Goal: Task Accomplishment & Management: Complete application form

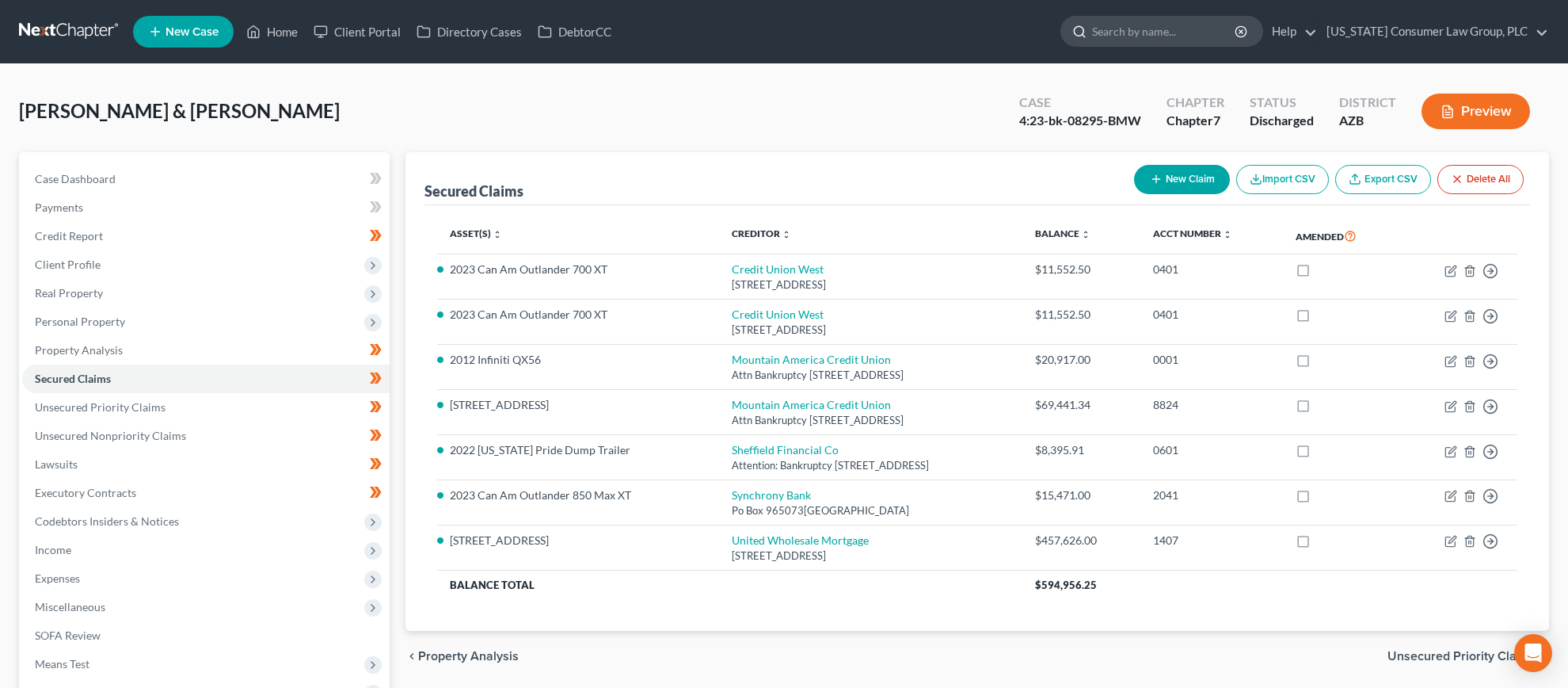
click at [1176, 41] on input "search" at bounding box center [1164, 31] width 145 height 29
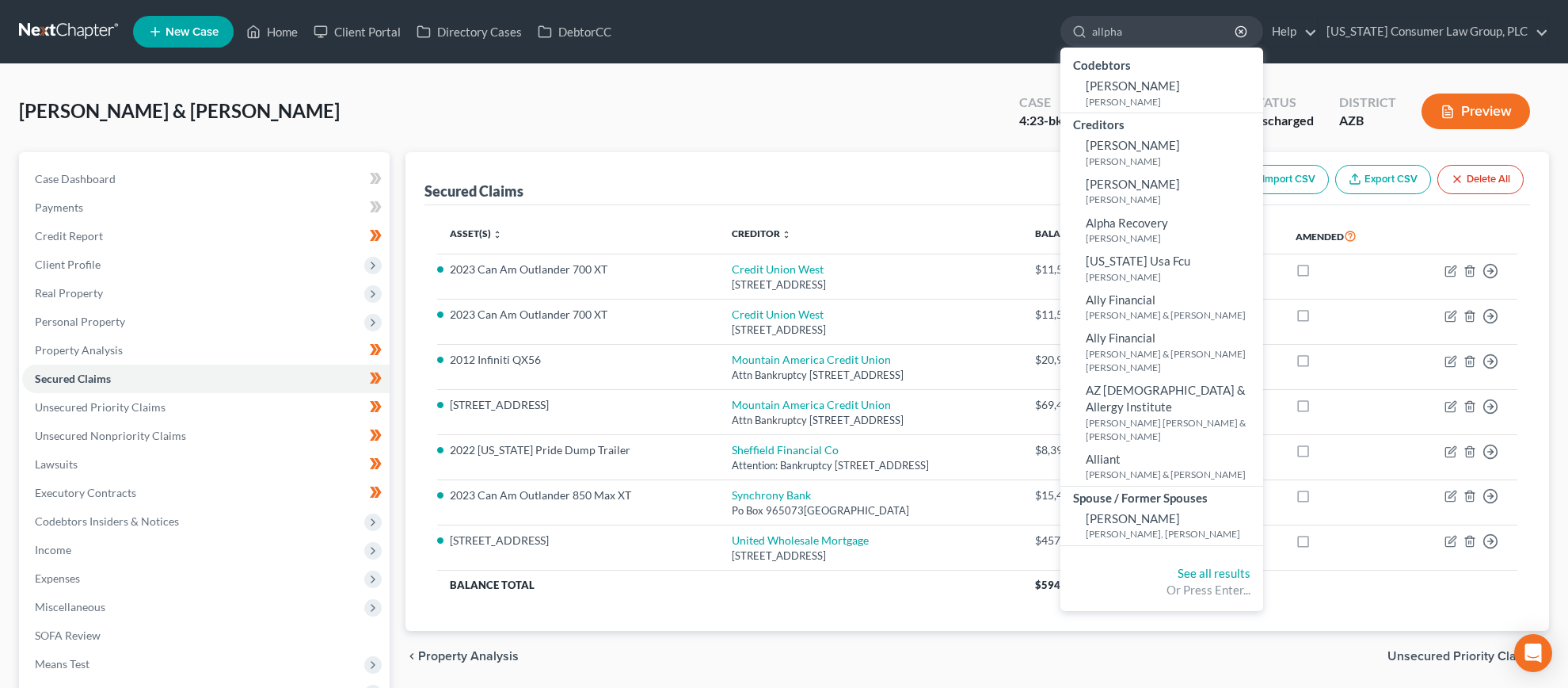
drag, startPoint x: 1159, startPoint y: 34, endPoint x: 1071, endPoint y: 26, distance: 88.4
click at [1071, 26] on ul "New Case Home Client Portal Directory Cases DebtorCC allpha - No Result - Codeb…" at bounding box center [841, 31] width 1416 height 41
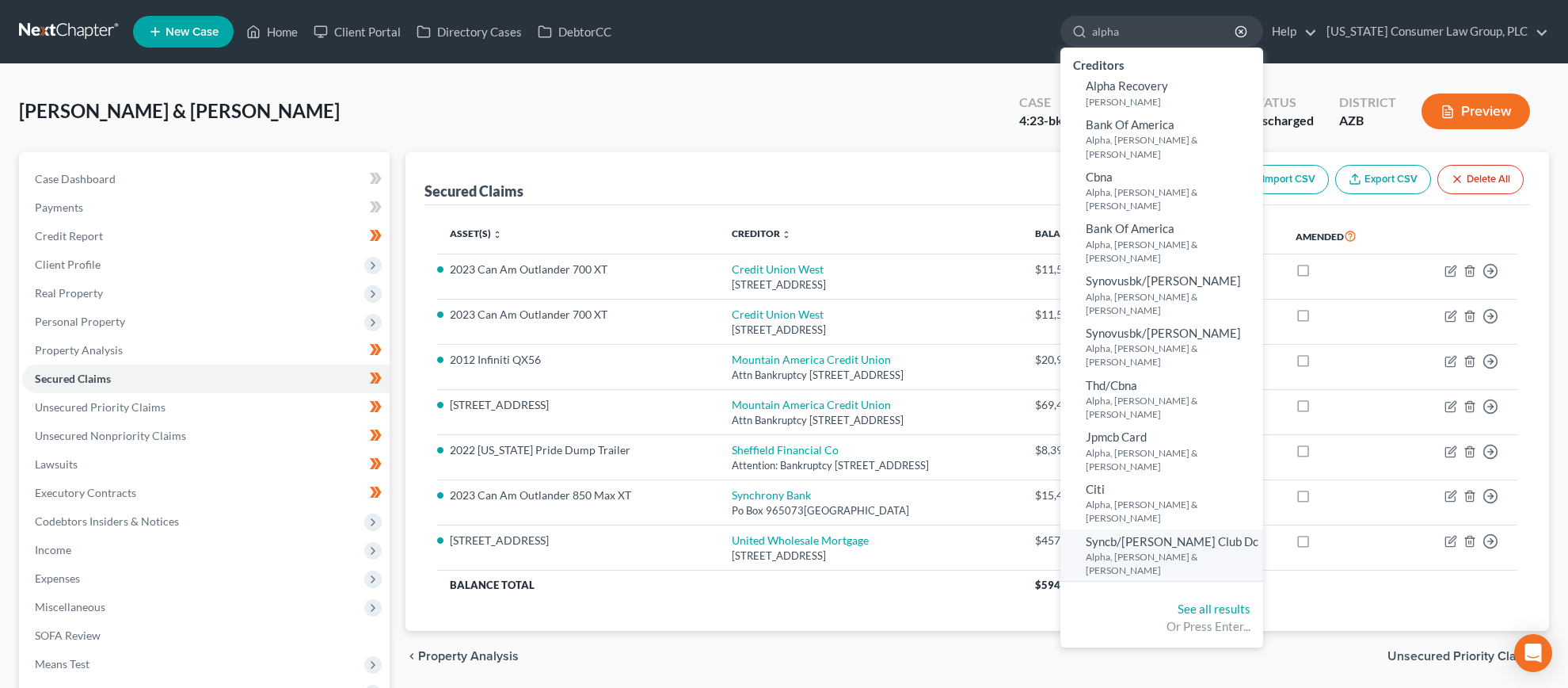
type input "alpha"
click at [1131, 550] on small "Alpha, [PERSON_NAME] & [PERSON_NAME]" at bounding box center [1172, 564] width 173 height 27
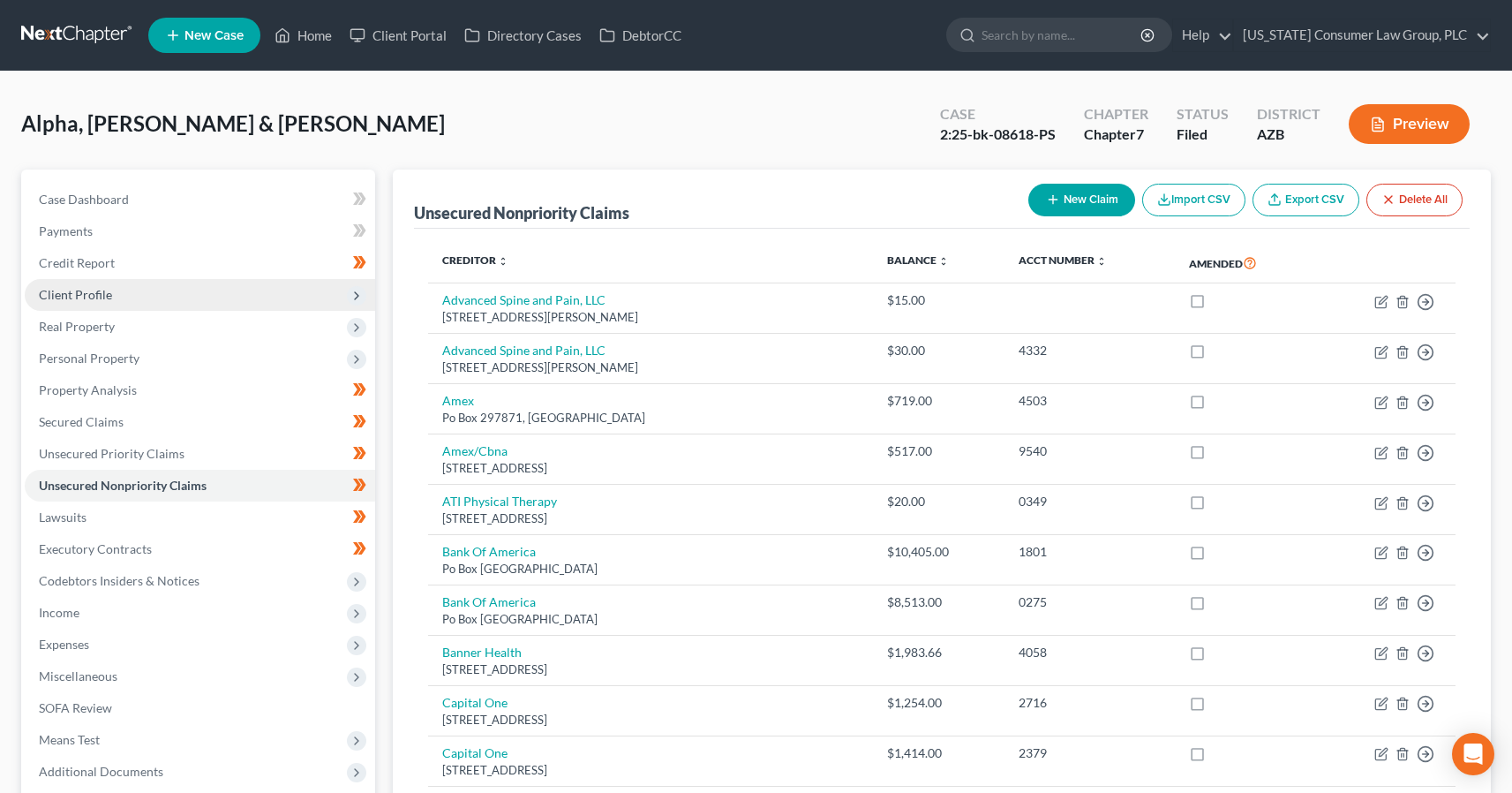
click at [82, 294] on span "Client Profile" at bounding box center [75, 294] width 73 height 15
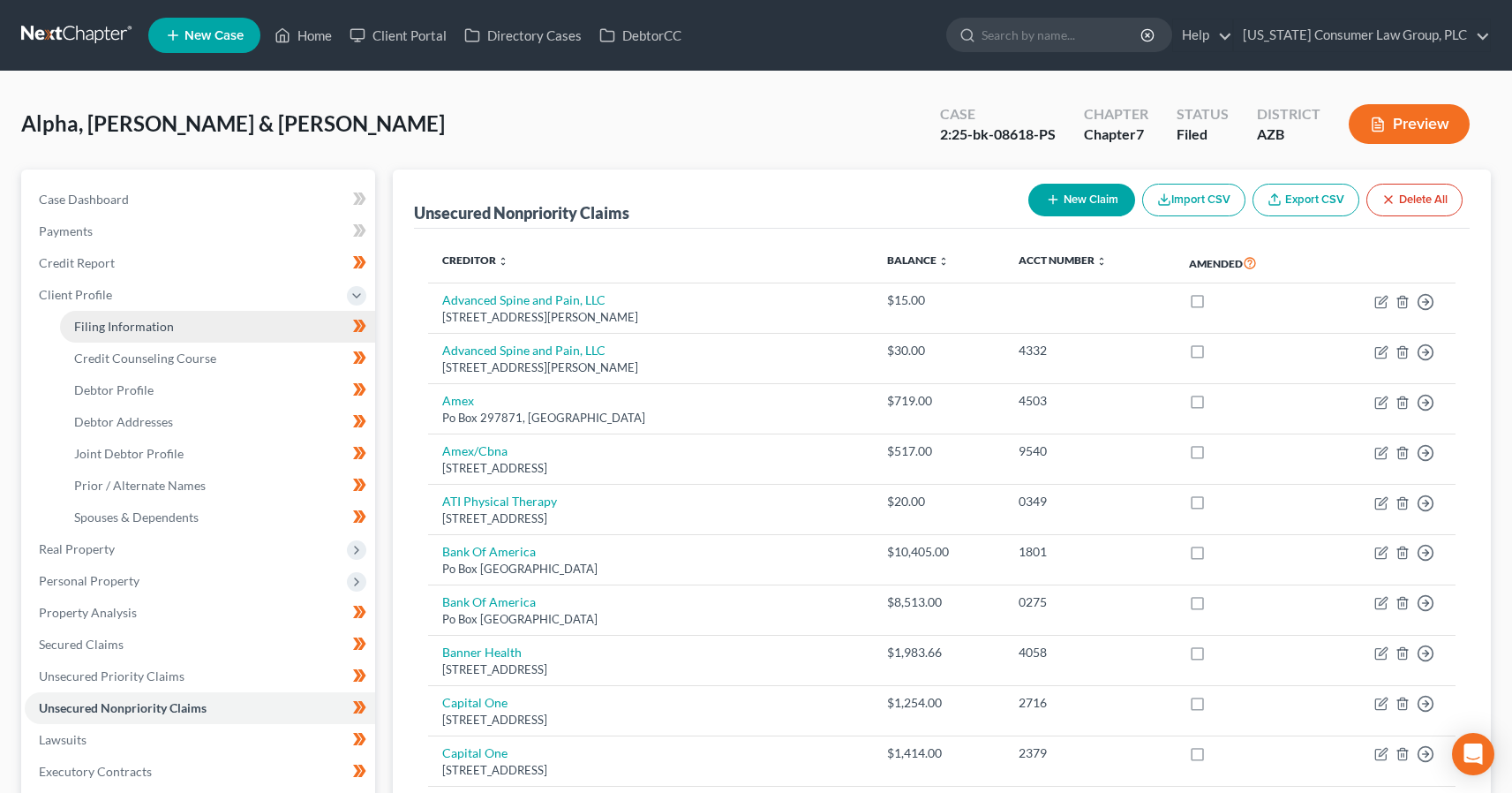
click at [90, 322] on span "Filing Information" at bounding box center [124, 326] width 100 height 15
select select "1"
select select "0"
select select "3"
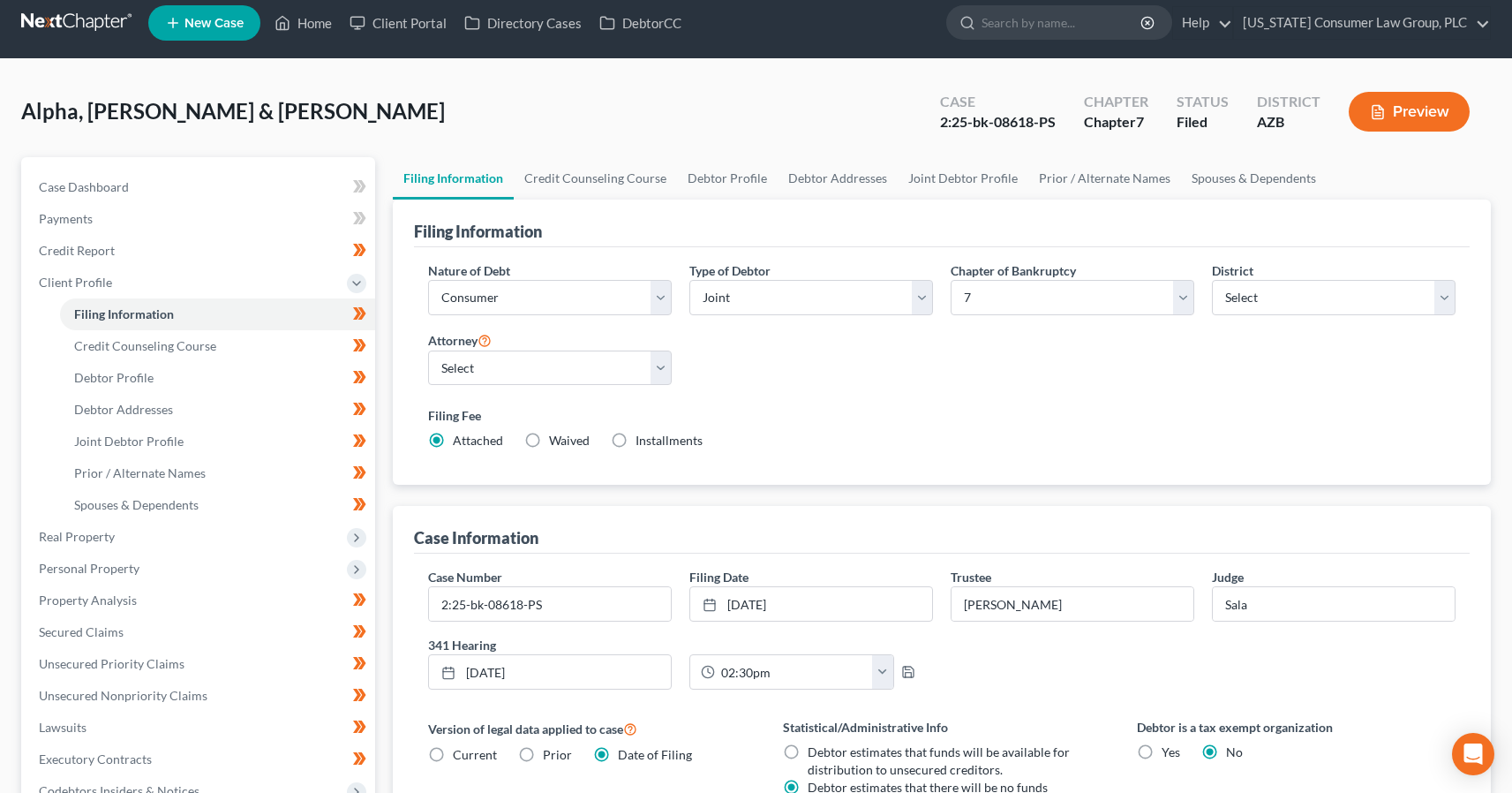
scroll to position [16, 0]
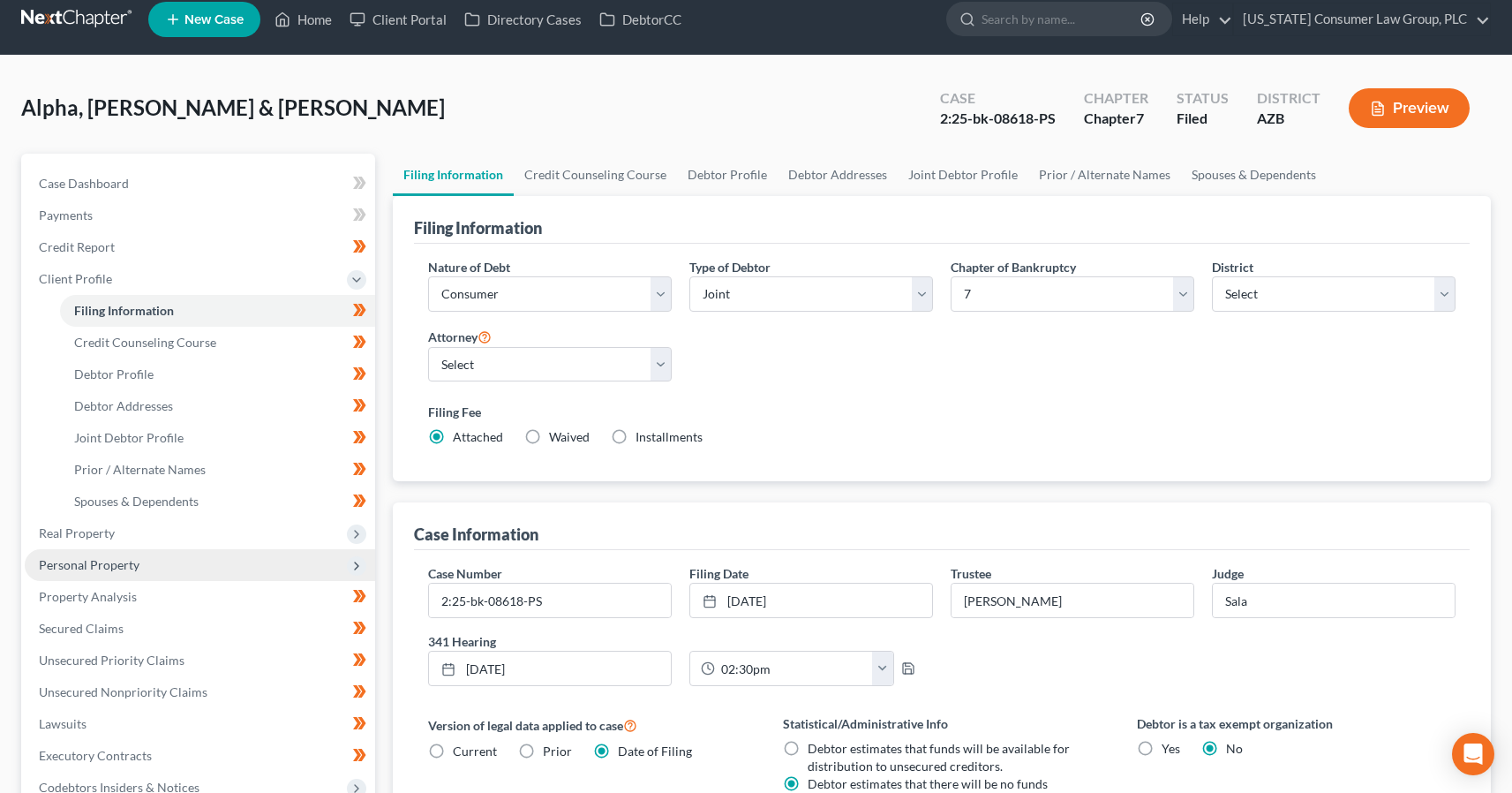
click at [56, 554] on span "Personal Property" at bounding box center [200, 565] width 351 height 32
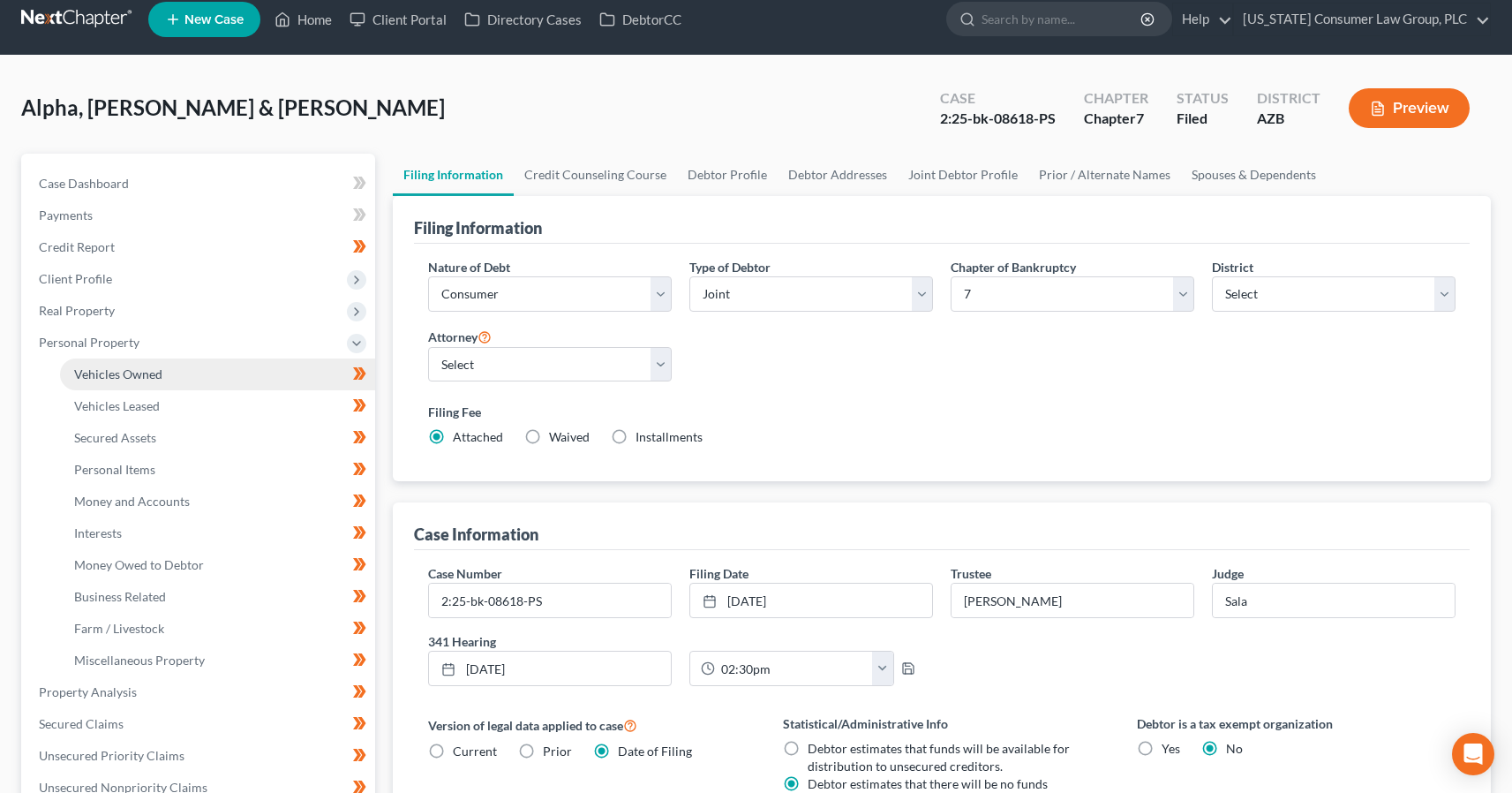
click at [140, 374] on span "Vehicles Owned" at bounding box center [118, 373] width 88 height 15
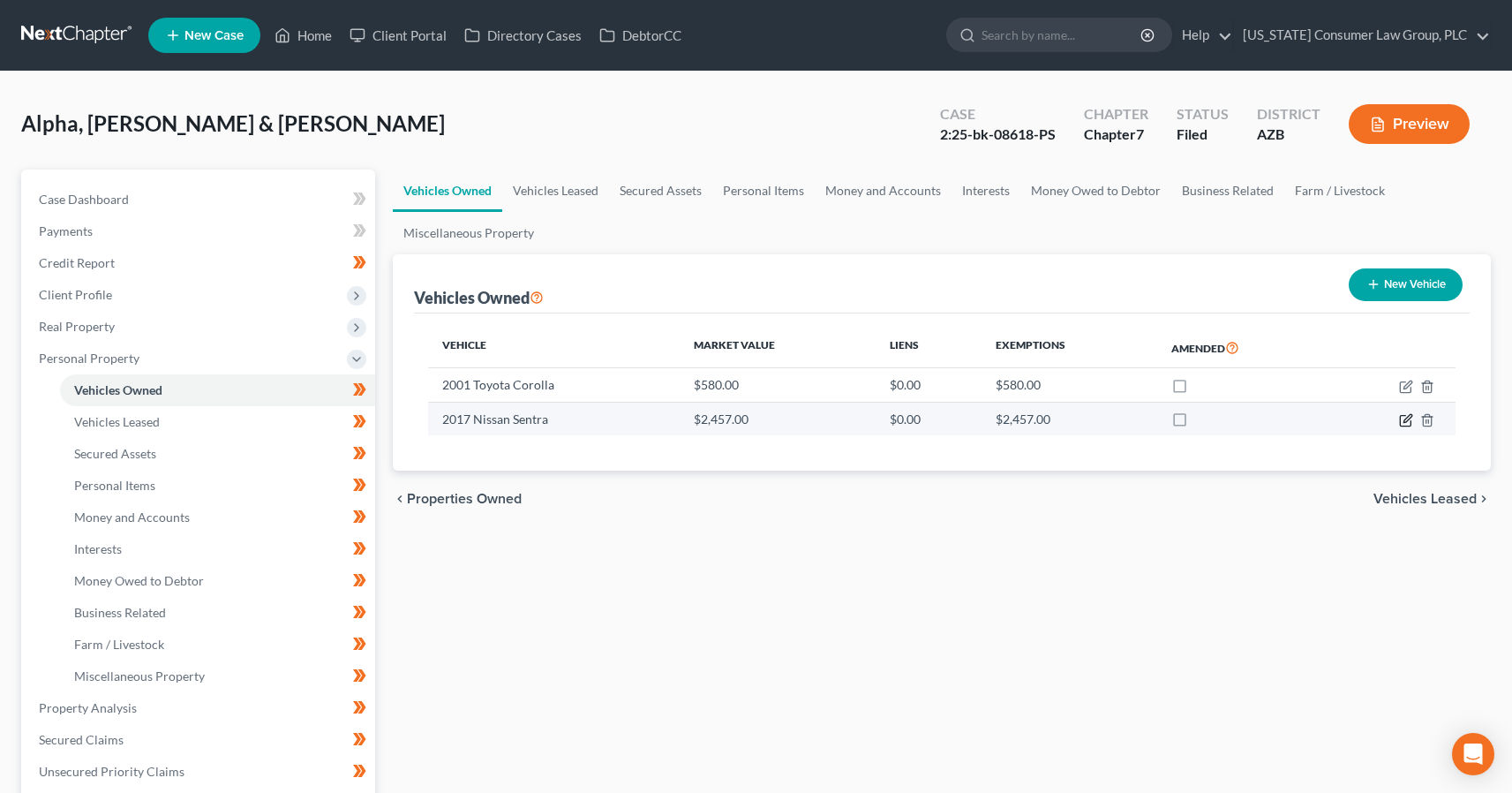
click at [1410, 420] on icon "button" at bounding box center [1406, 420] width 14 height 14
select select "0"
select select "9"
select select "3"
select select "2"
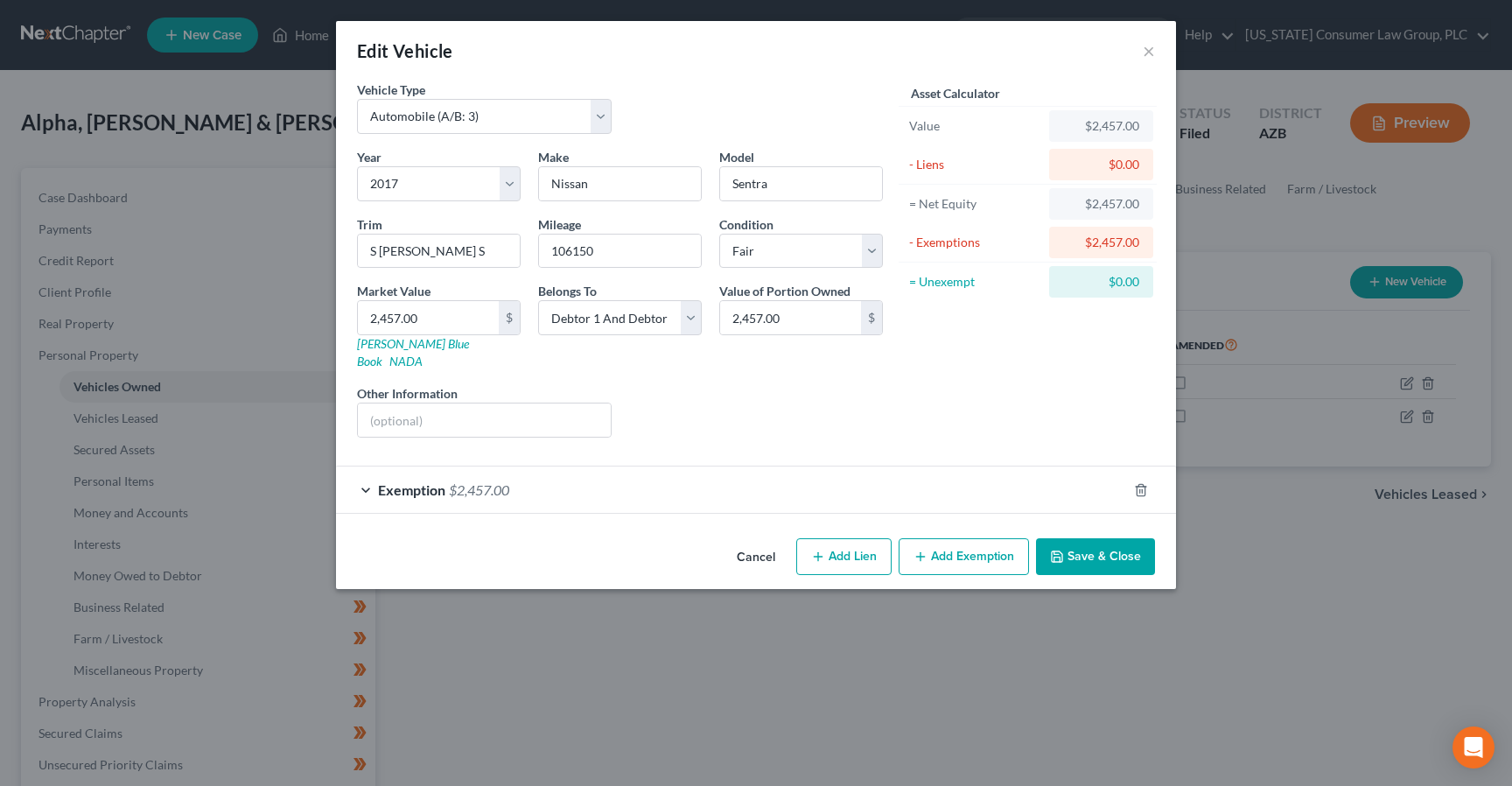
click at [740, 540] on button "Cancel" at bounding box center [756, 557] width 67 height 35
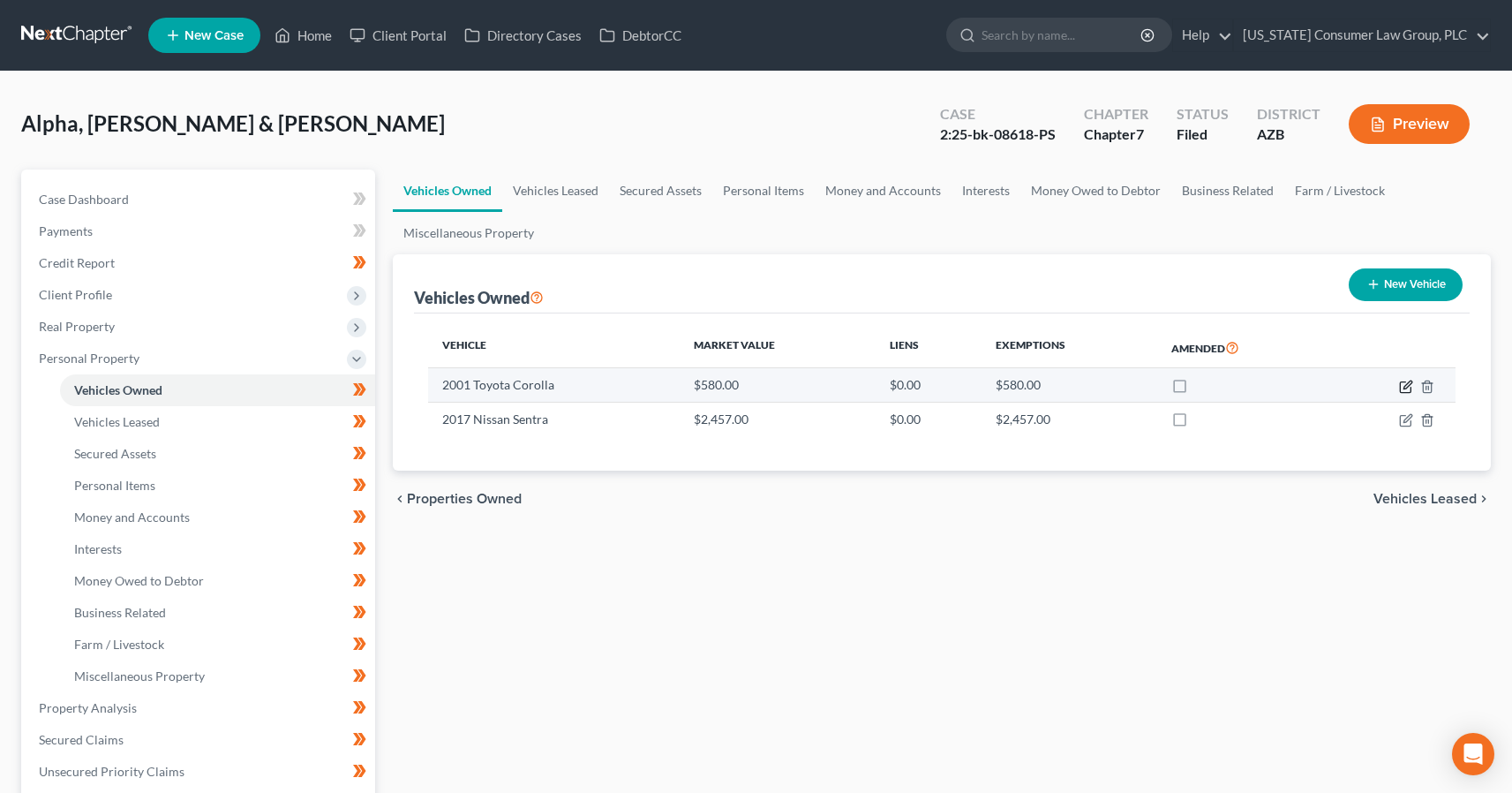
click at [1402, 383] on icon "button" at bounding box center [1406, 386] width 14 height 14
select select "0"
select select "25"
select select "3"
select select "2"
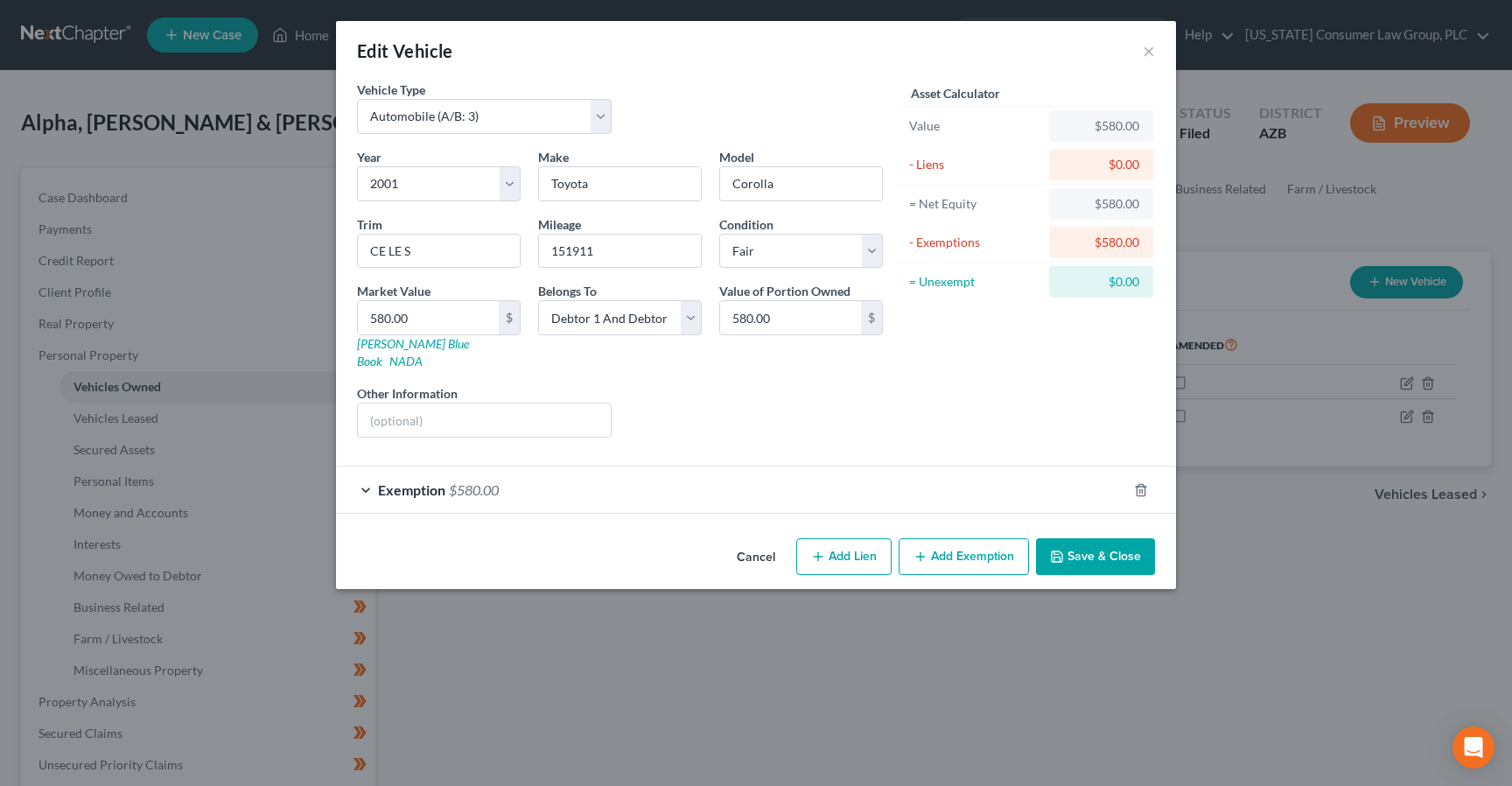
click at [744, 540] on button "Cancel" at bounding box center [756, 557] width 67 height 35
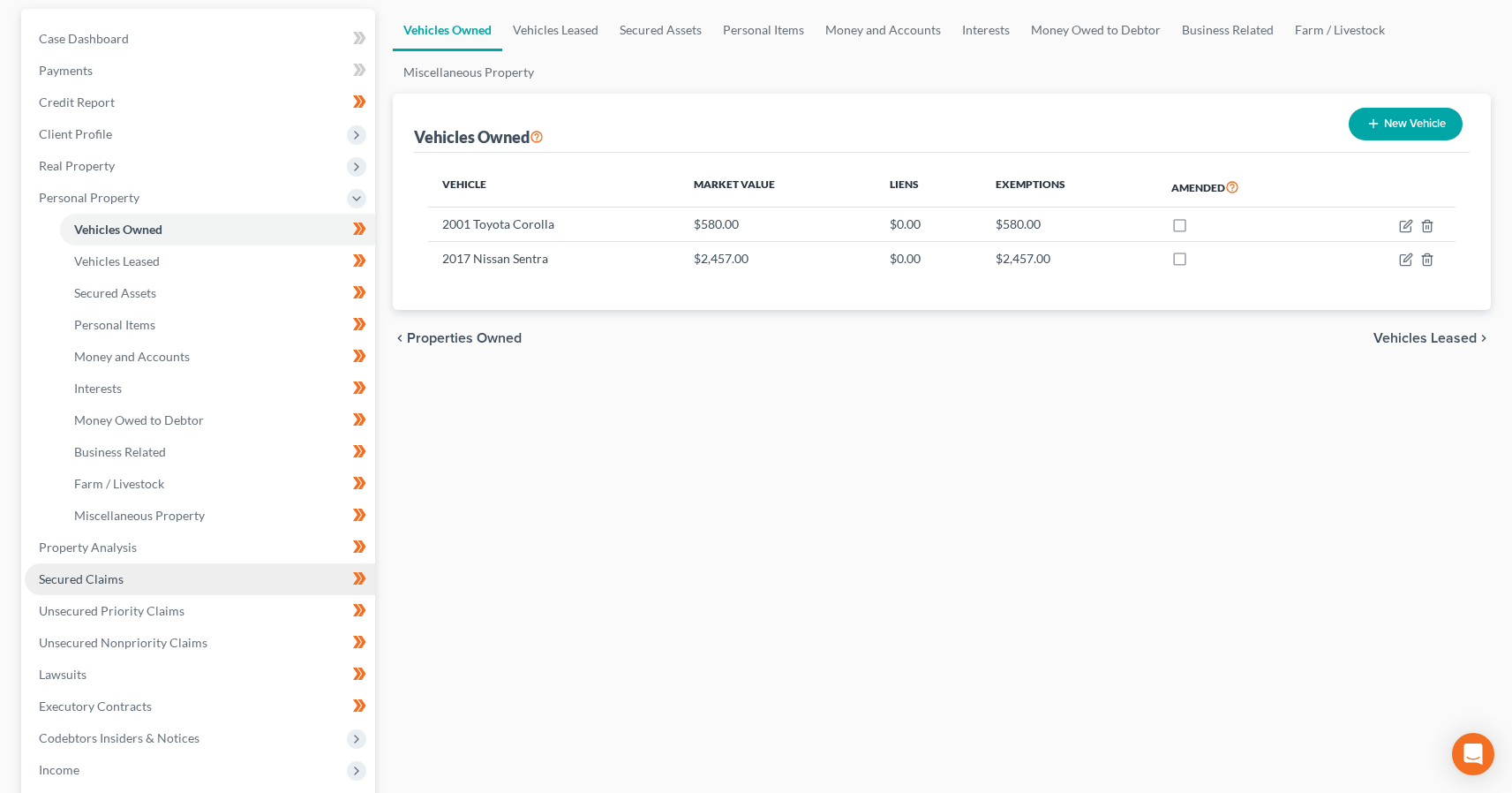
click at [79, 582] on span "Secured Claims" at bounding box center [81, 578] width 85 height 15
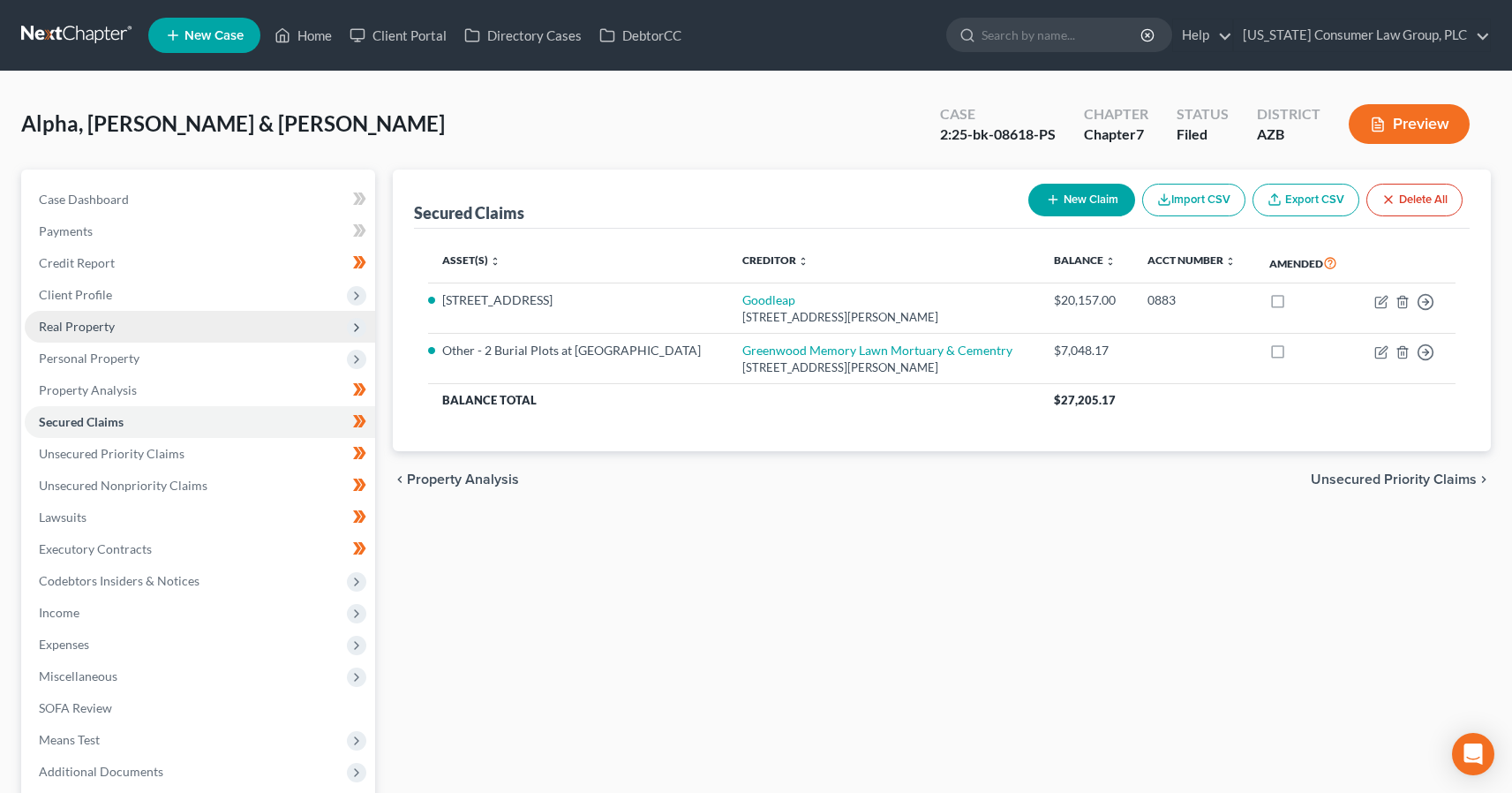
click at [87, 319] on span "Real Property" at bounding box center [76, 326] width 76 height 15
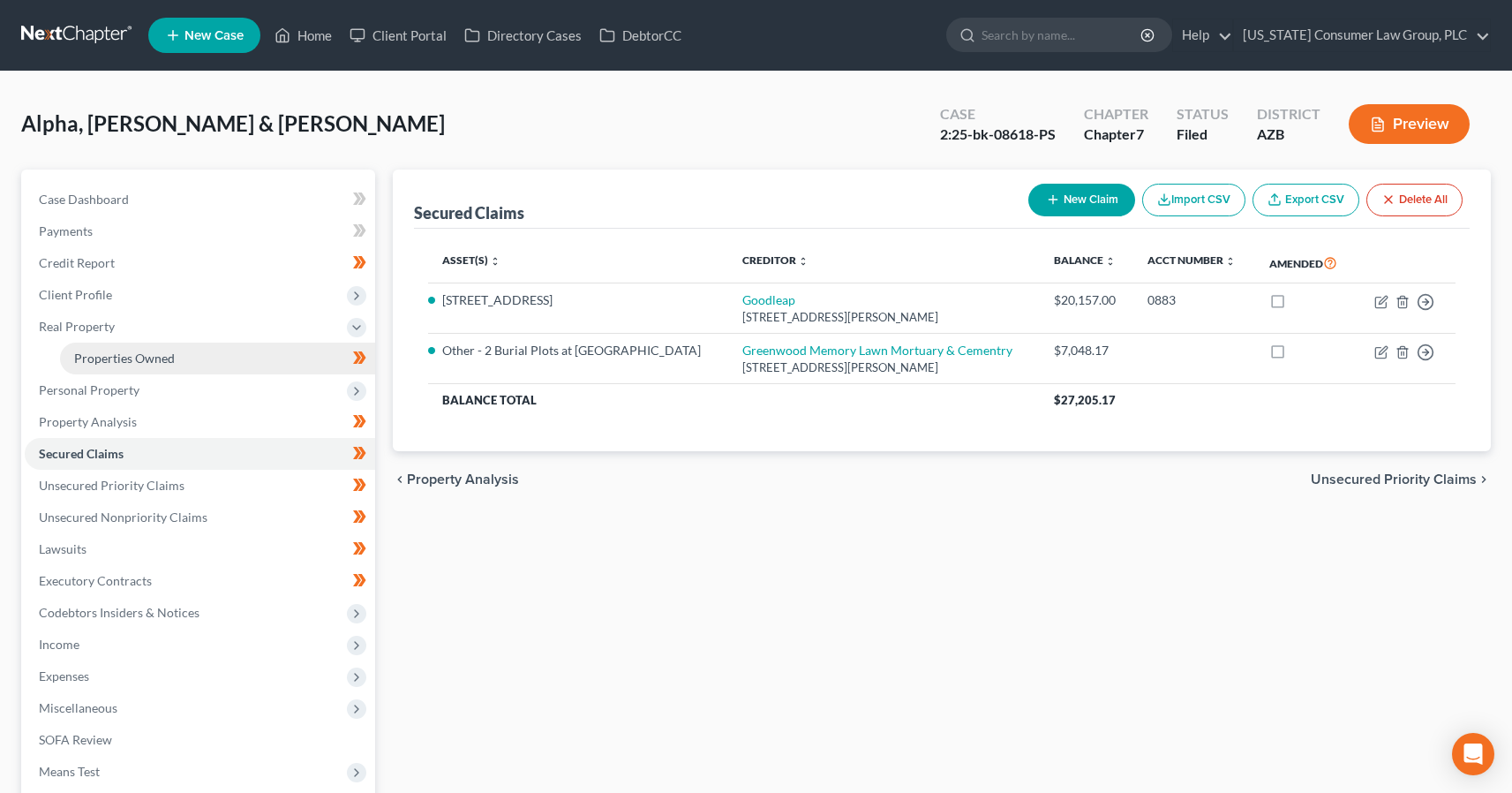
click at [88, 348] on link "Properties Owned" at bounding box center [218, 358] width 315 height 32
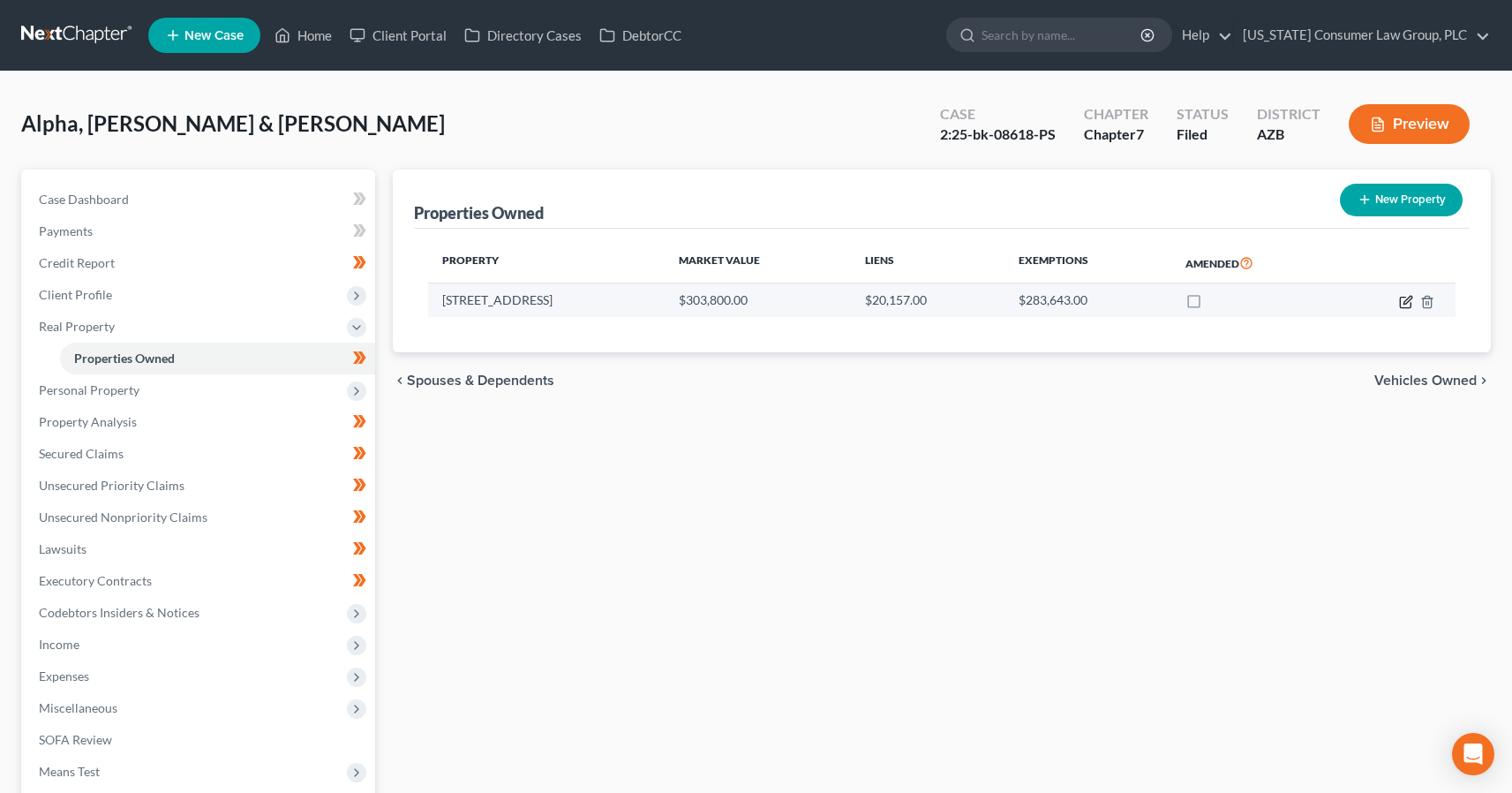
click at [1404, 304] on icon "button" at bounding box center [1406, 302] width 14 height 14
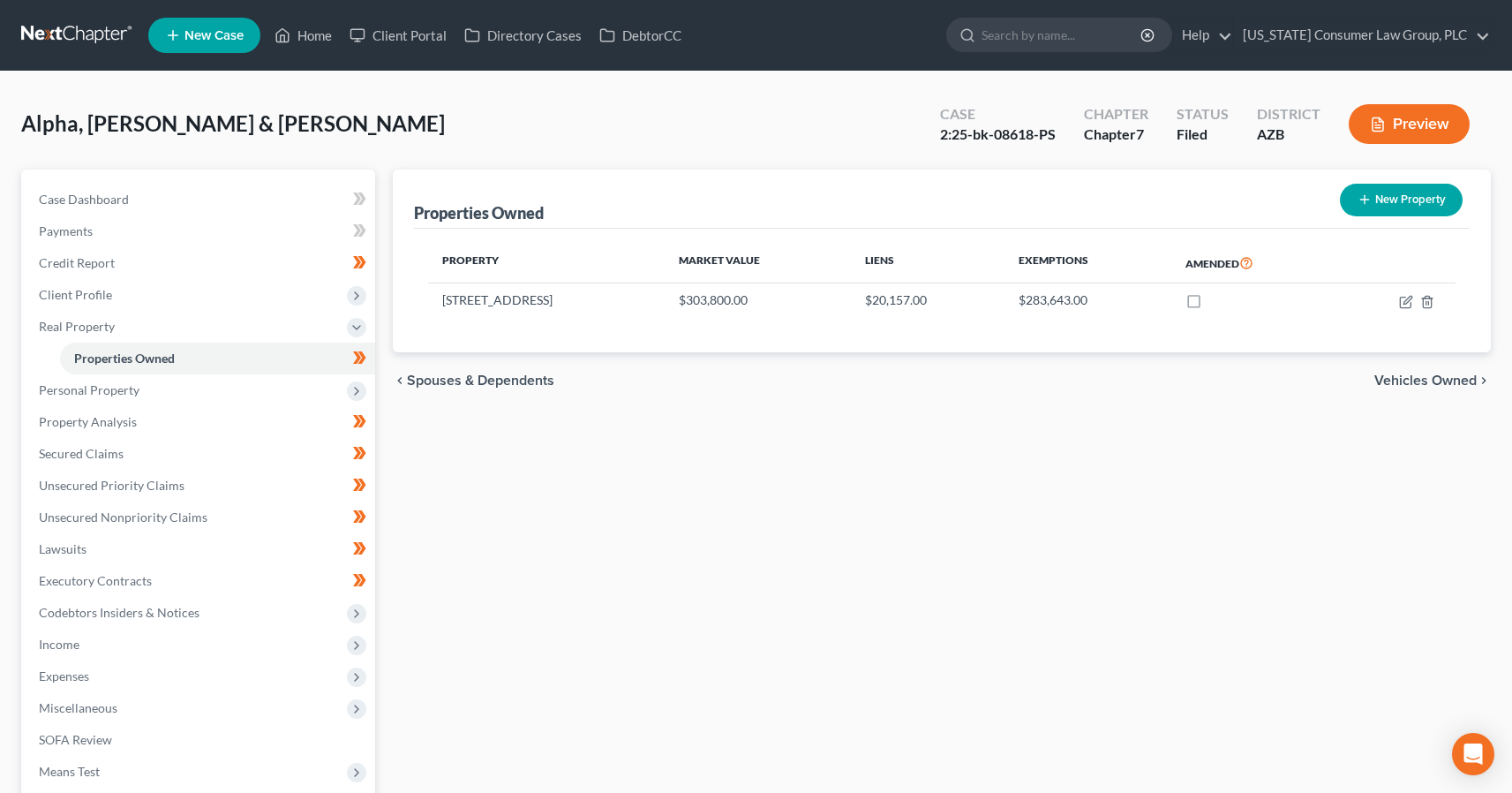
select select "3"
select select "2"
select select "0"
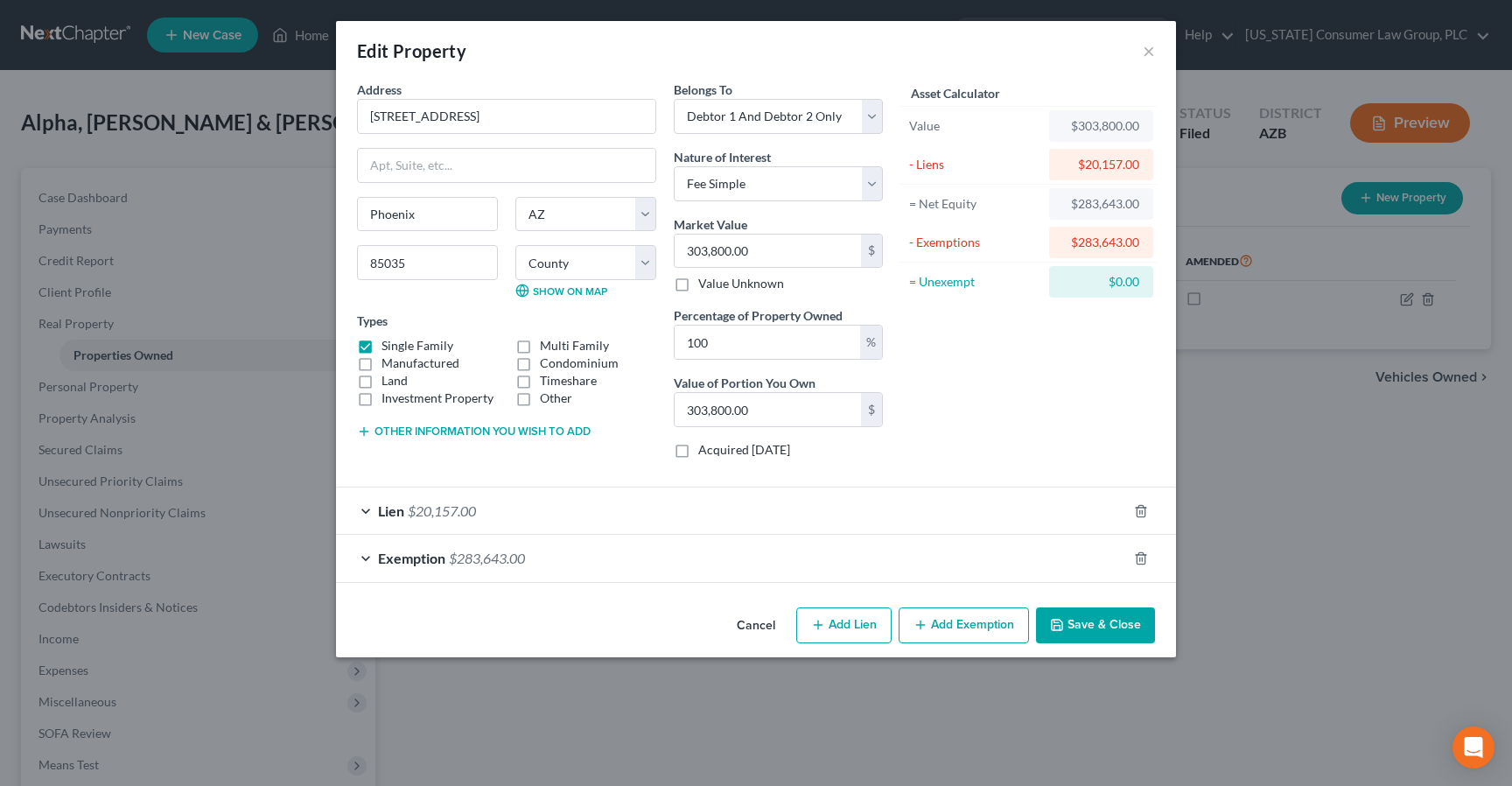
click at [750, 628] on button "Cancel" at bounding box center [756, 627] width 67 height 35
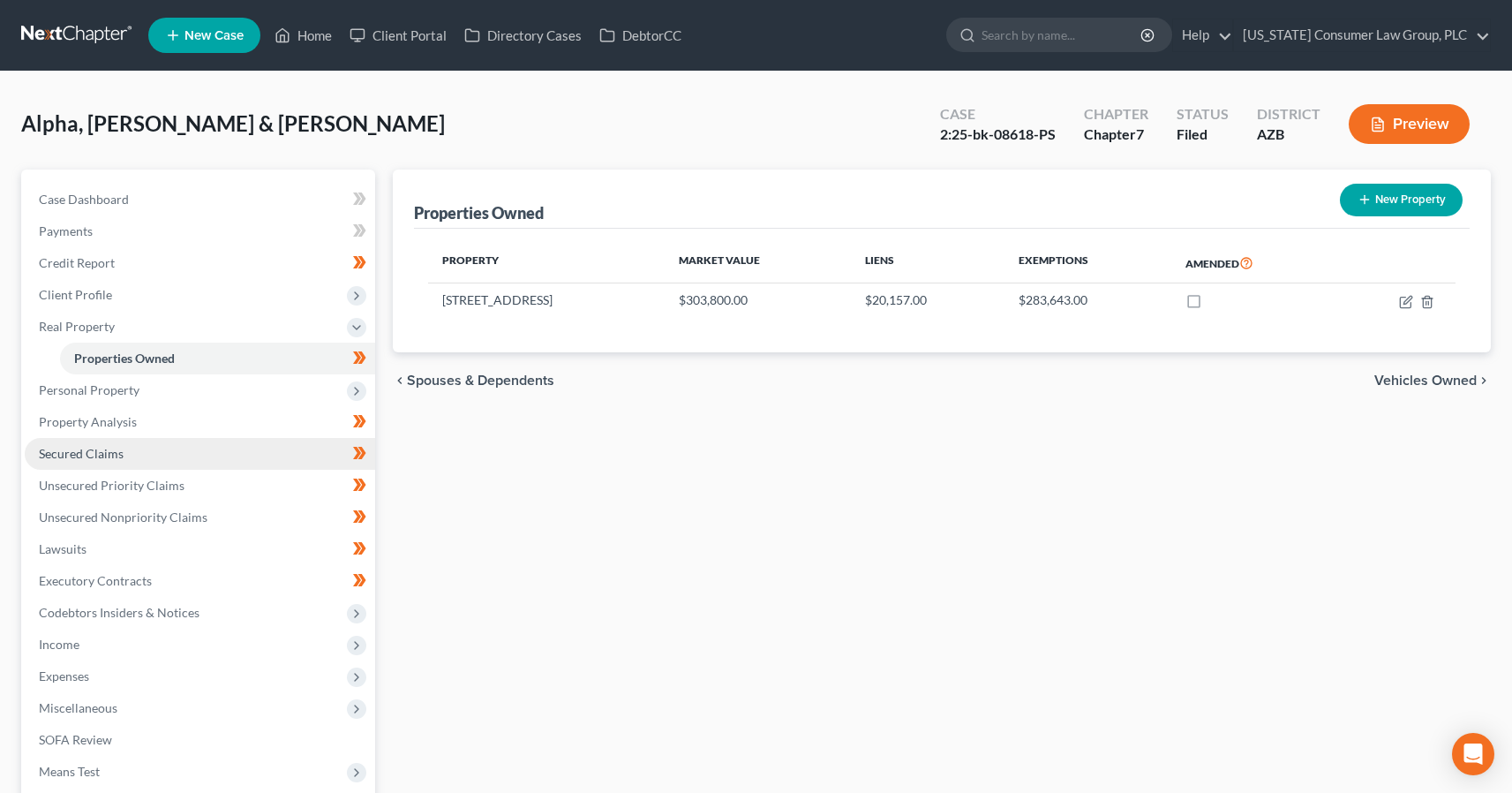
click at [94, 452] on span "Secured Claims" at bounding box center [81, 452] width 85 height 15
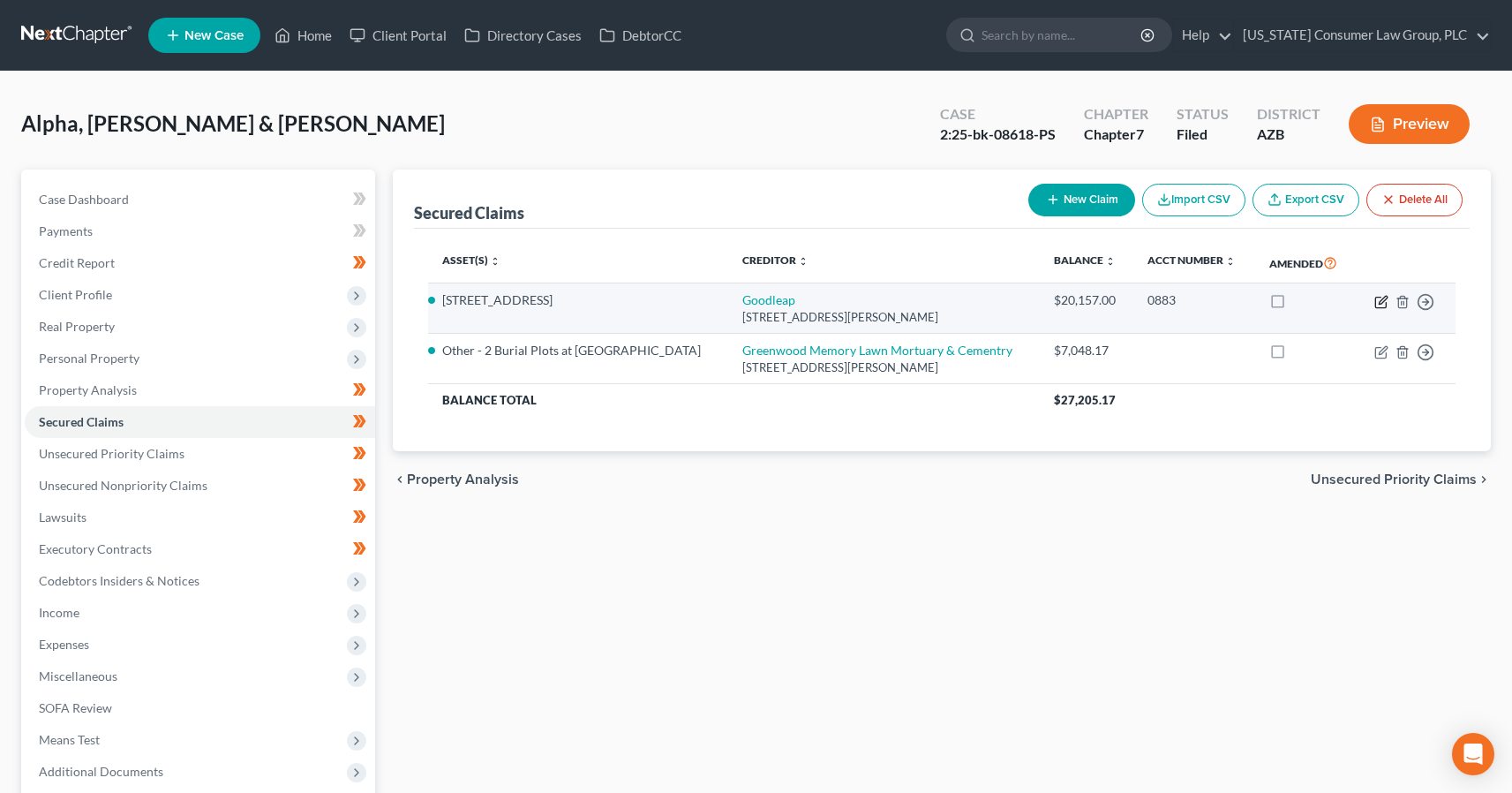
click at [1380, 309] on icon "button" at bounding box center [1381, 302] width 14 height 14
select select "38"
select select "4"
select select "2"
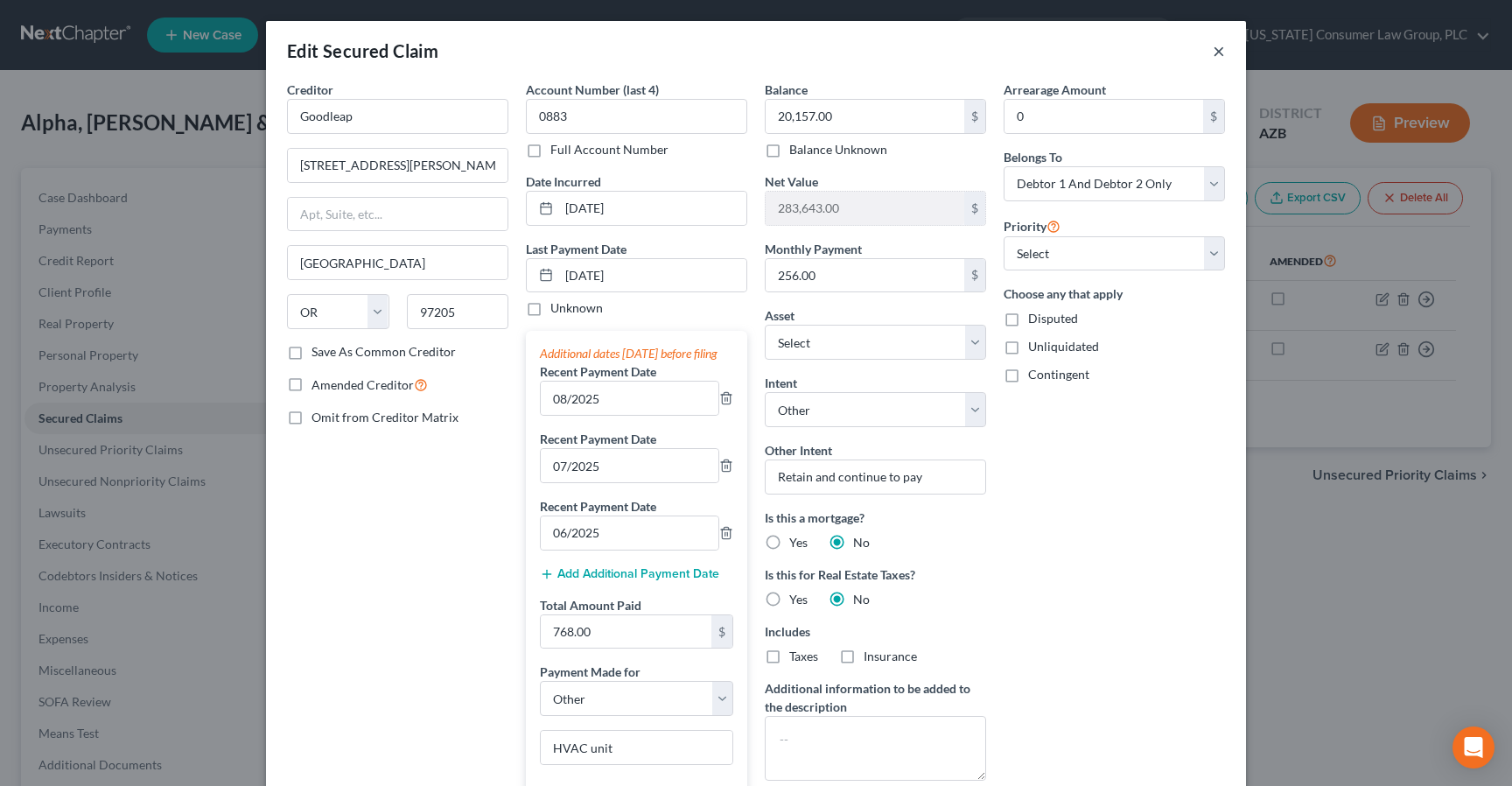
click at [1213, 52] on button "×" at bounding box center [1219, 50] width 12 height 21
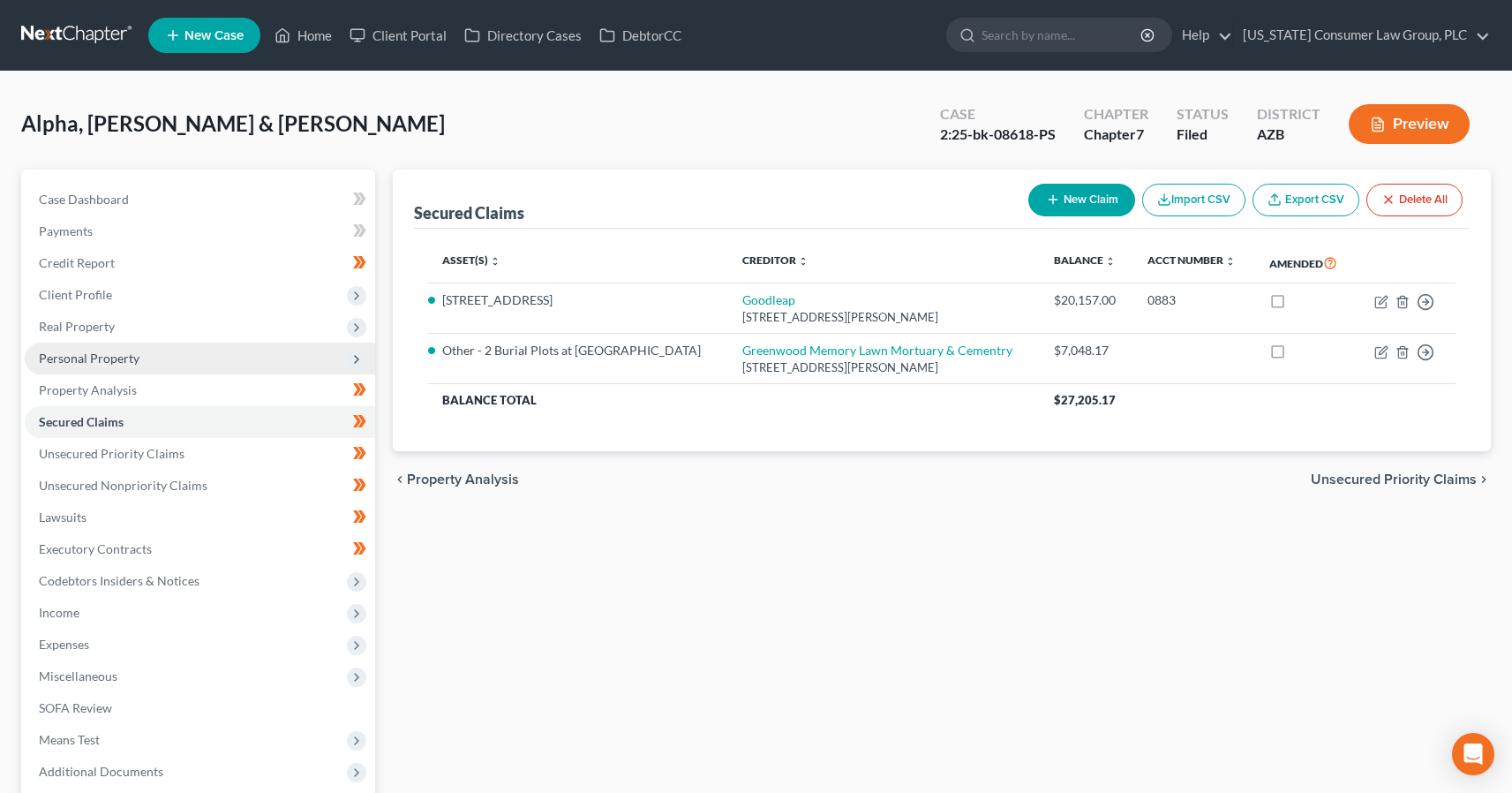
click at [96, 357] on span "Personal Property" at bounding box center [89, 357] width 101 height 15
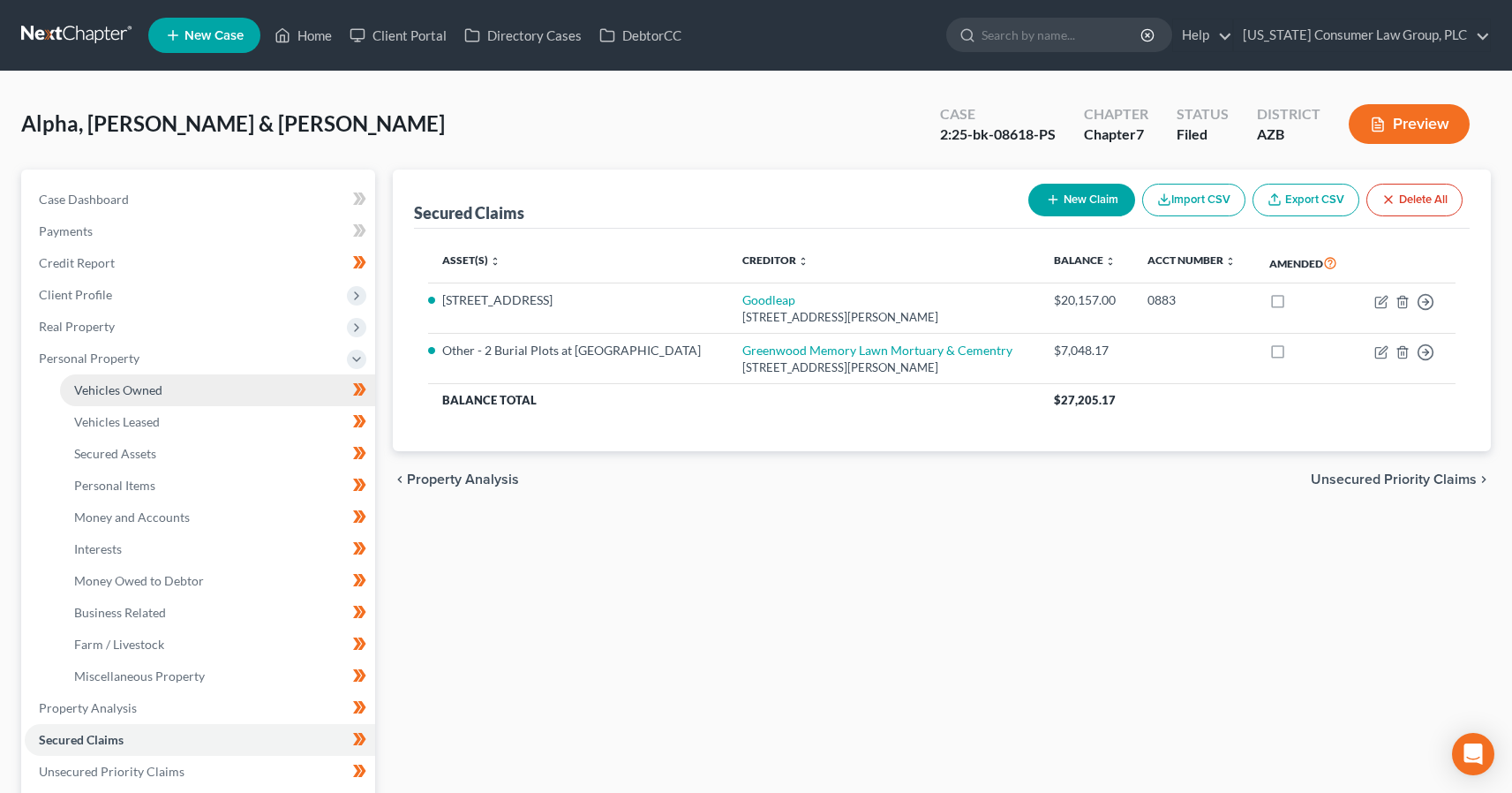
click at [98, 391] on span "Vehicles Owned" at bounding box center [118, 389] width 88 height 15
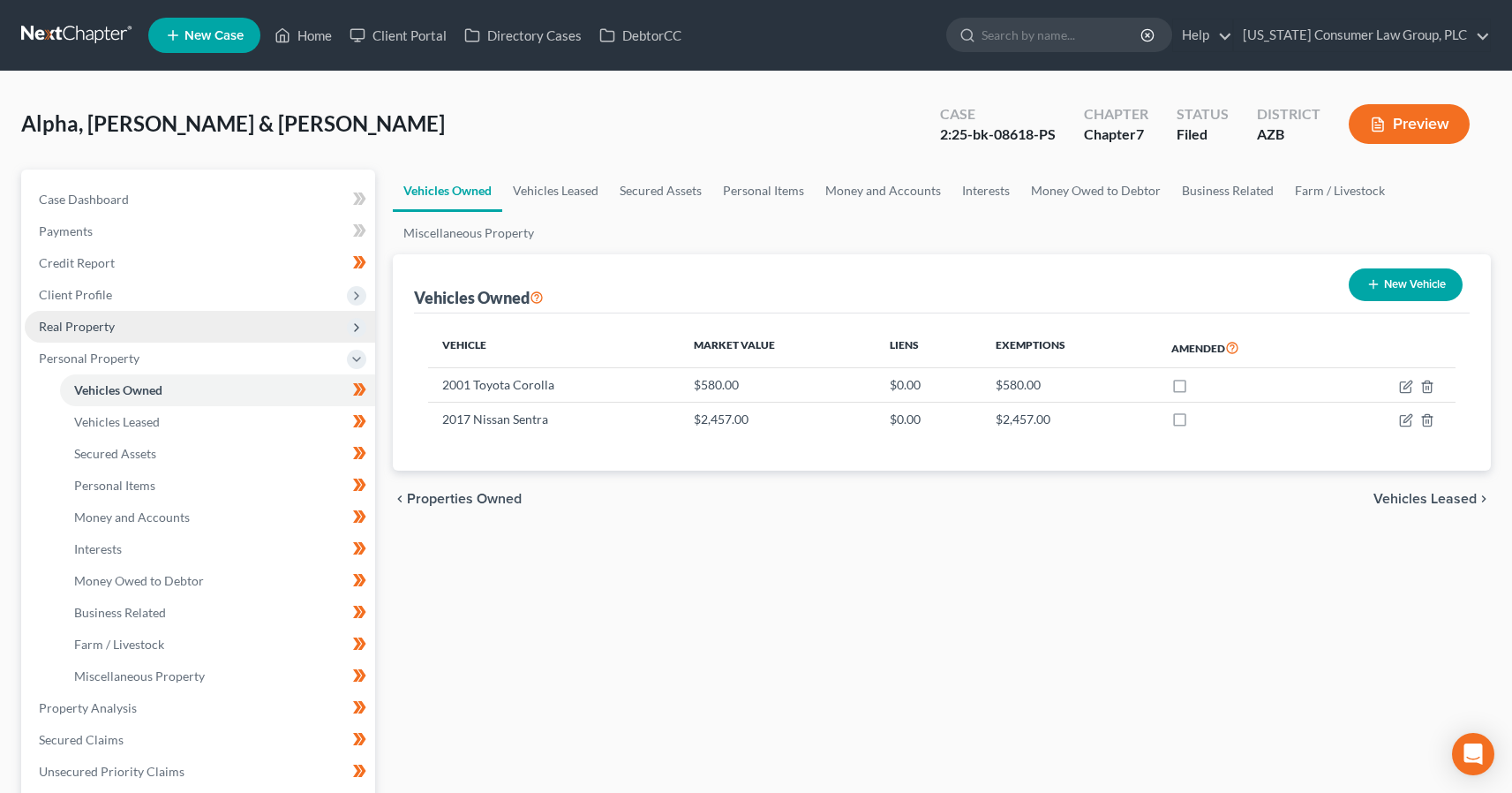
click at [104, 332] on span "Real Property" at bounding box center [76, 326] width 76 height 15
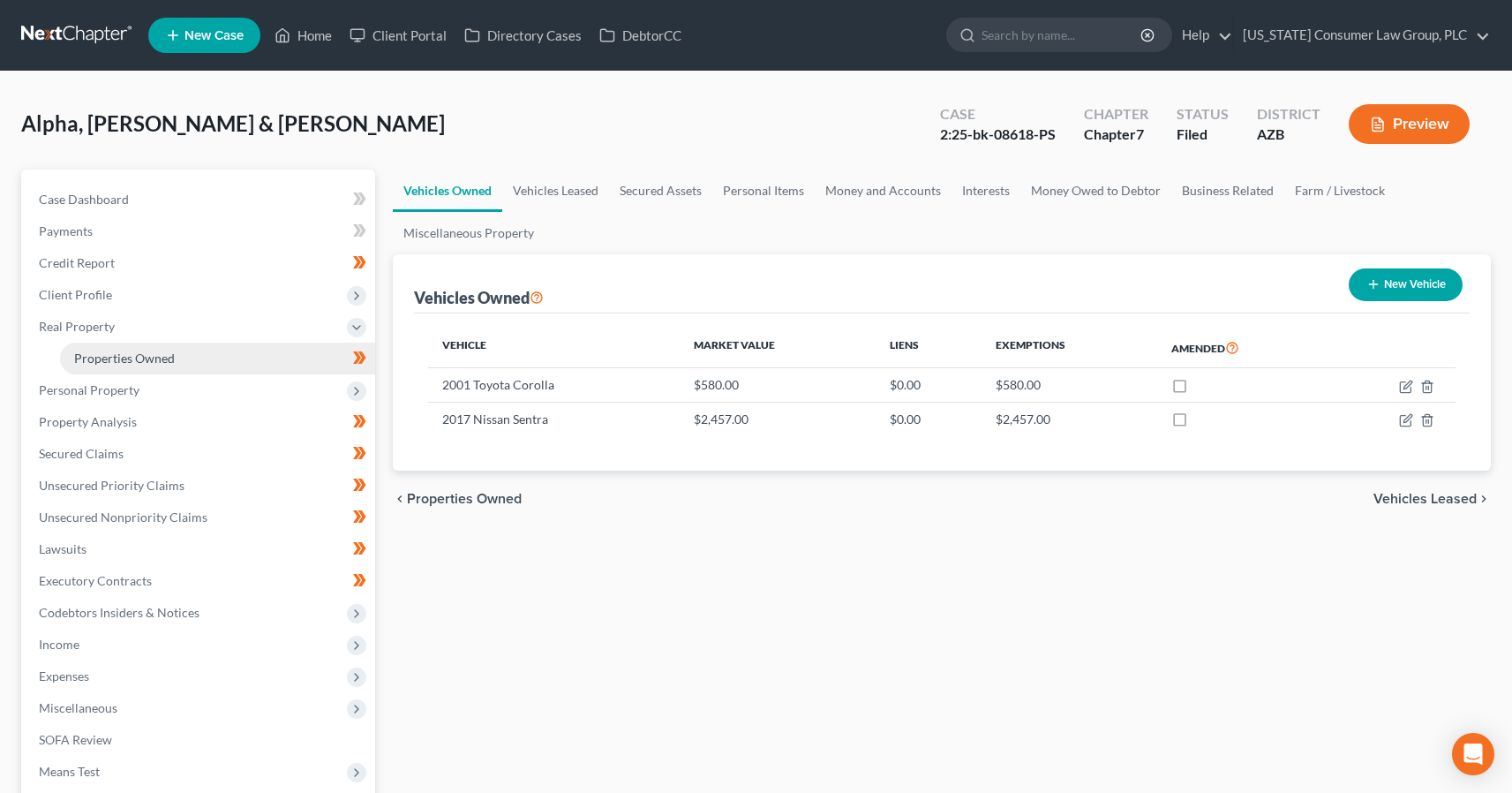
click at [97, 353] on span "Properties Owned" at bounding box center [125, 357] width 101 height 15
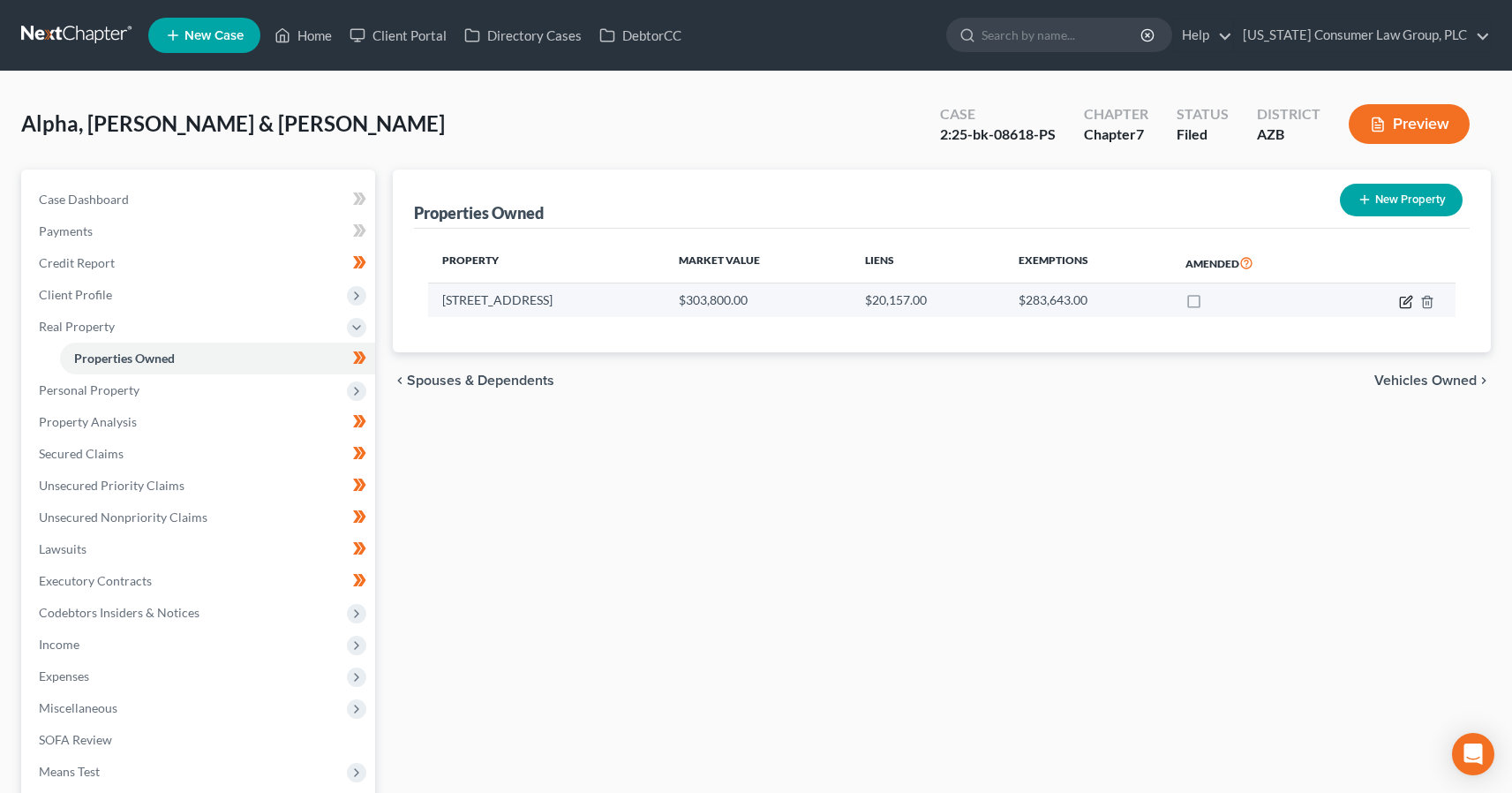
click at [1404, 303] on icon "button" at bounding box center [1408, 300] width 8 height 8
select select "3"
select select "7"
select select "2"
select select "0"
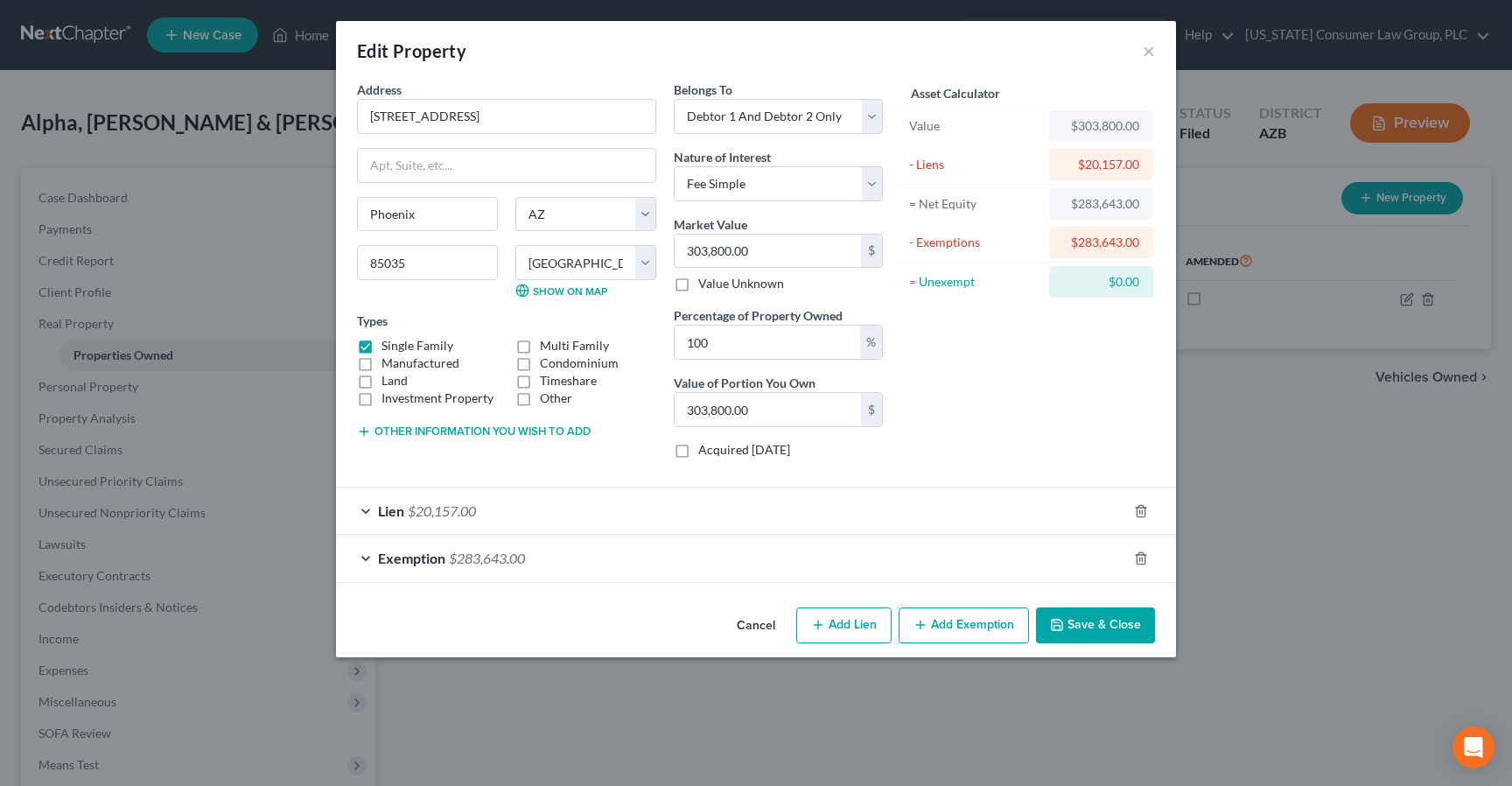
click at [751, 626] on button "Cancel" at bounding box center [756, 627] width 67 height 35
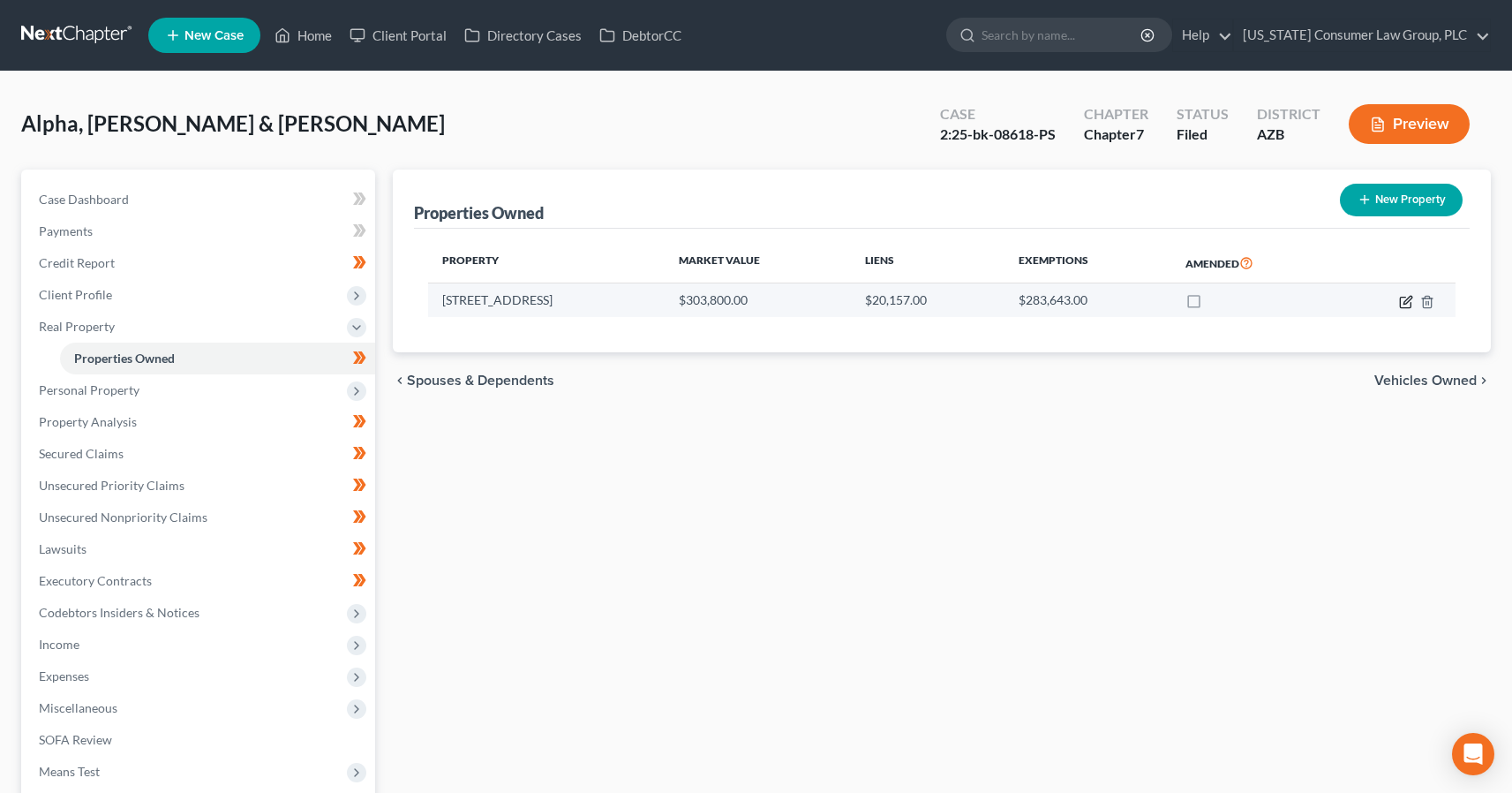
click at [1402, 297] on icon "button" at bounding box center [1406, 302] width 14 height 14
select select "3"
select select "7"
select select "2"
select select "0"
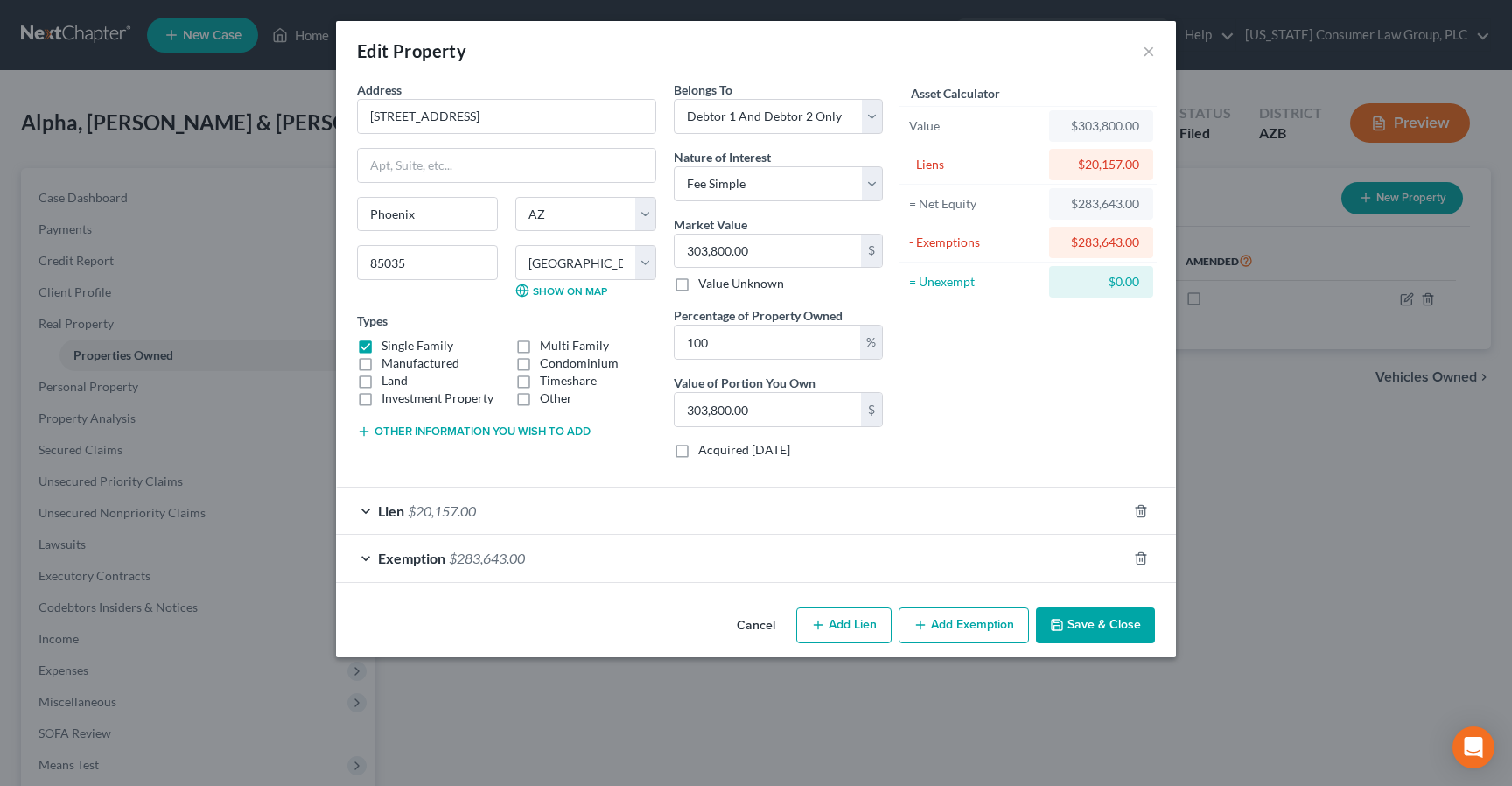
click at [392, 555] on span "Exemption" at bounding box center [411, 557] width 68 height 17
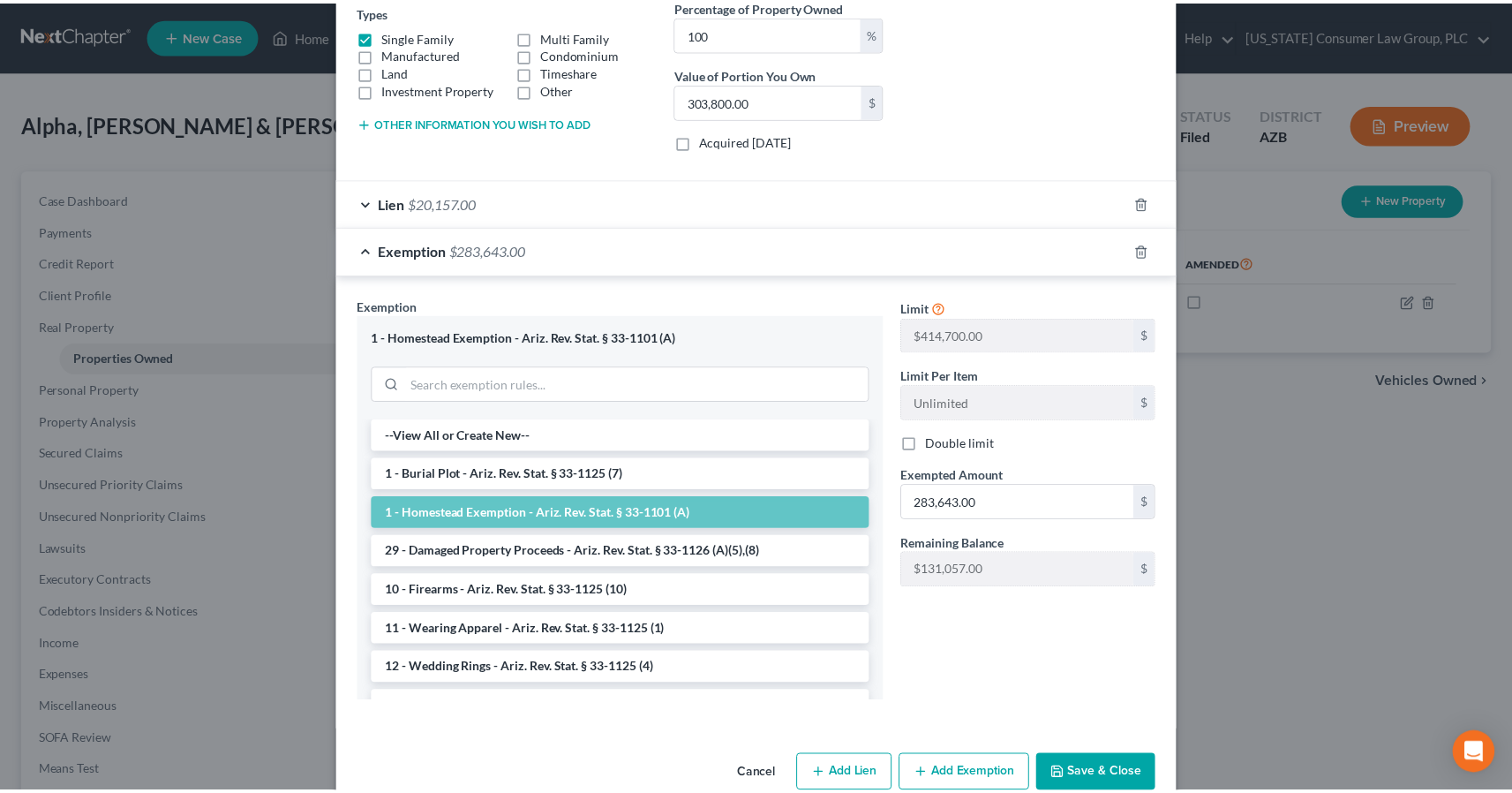
scroll to position [347, 0]
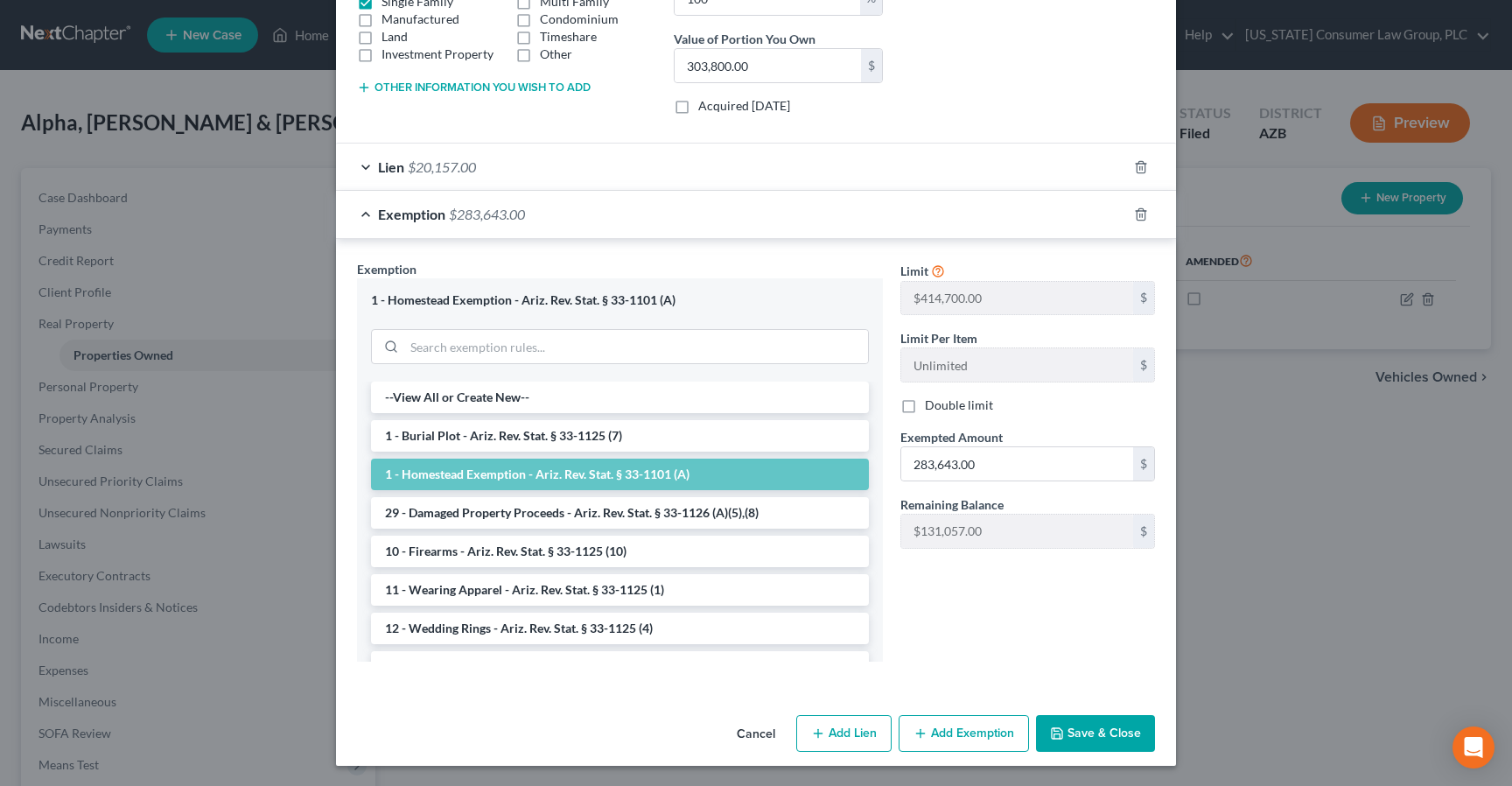
click at [738, 736] on button "Cancel" at bounding box center [756, 734] width 67 height 35
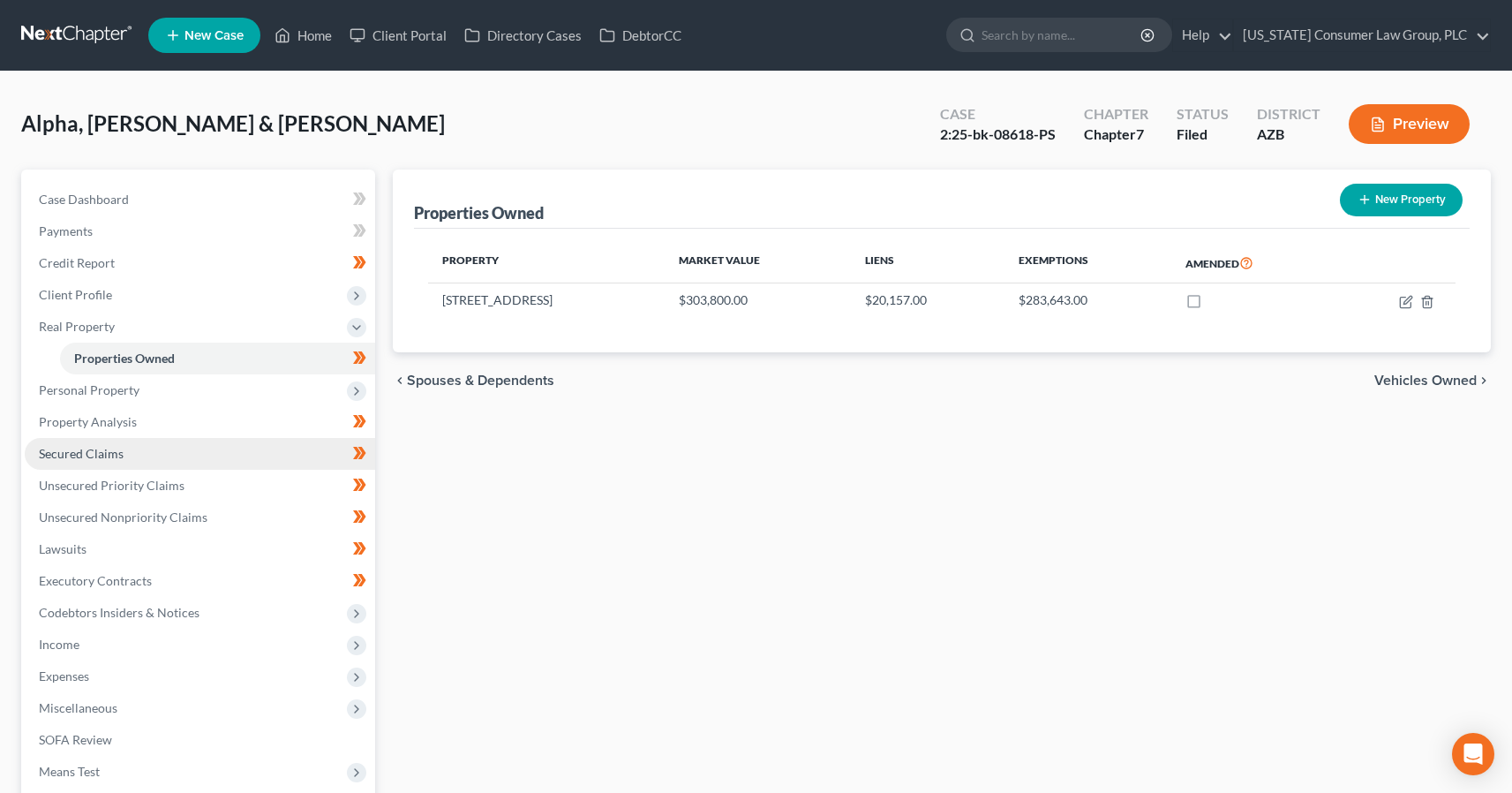
click at [86, 450] on span "Secured Claims" at bounding box center [81, 452] width 85 height 15
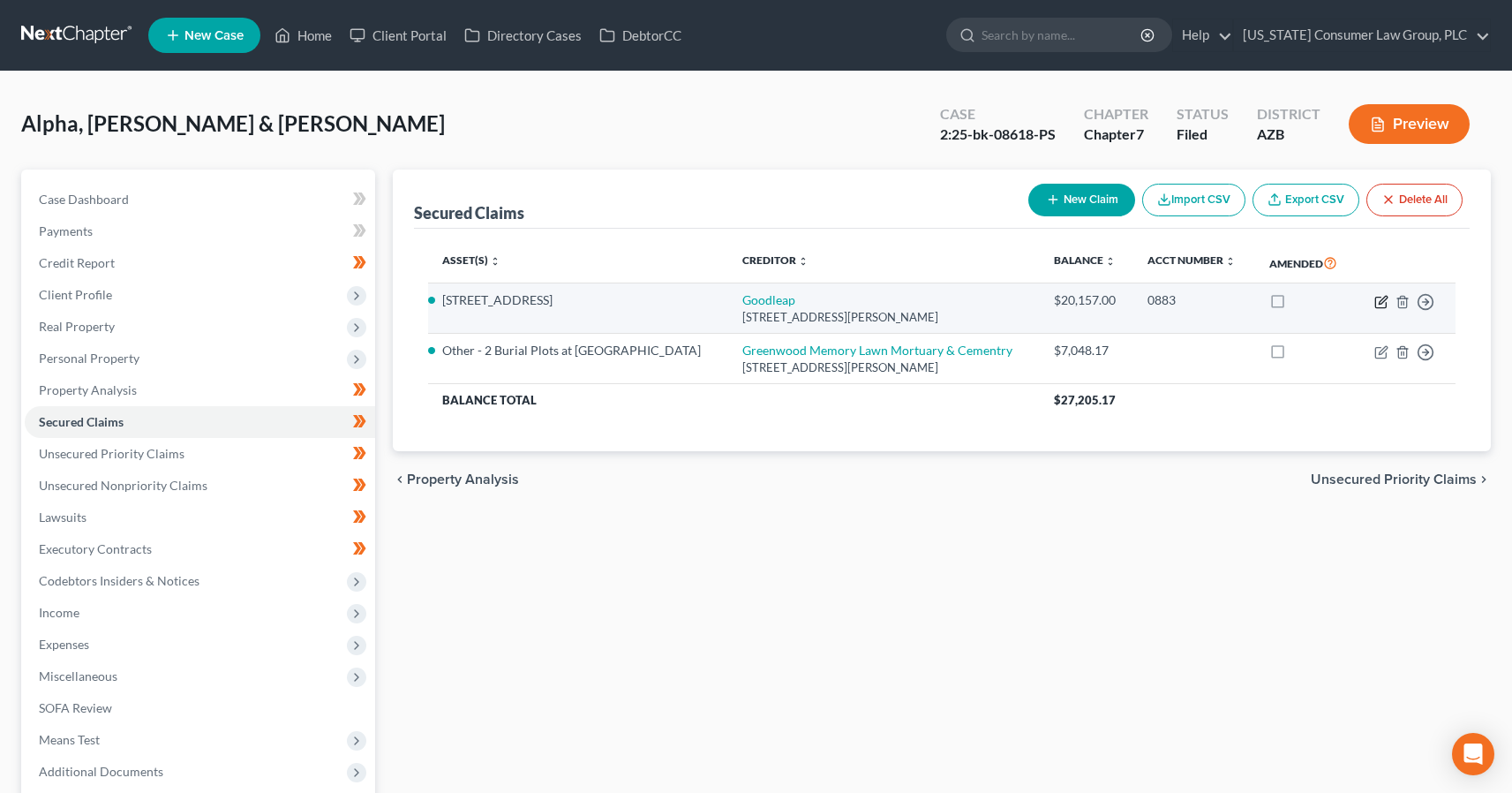
click at [1383, 304] on icon "button" at bounding box center [1383, 300] width 8 height 8
select select "38"
select select "4"
select select "13"
select select "4"
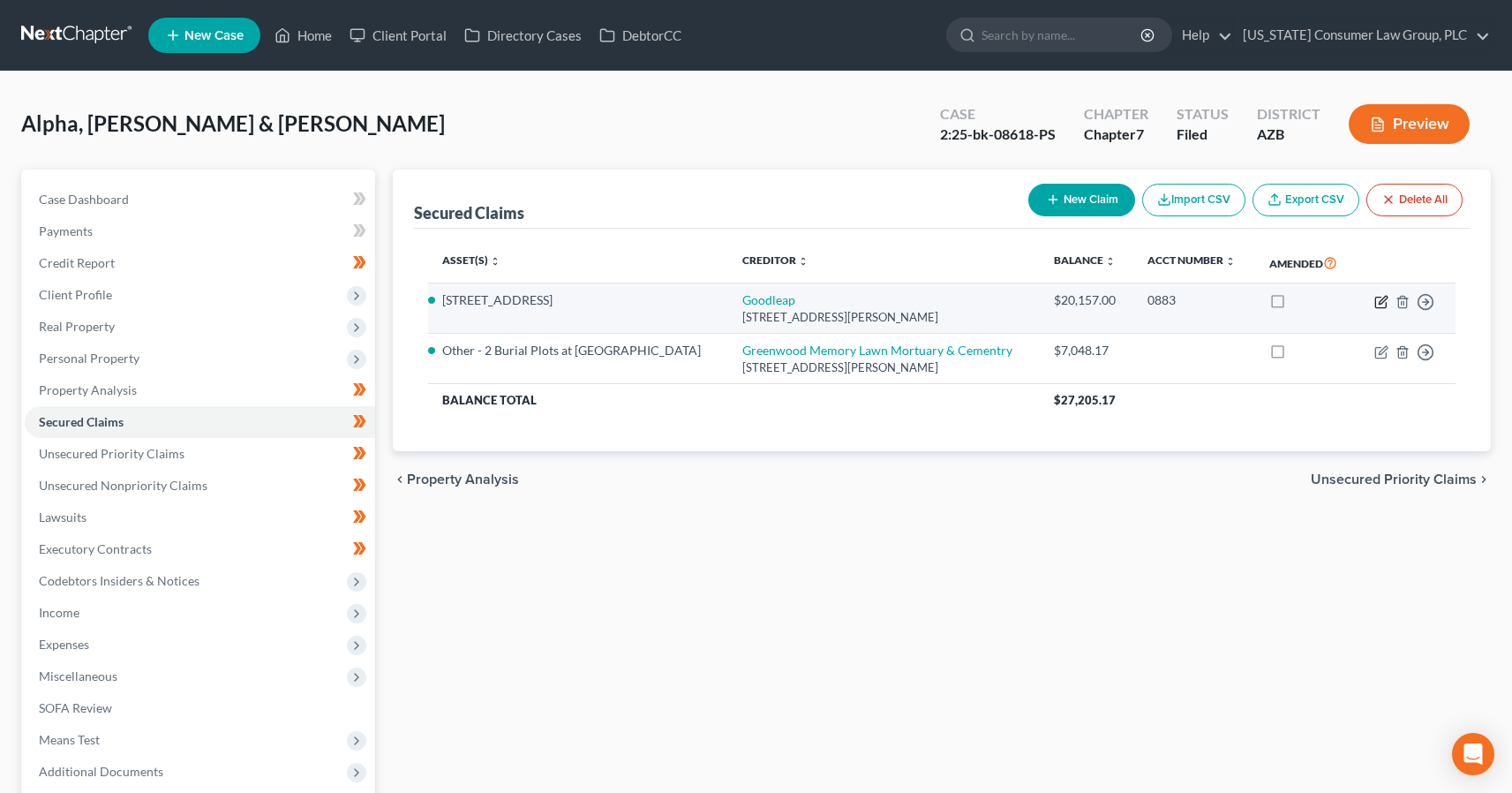
select select "2"
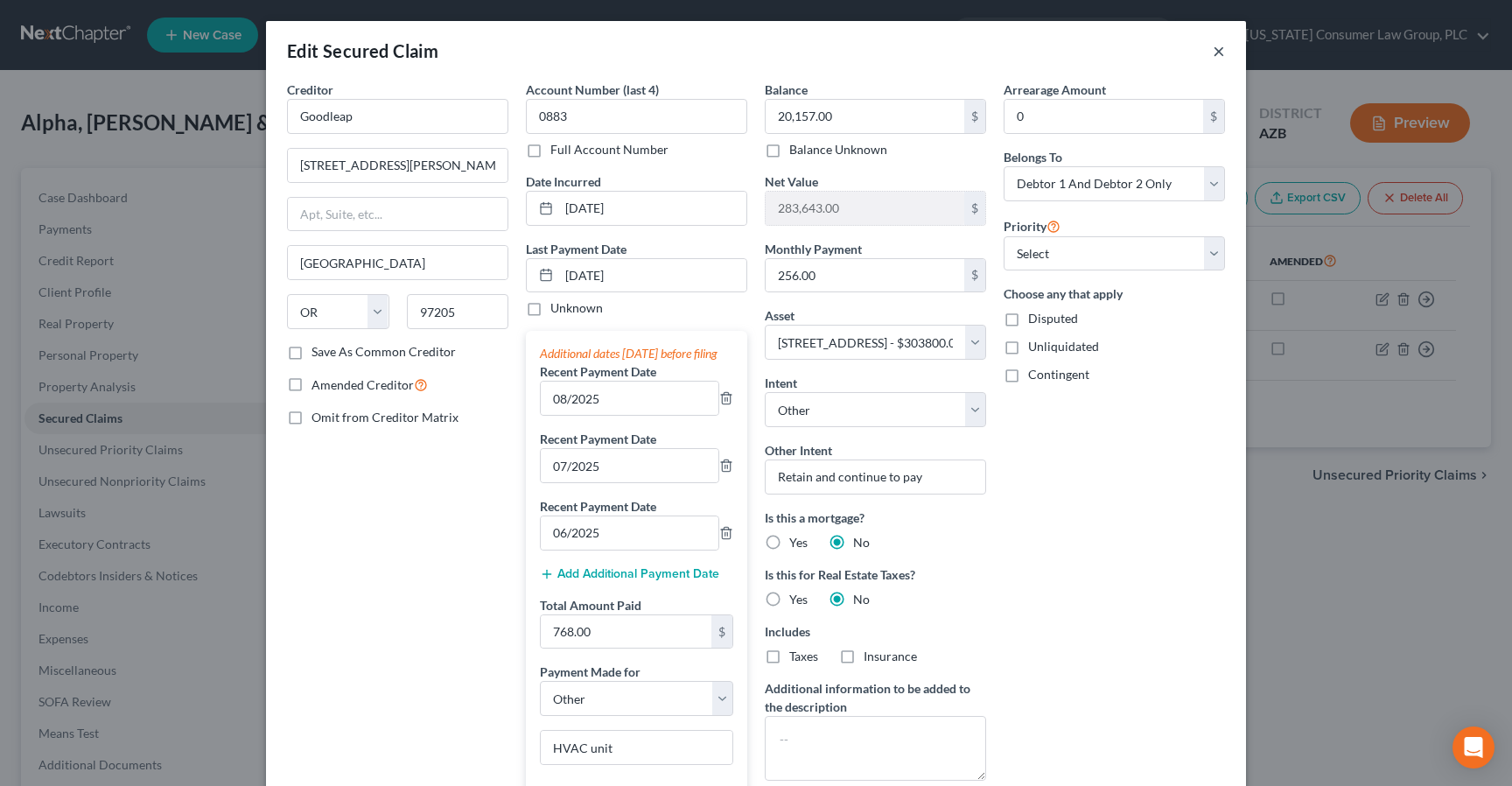
click at [1213, 52] on button "×" at bounding box center [1219, 50] width 12 height 21
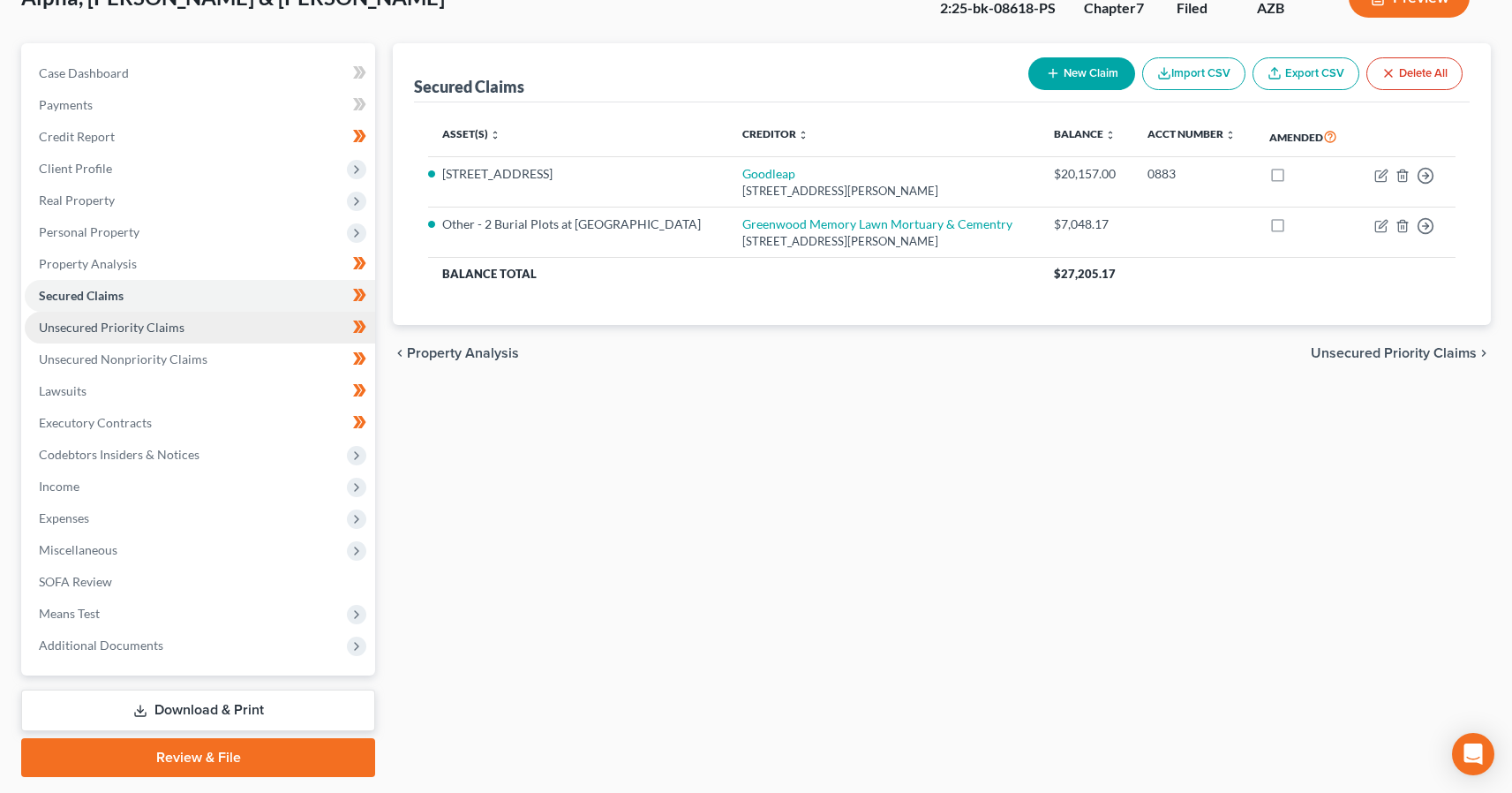
scroll to position [175, 0]
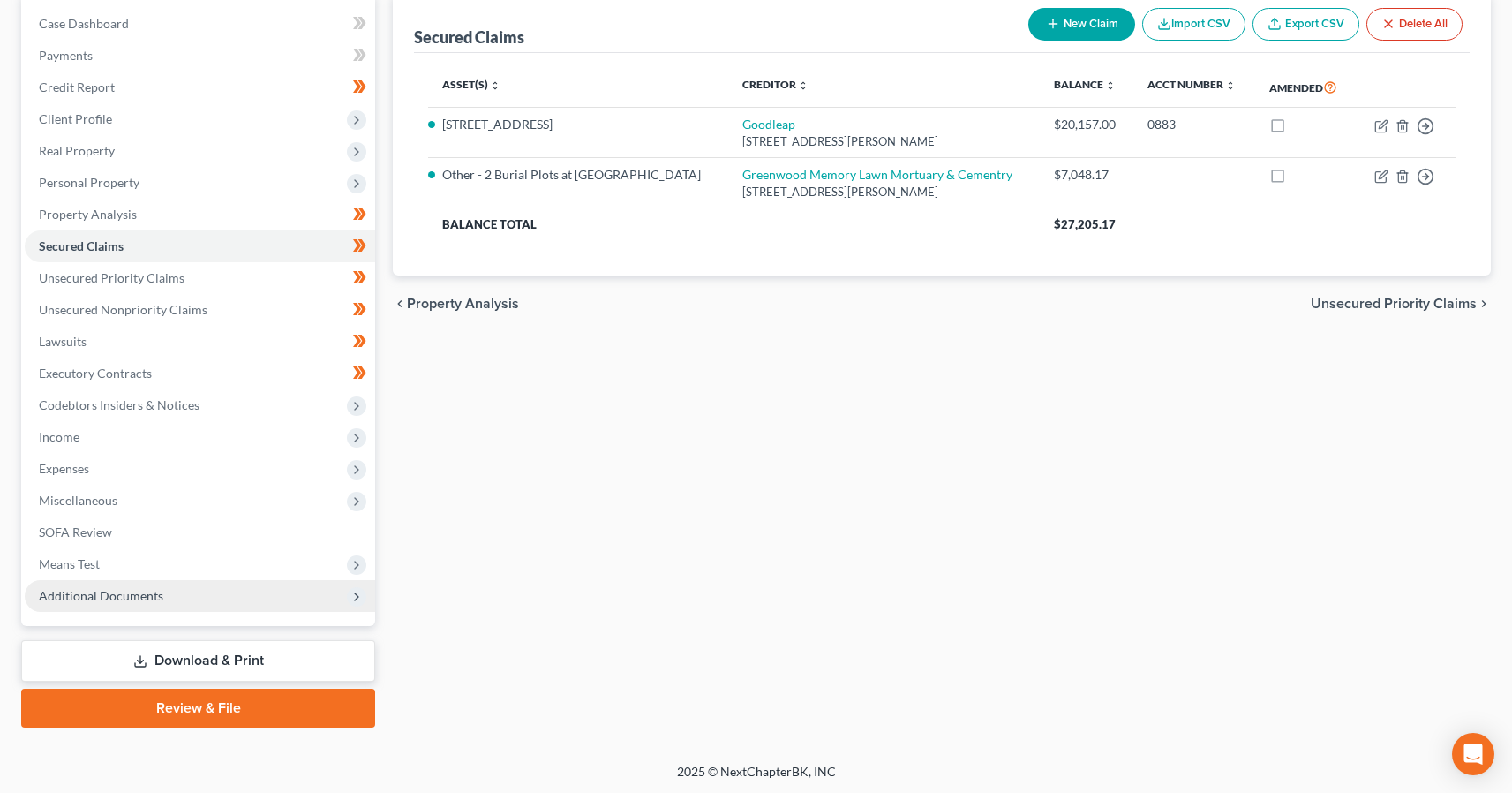
click at [73, 606] on span "Additional Documents" at bounding box center [200, 596] width 351 height 32
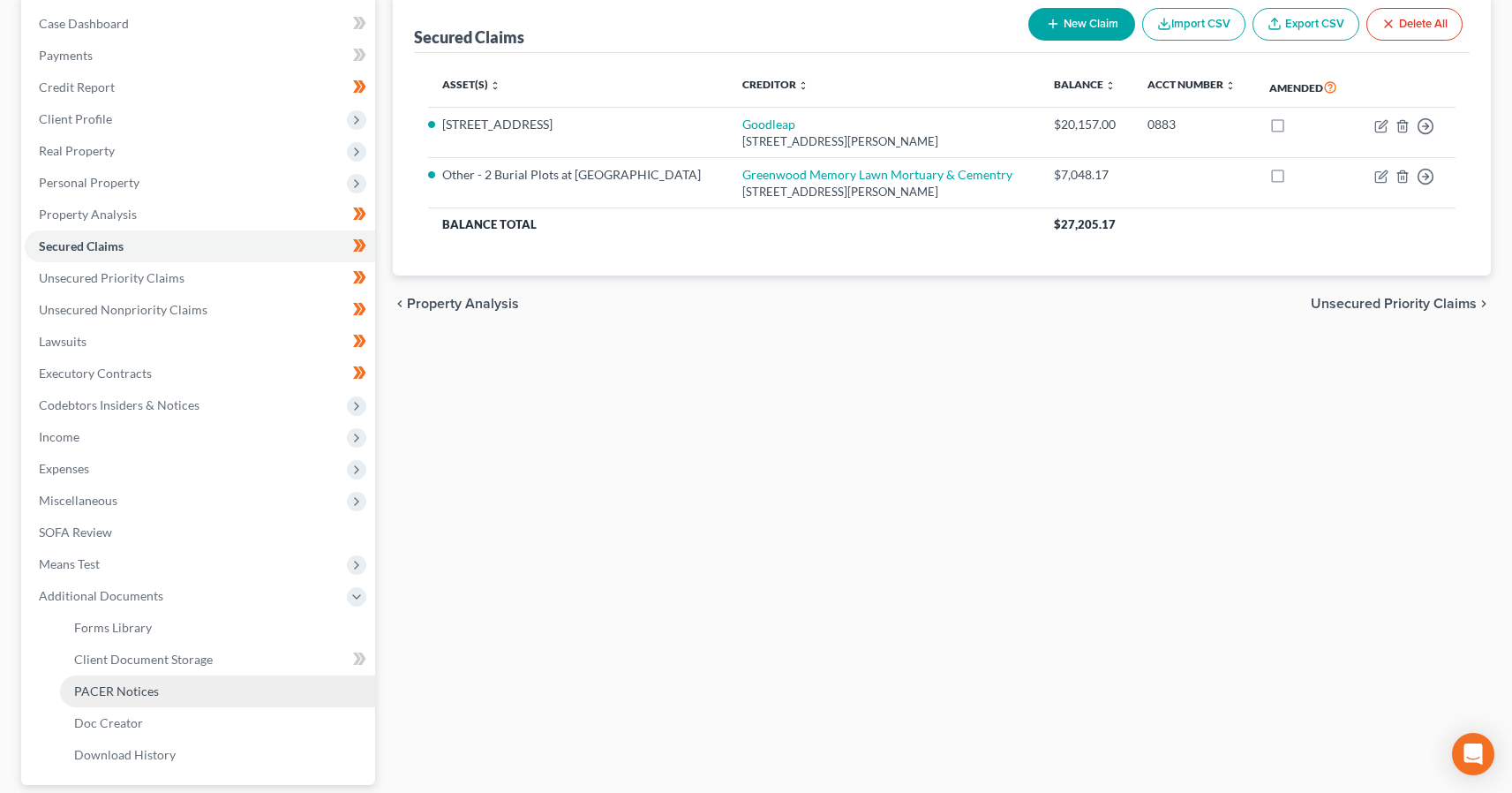
click at [85, 679] on link "PACER Notices" at bounding box center [218, 691] width 315 height 32
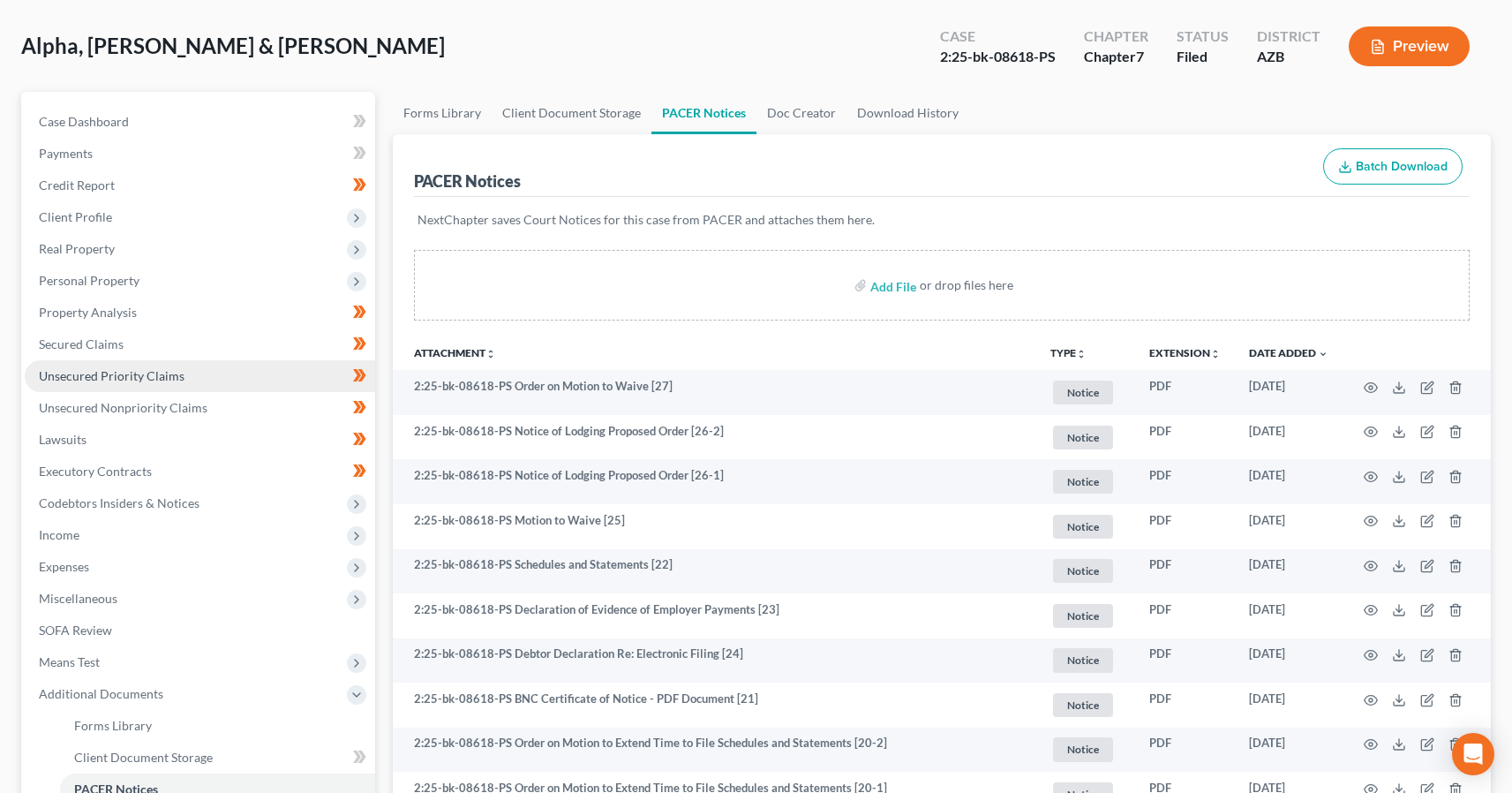
scroll to position [72, 0]
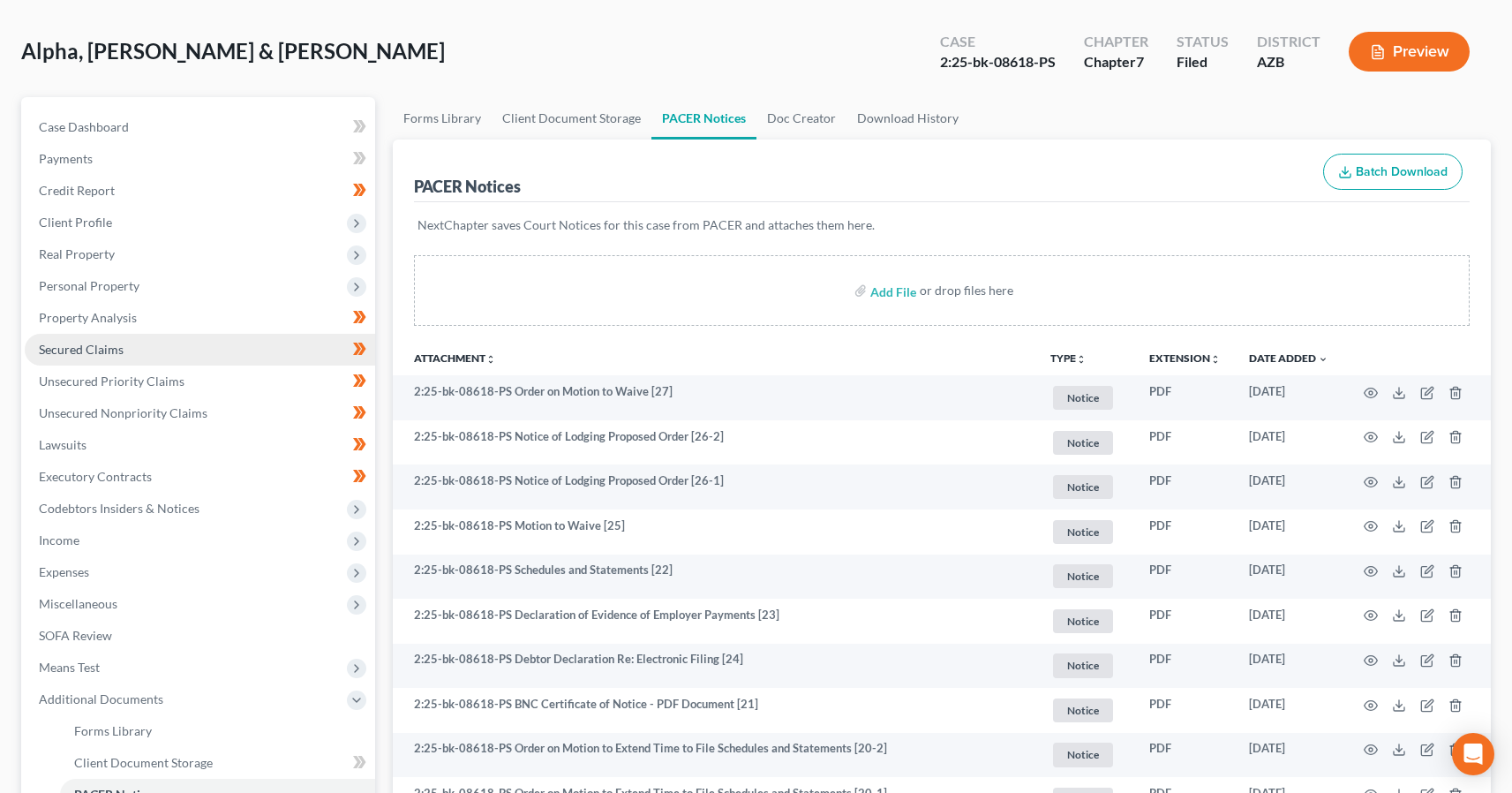
click at [102, 340] on link "Secured Claims" at bounding box center [200, 349] width 351 height 32
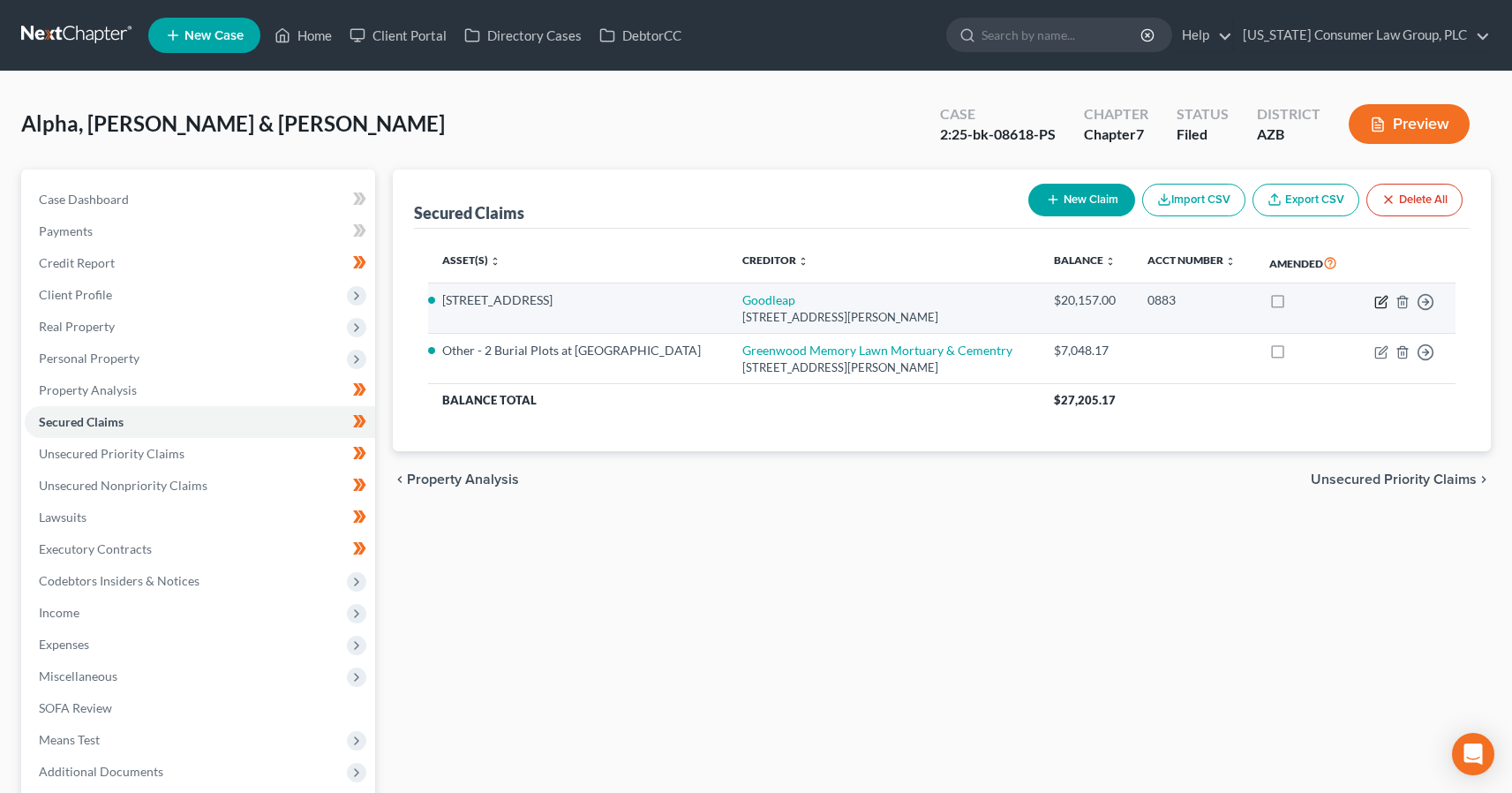
click at [1378, 309] on icon "button" at bounding box center [1381, 302] width 14 height 14
select select "38"
select select "4"
select select "13"
select select "4"
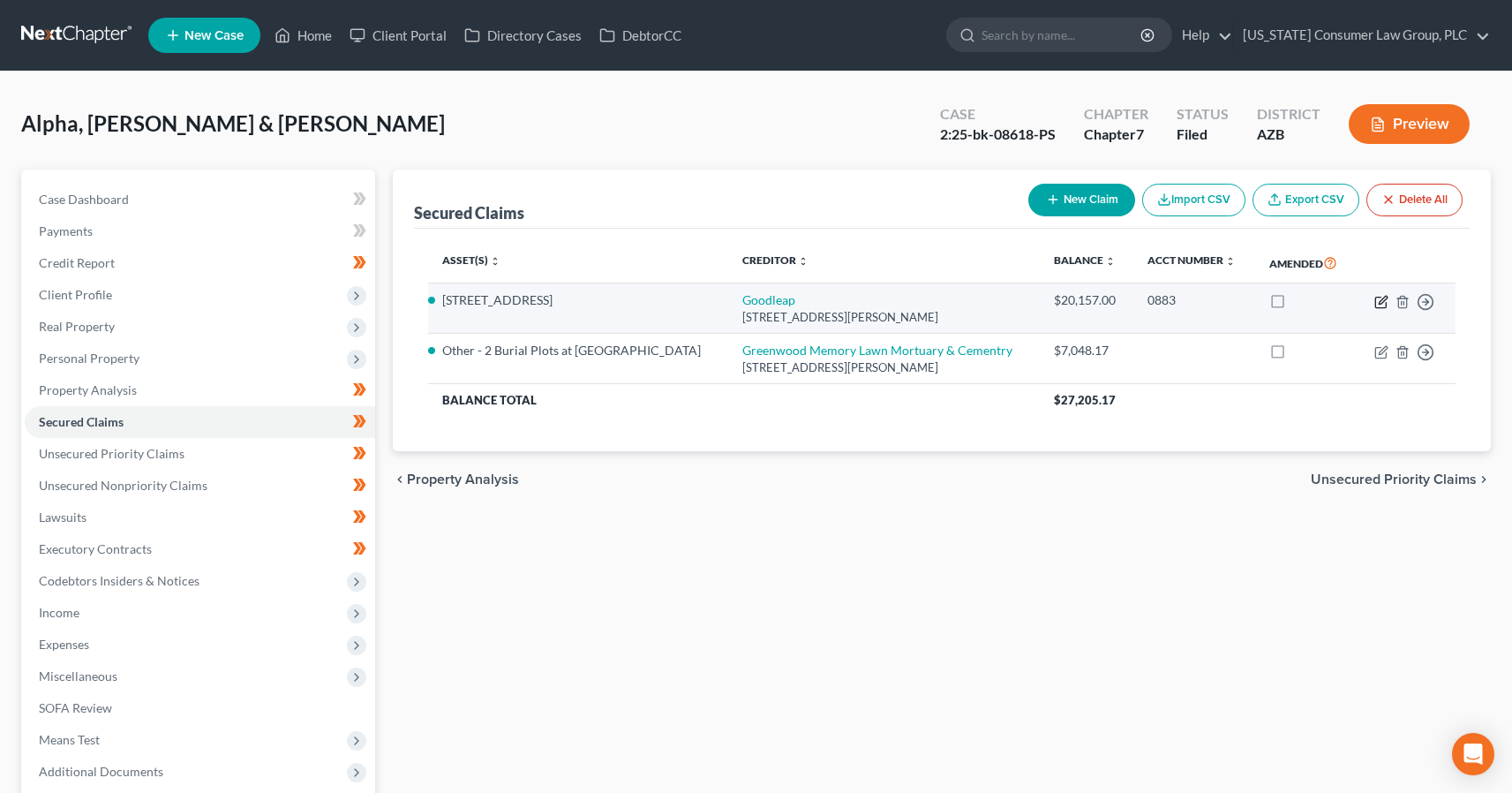
select select "2"
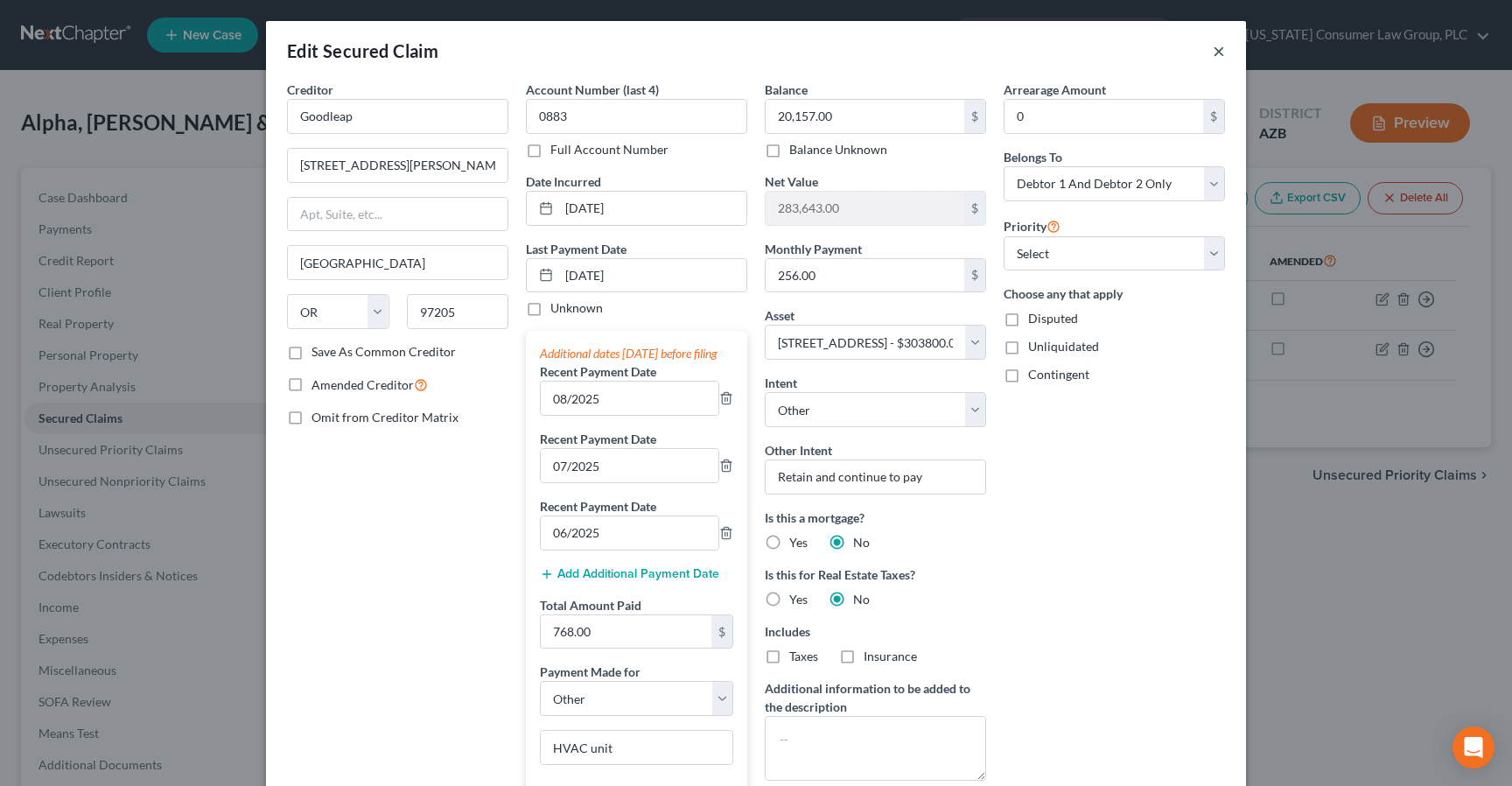
click at [1214, 50] on button "×" at bounding box center [1219, 50] width 12 height 21
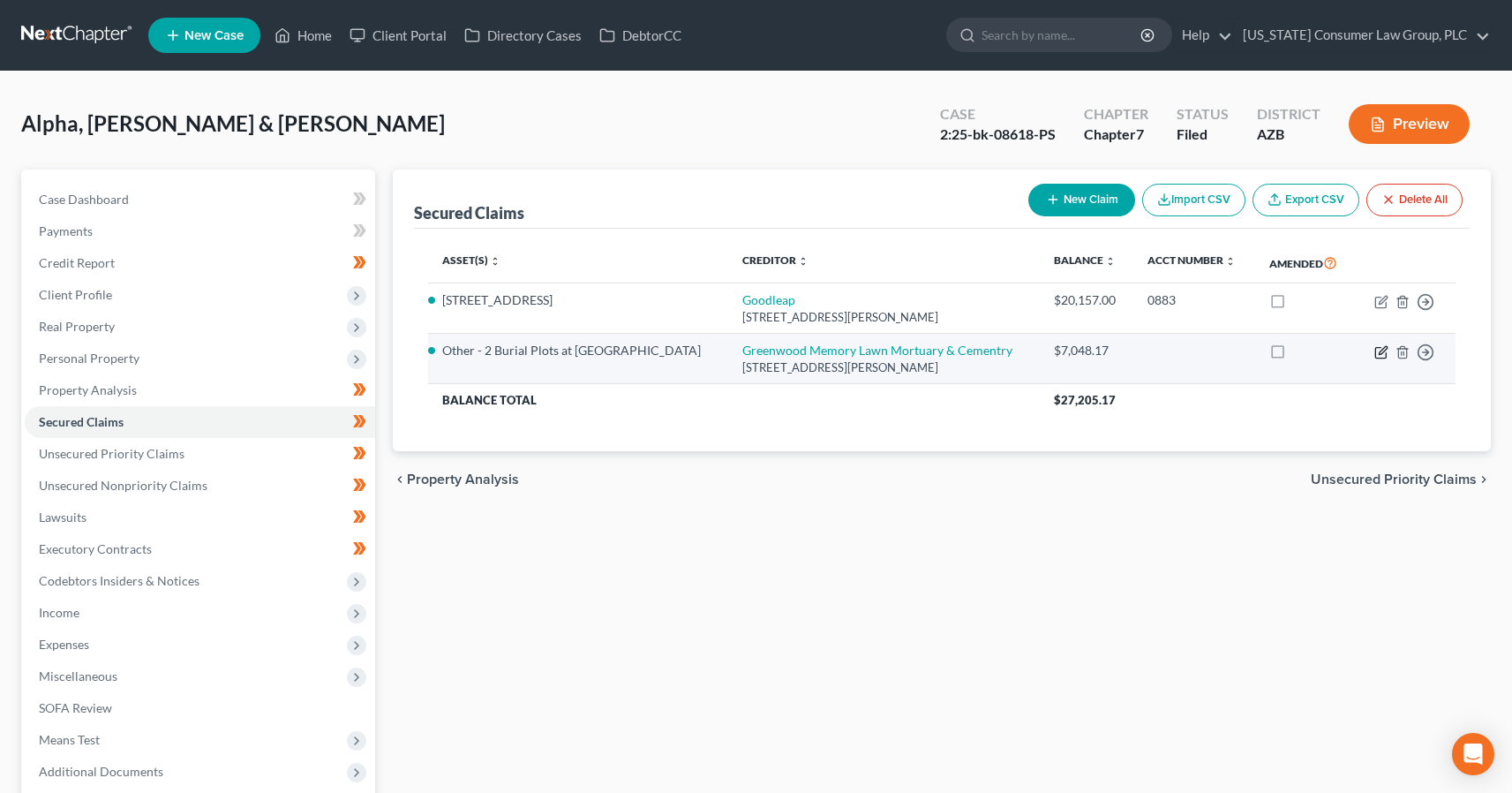
click at [1384, 359] on icon "button" at bounding box center [1381, 352] width 14 height 14
select select "3"
select select "4"
select select "11"
select select "4"
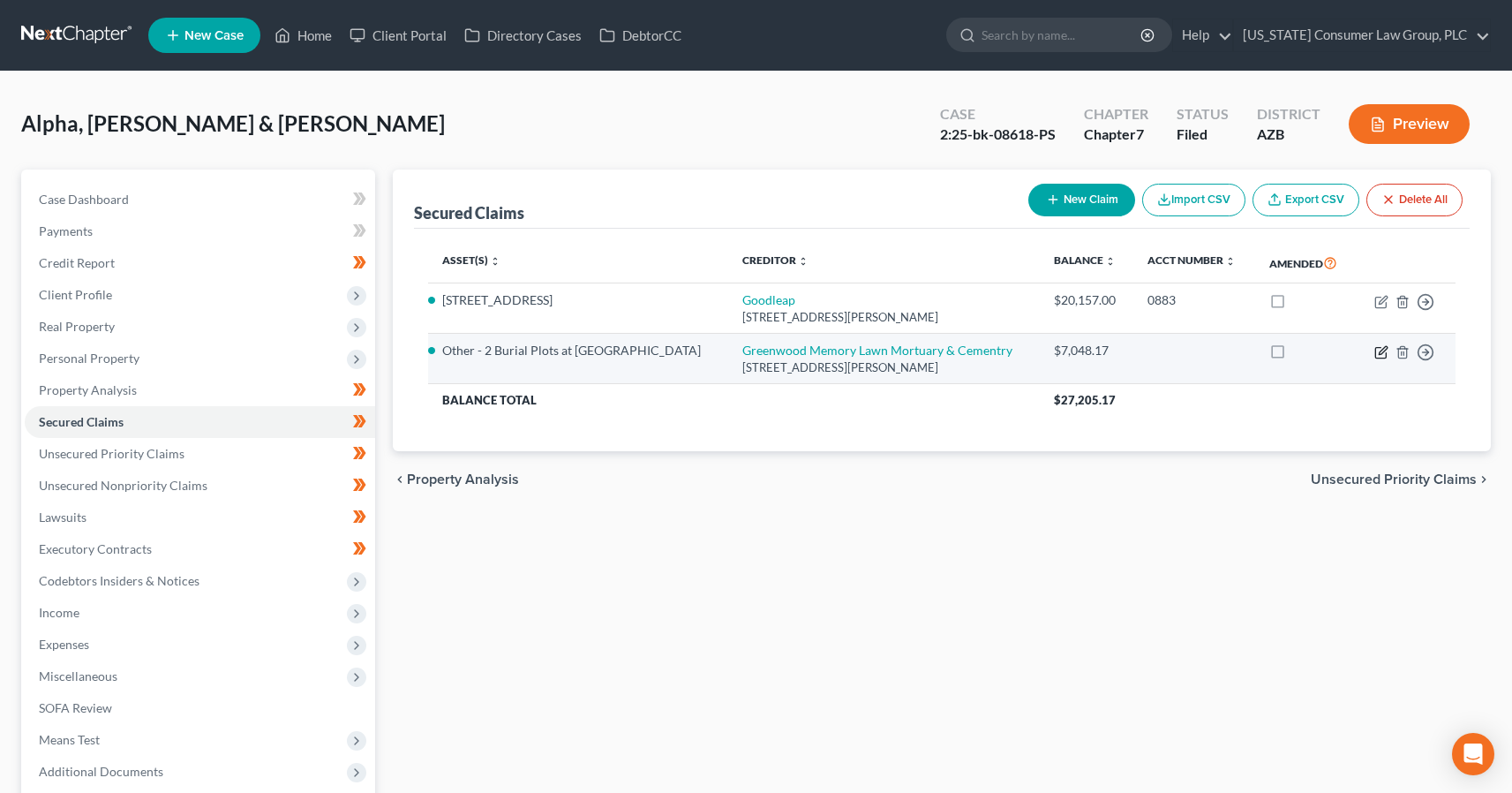
select select "0"
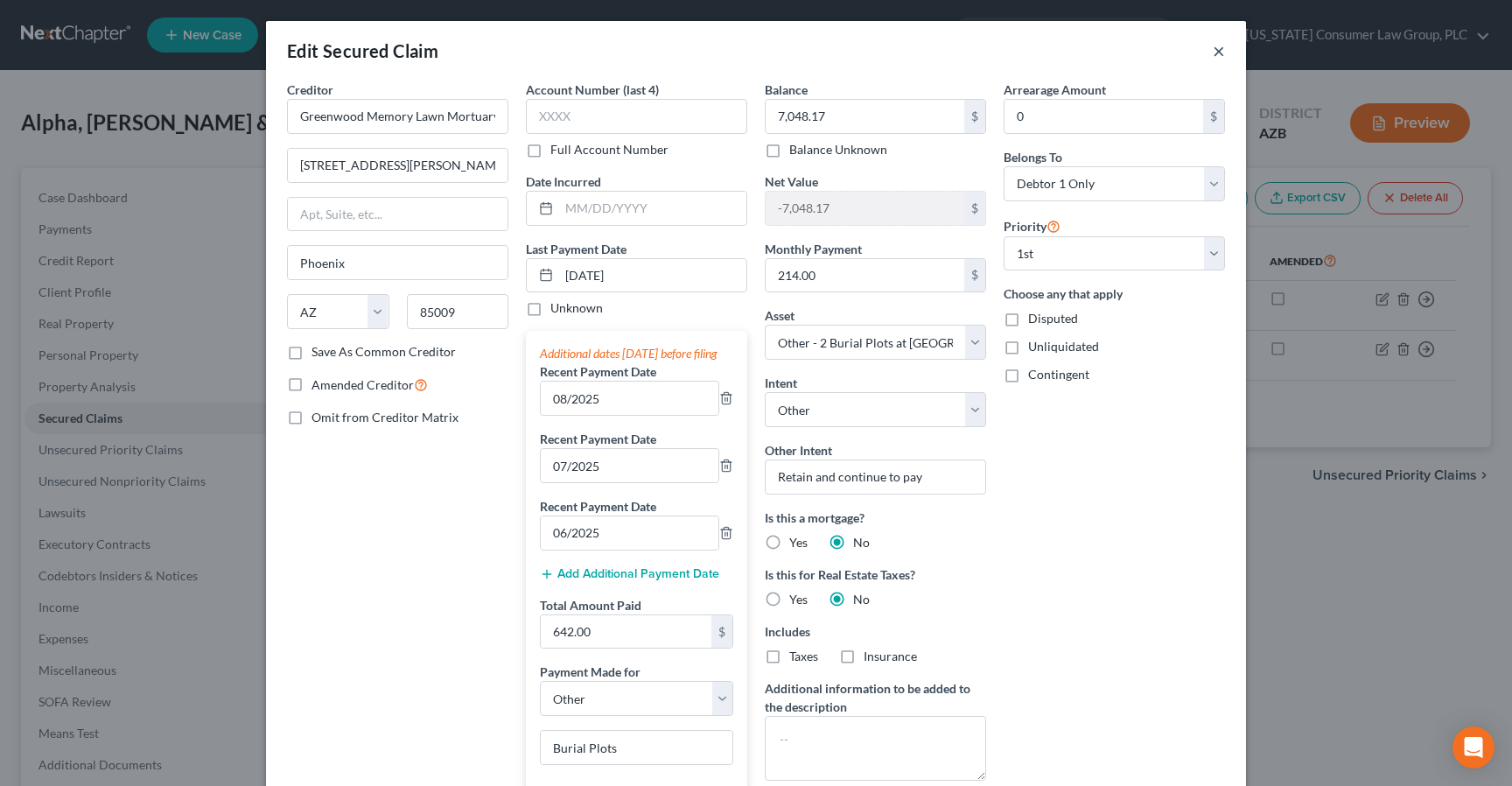
click at [1213, 47] on button "×" at bounding box center [1219, 50] width 12 height 21
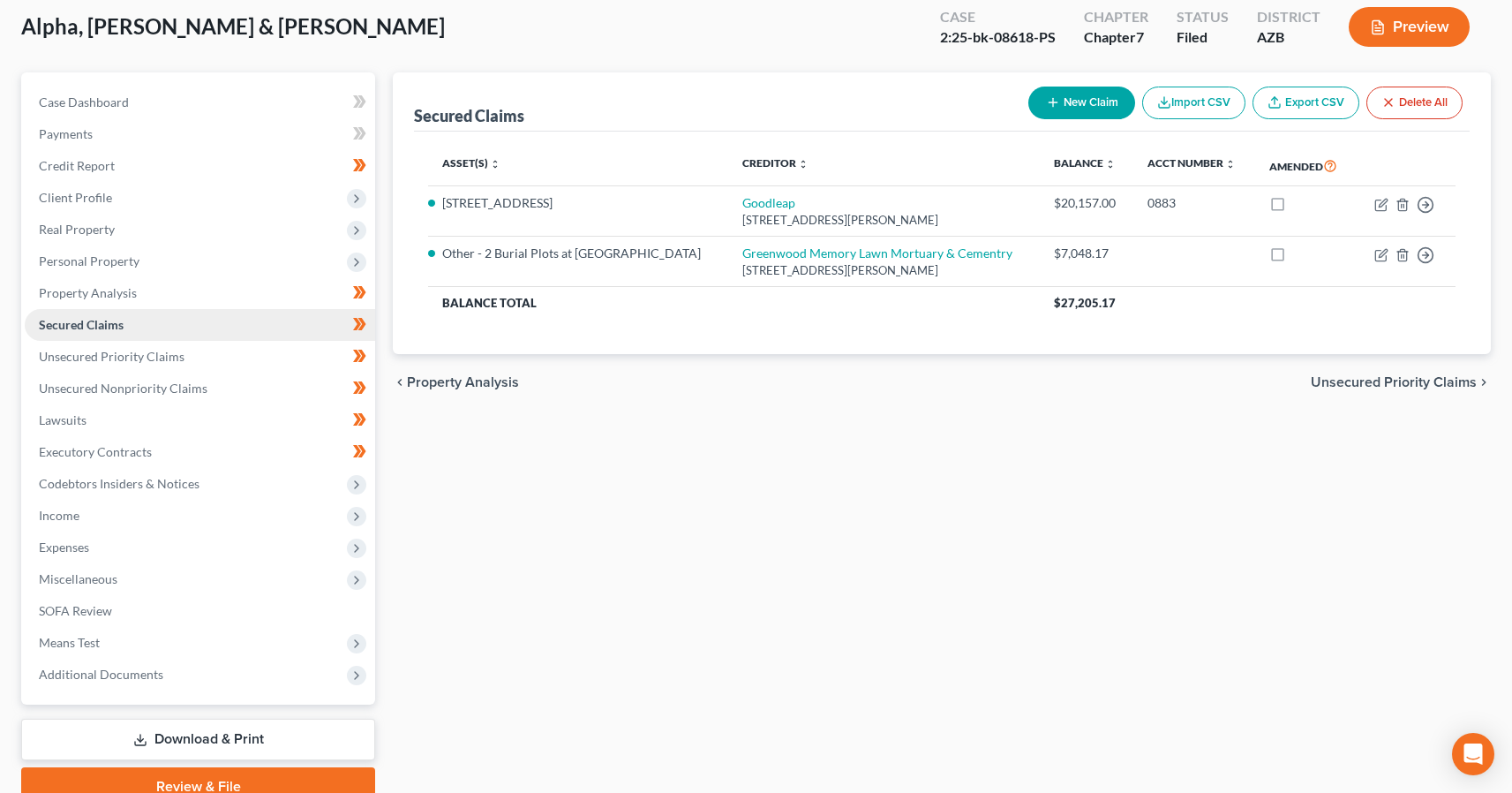
scroll to position [128, 0]
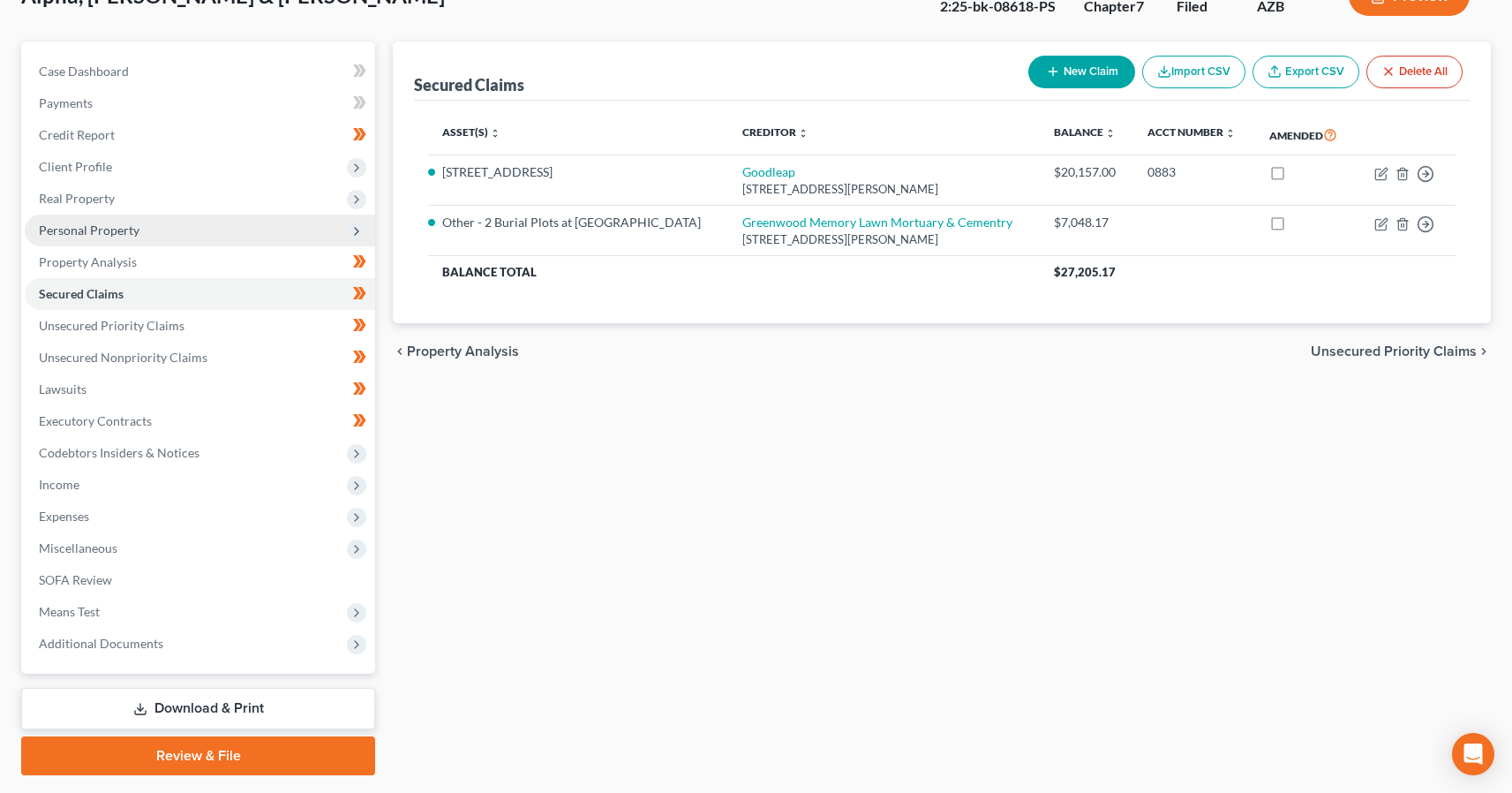
click at [96, 232] on span "Personal Property" at bounding box center [89, 230] width 101 height 15
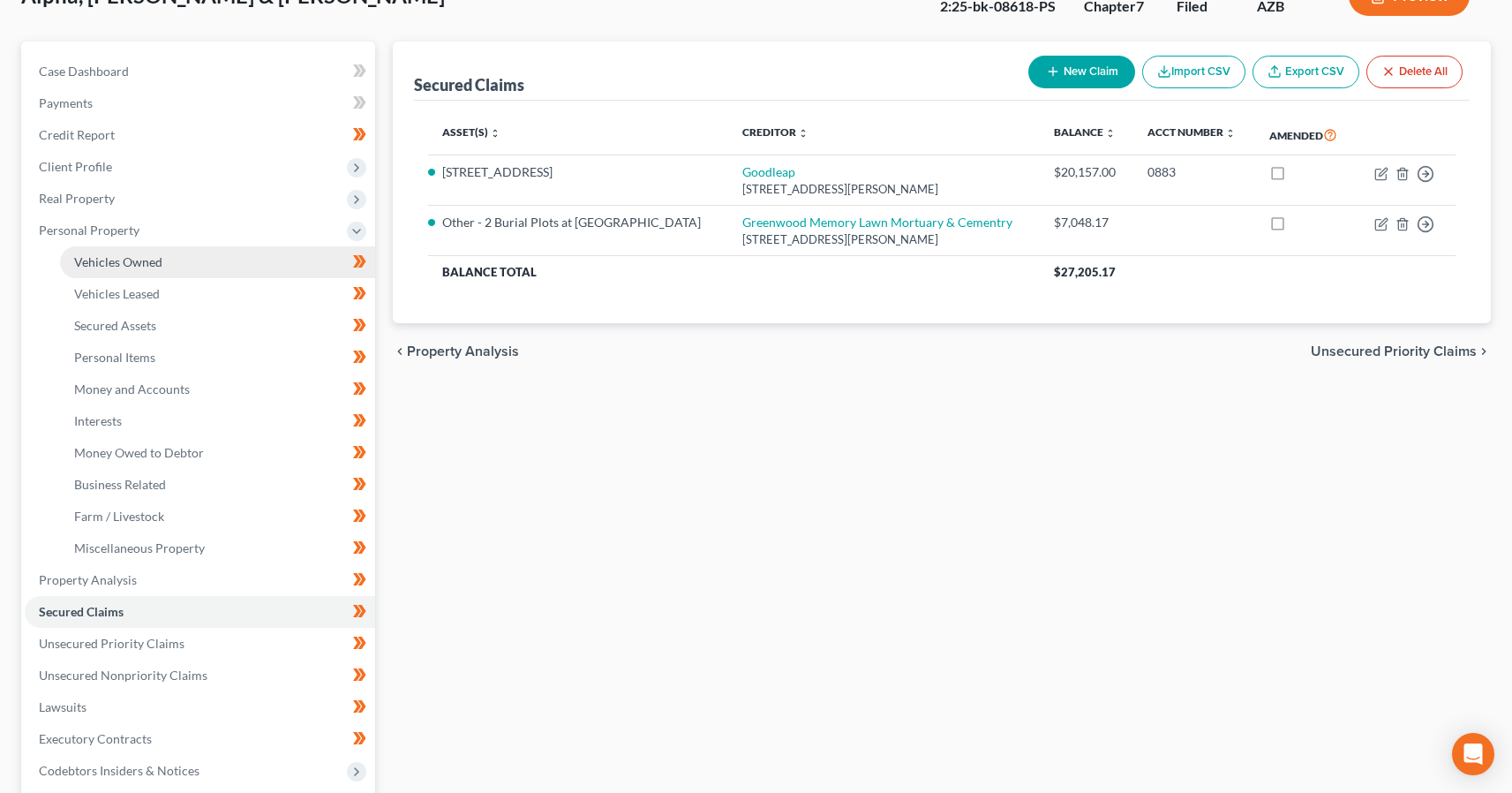
click at [100, 248] on link "Vehicles Owned" at bounding box center [218, 262] width 315 height 32
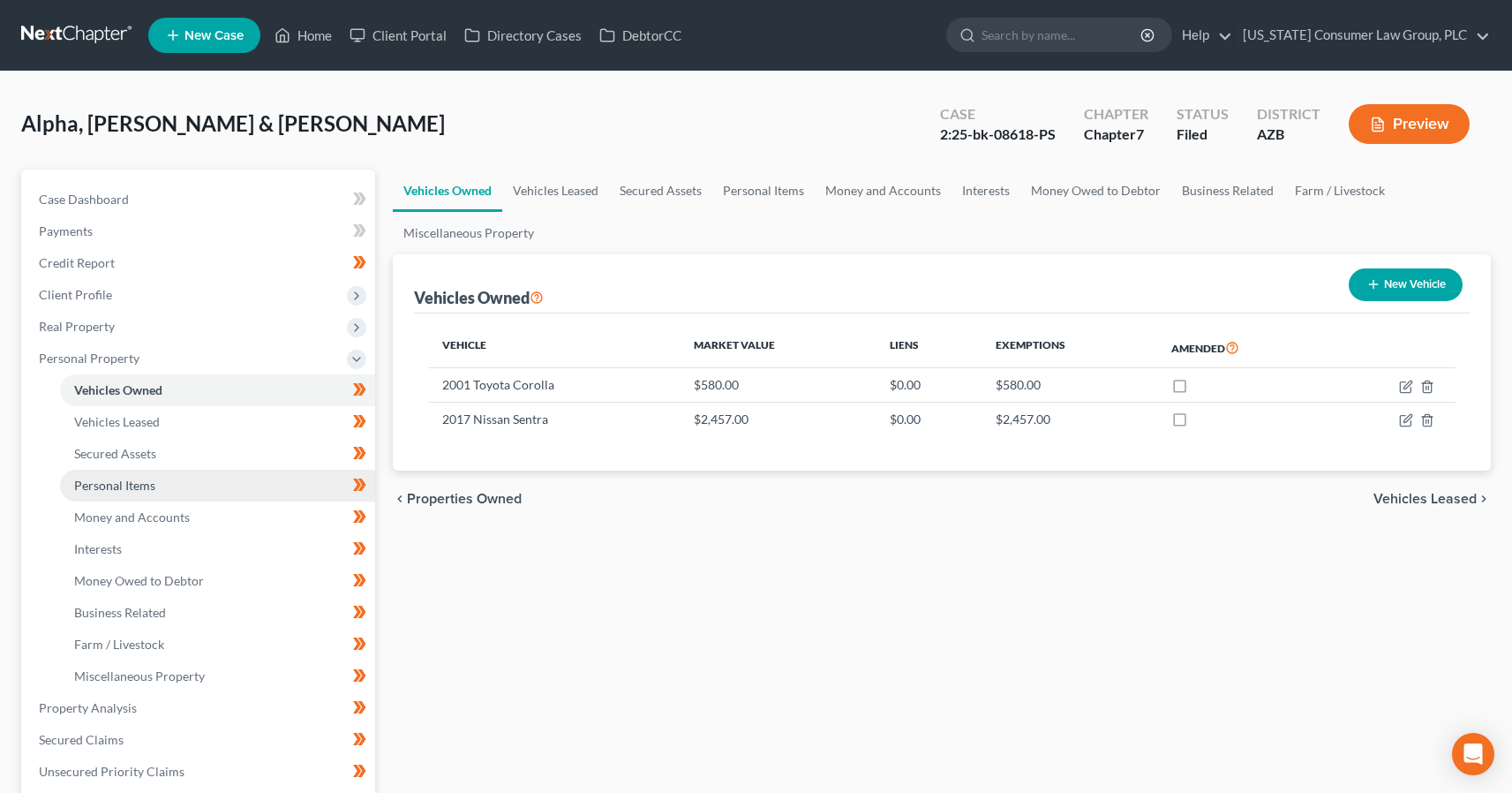
click at [102, 482] on span "Personal Items" at bounding box center [115, 484] width 81 height 15
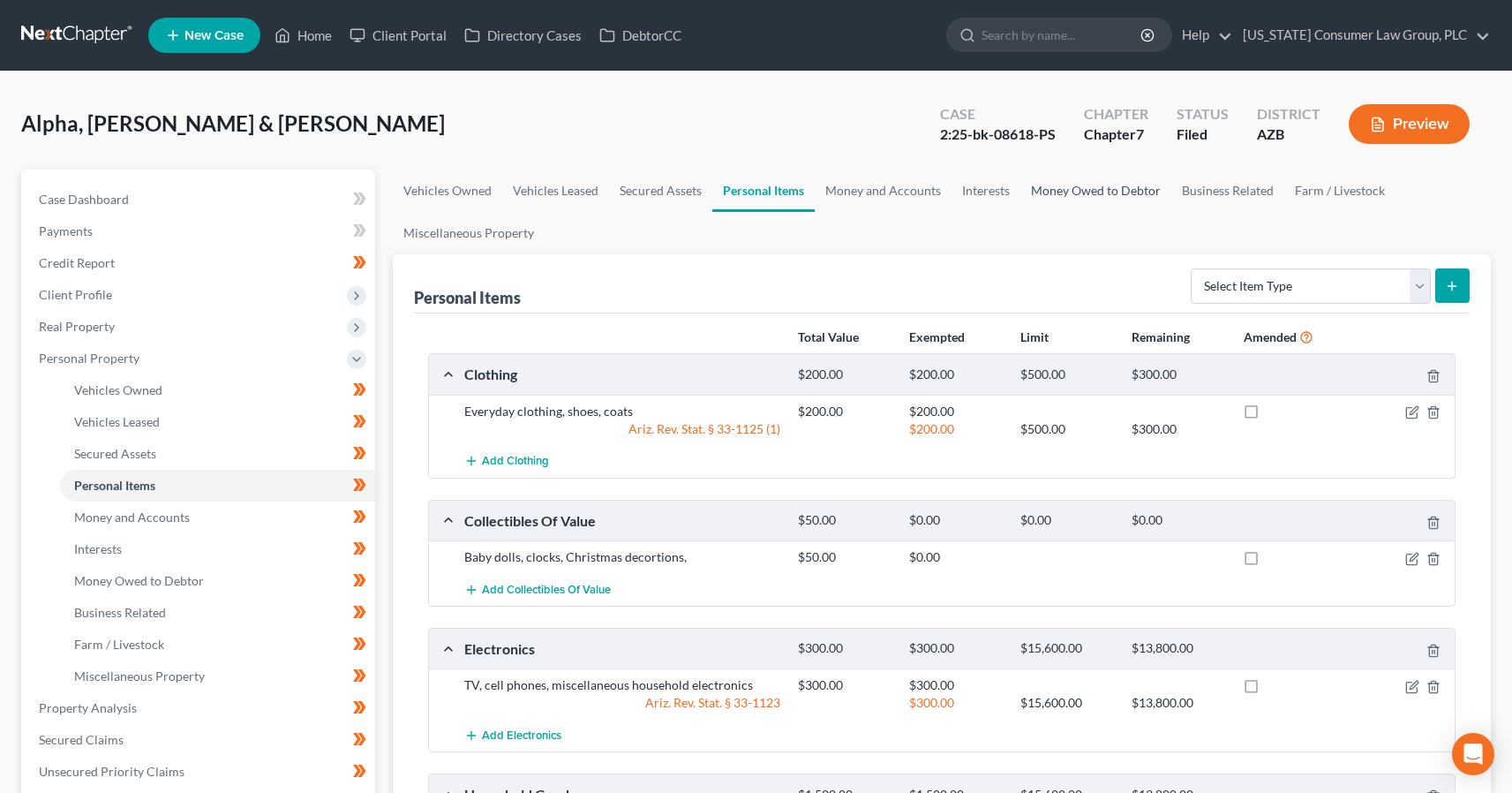
click at [1113, 190] on link "Money Owed to Debtor" at bounding box center [1096, 190] width 151 height 43
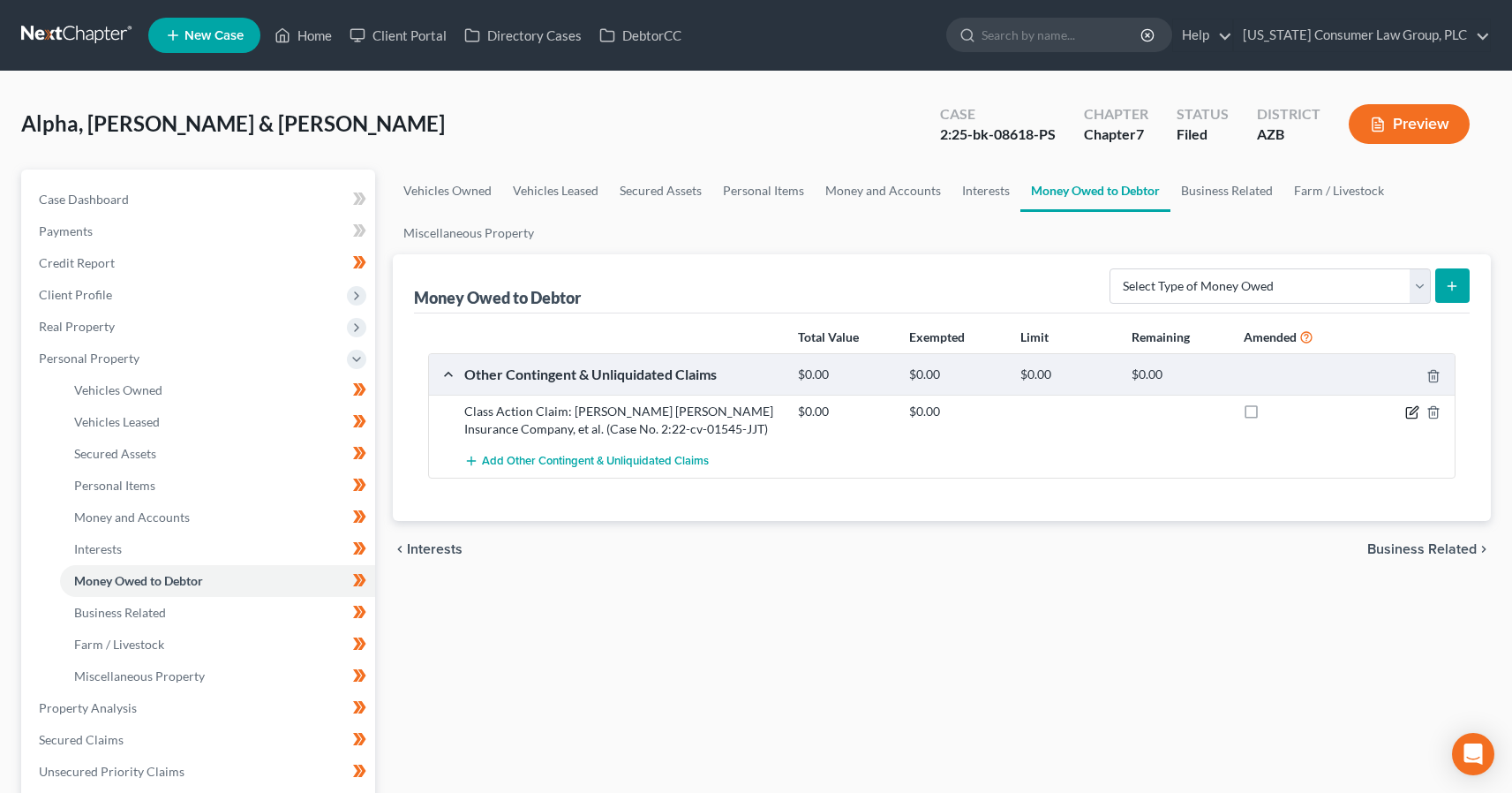
click at [1415, 409] on icon "button" at bounding box center [1412, 412] width 14 height 14
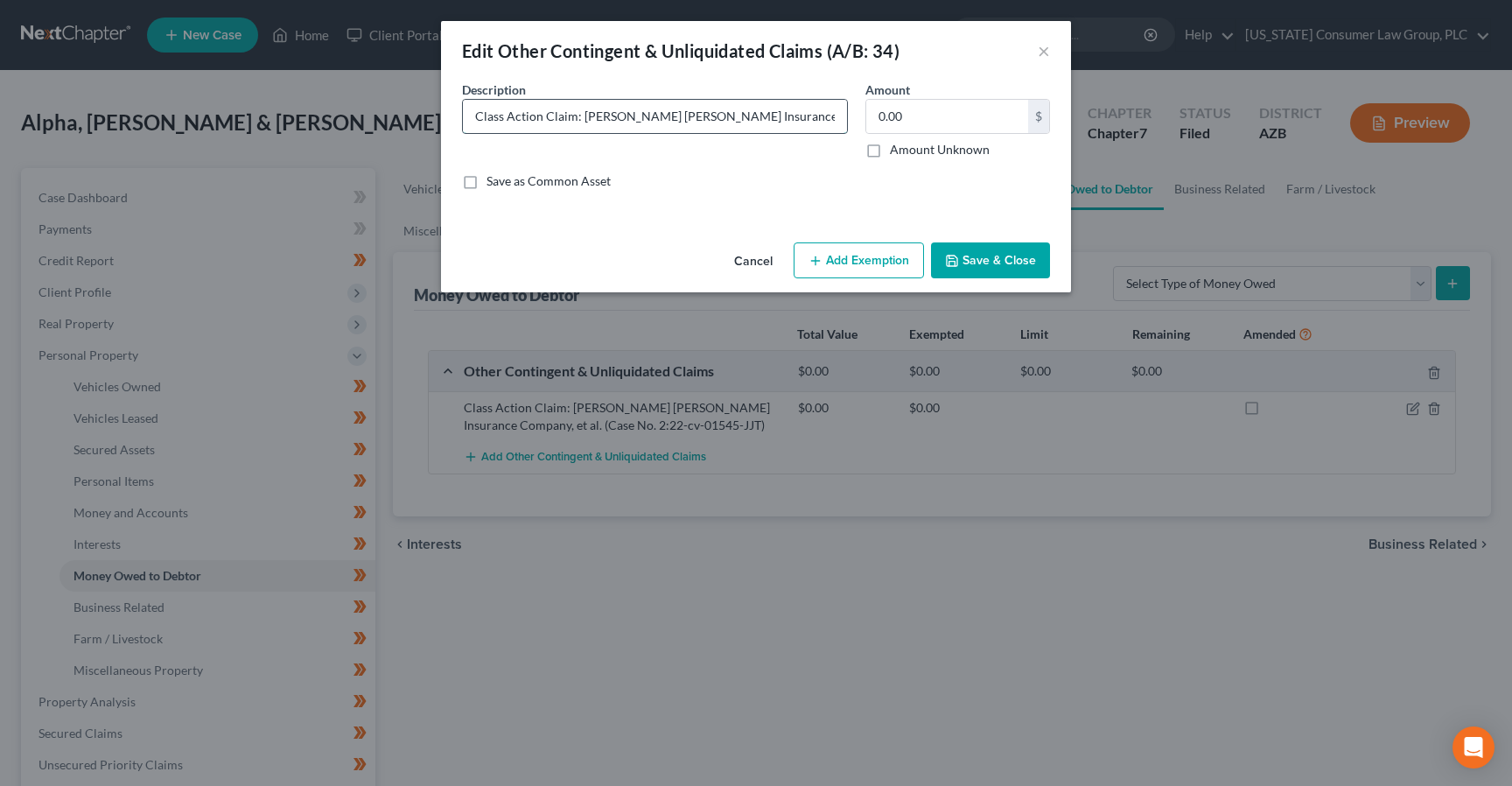
click at [676, 115] on input "Class Action Claim: [PERSON_NAME] [PERSON_NAME] Insurance Company, et al. (Case…" at bounding box center [654, 117] width 384 height 33
click at [756, 255] on button "Cancel" at bounding box center [754, 262] width 67 height 35
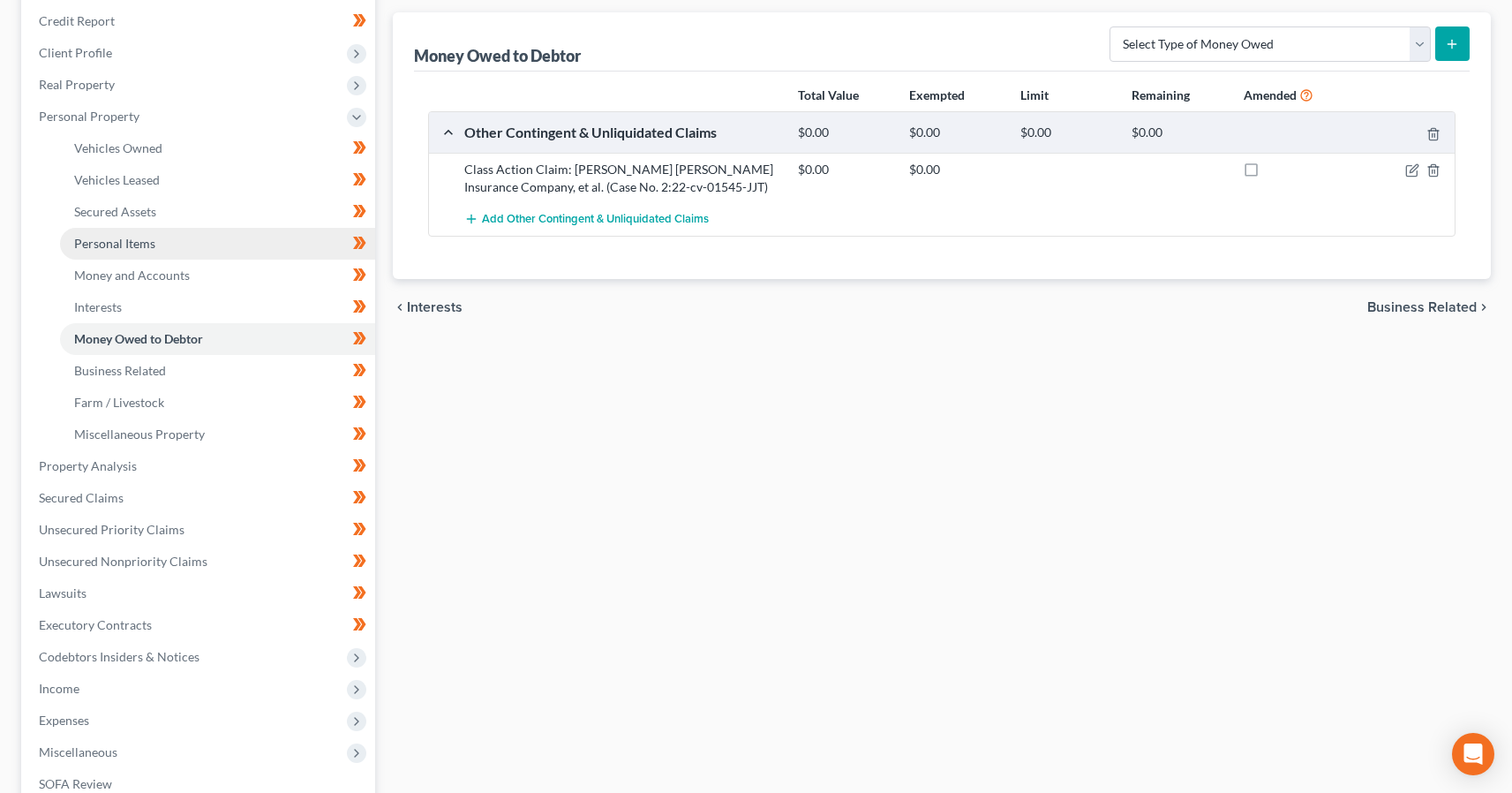
scroll to position [252, 0]
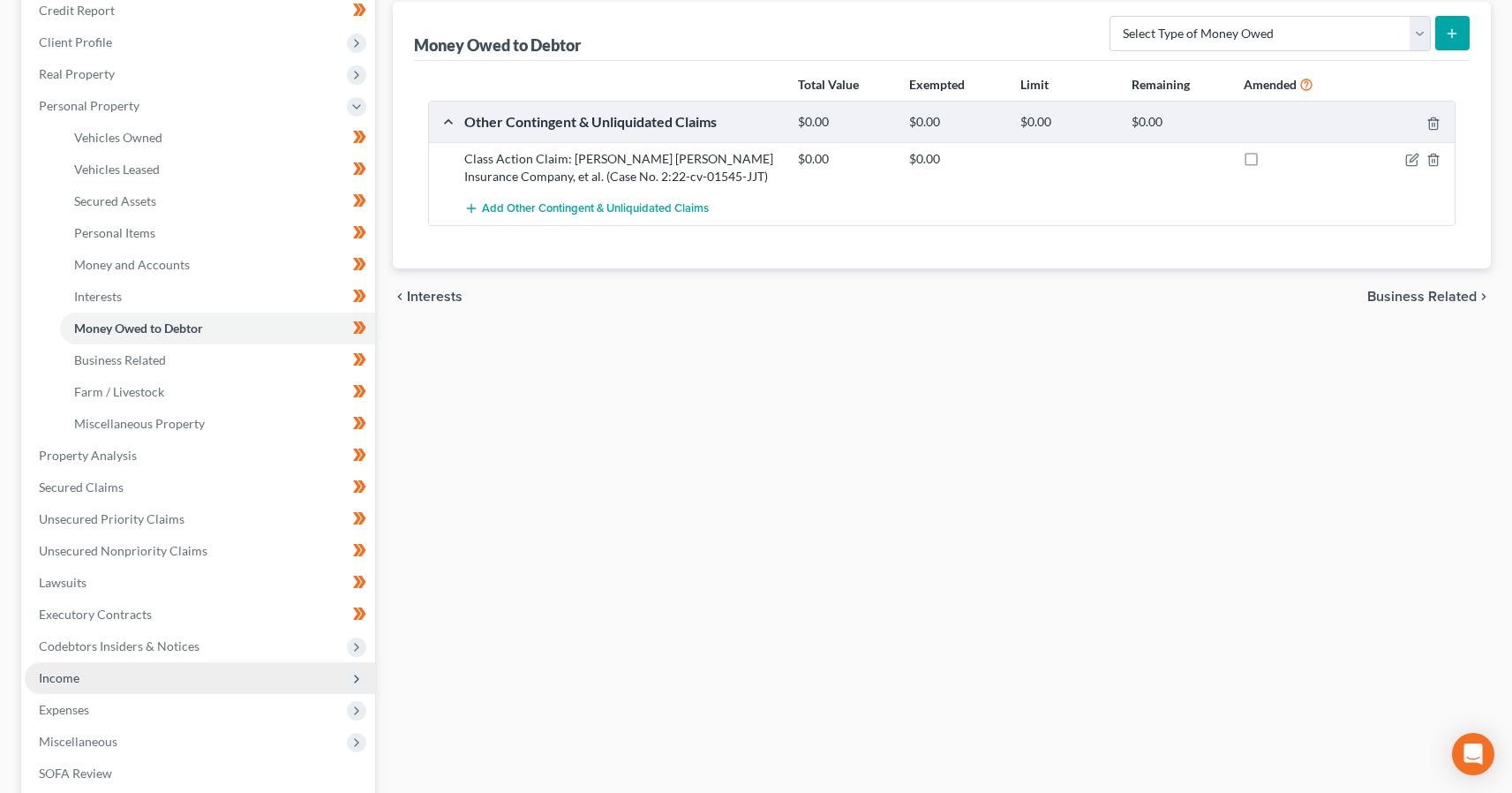
click at [58, 670] on span "Income" at bounding box center [58, 677] width 41 height 15
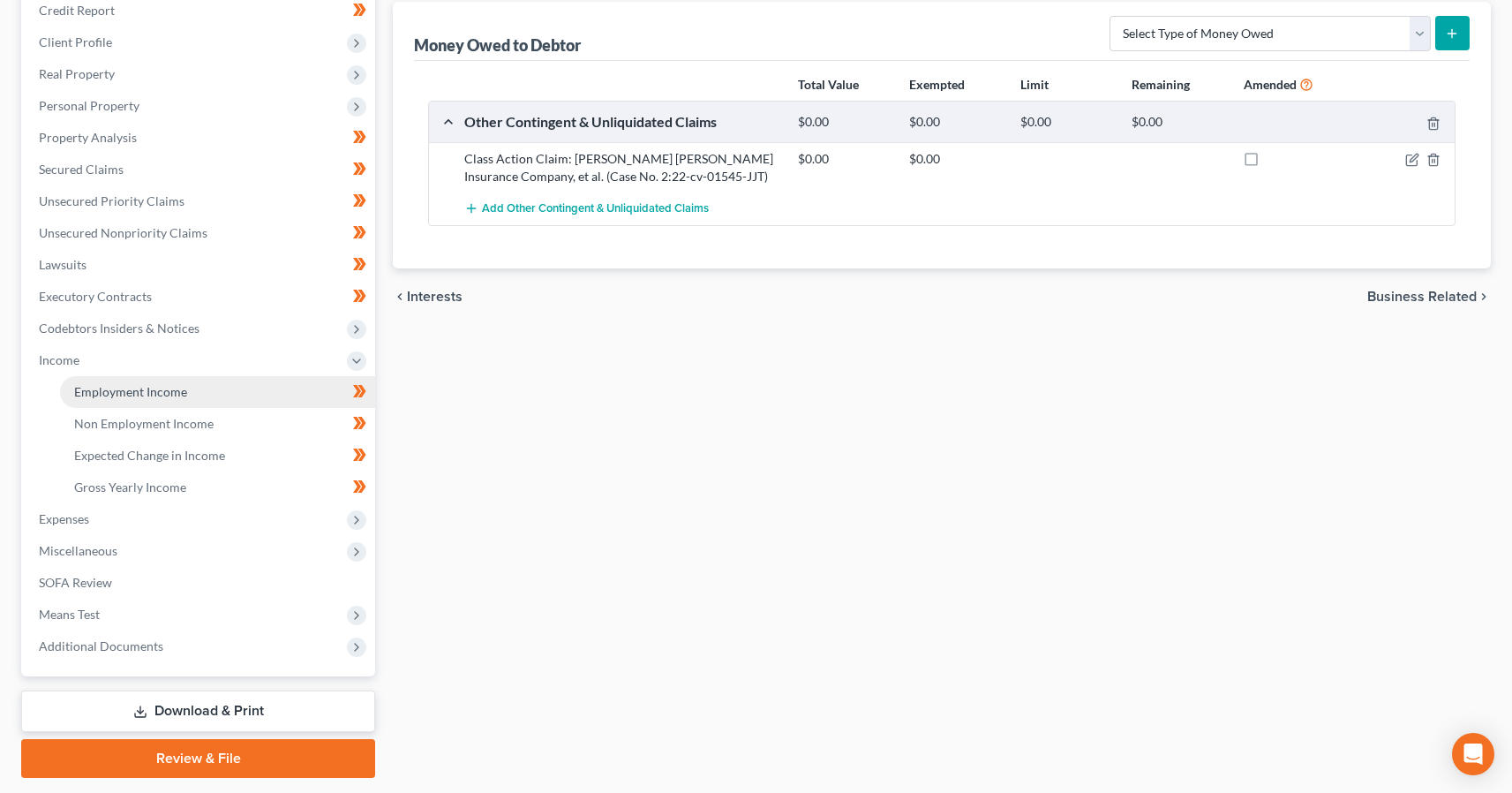
click at [146, 392] on span "Employment Income" at bounding box center [131, 391] width 113 height 15
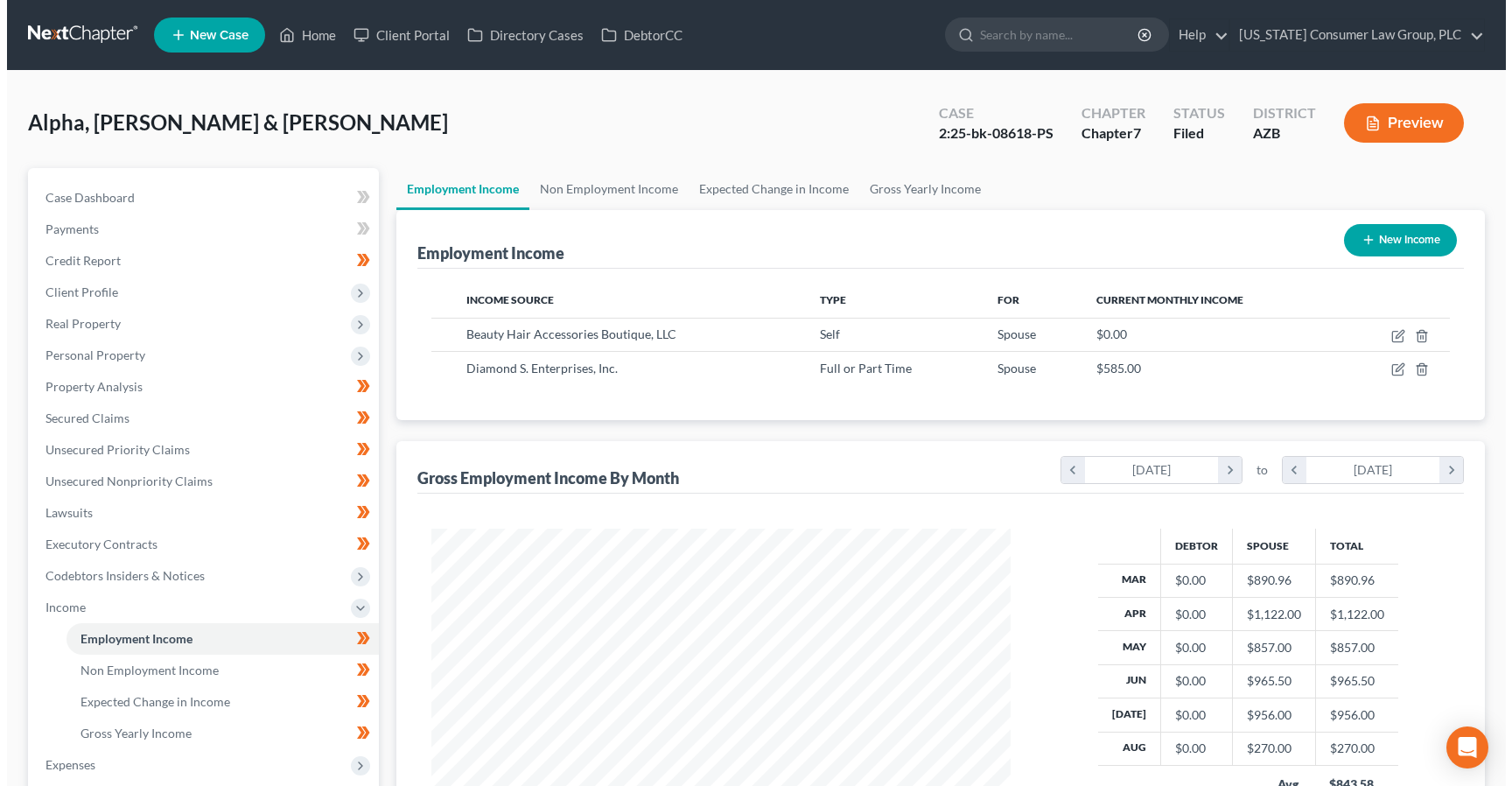
scroll to position [313, 614]
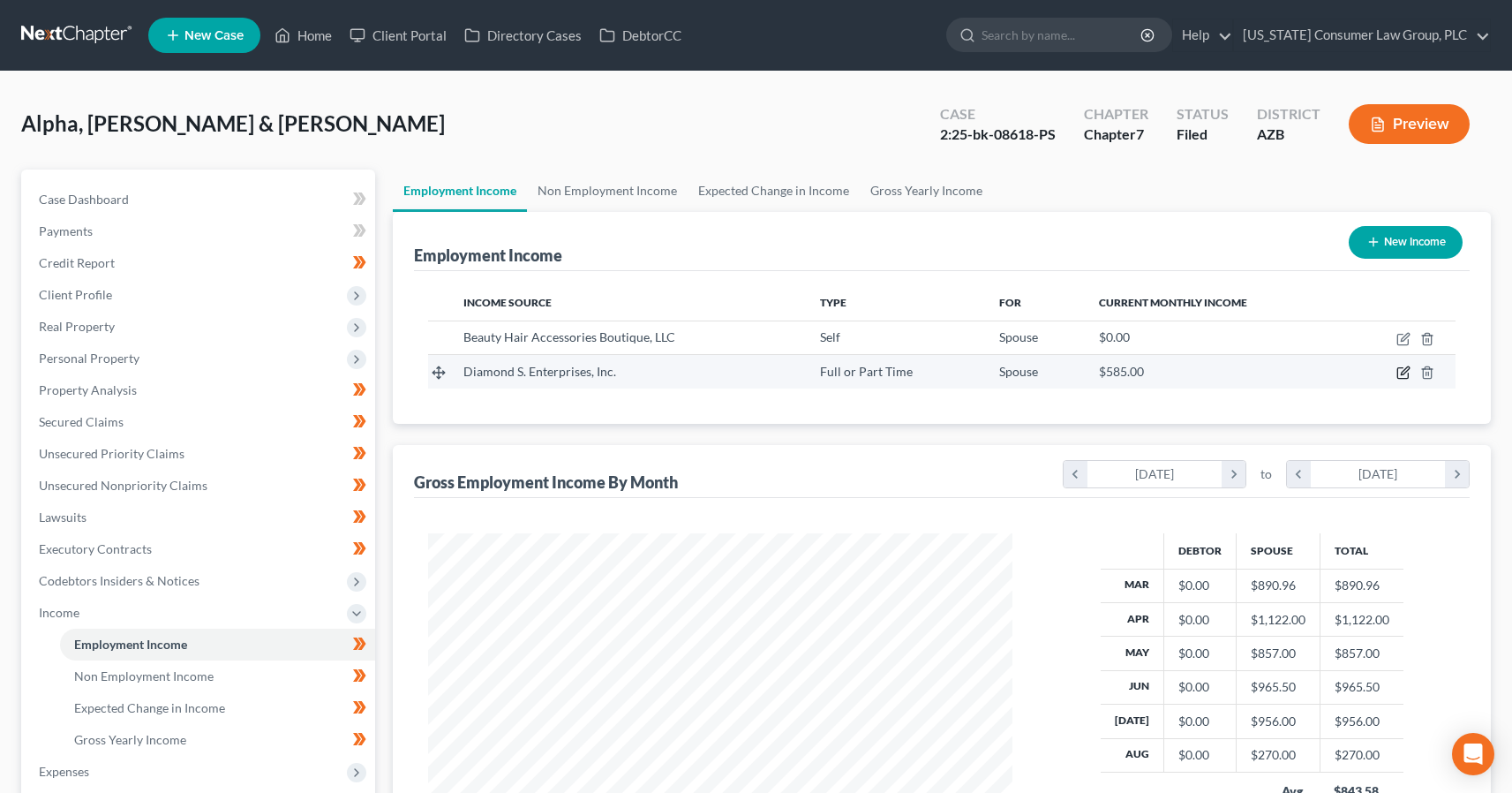
click at [1406, 377] on icon "button" at bounding box center [1403, 372] width 14 height 14
select select "0"
select select "3"
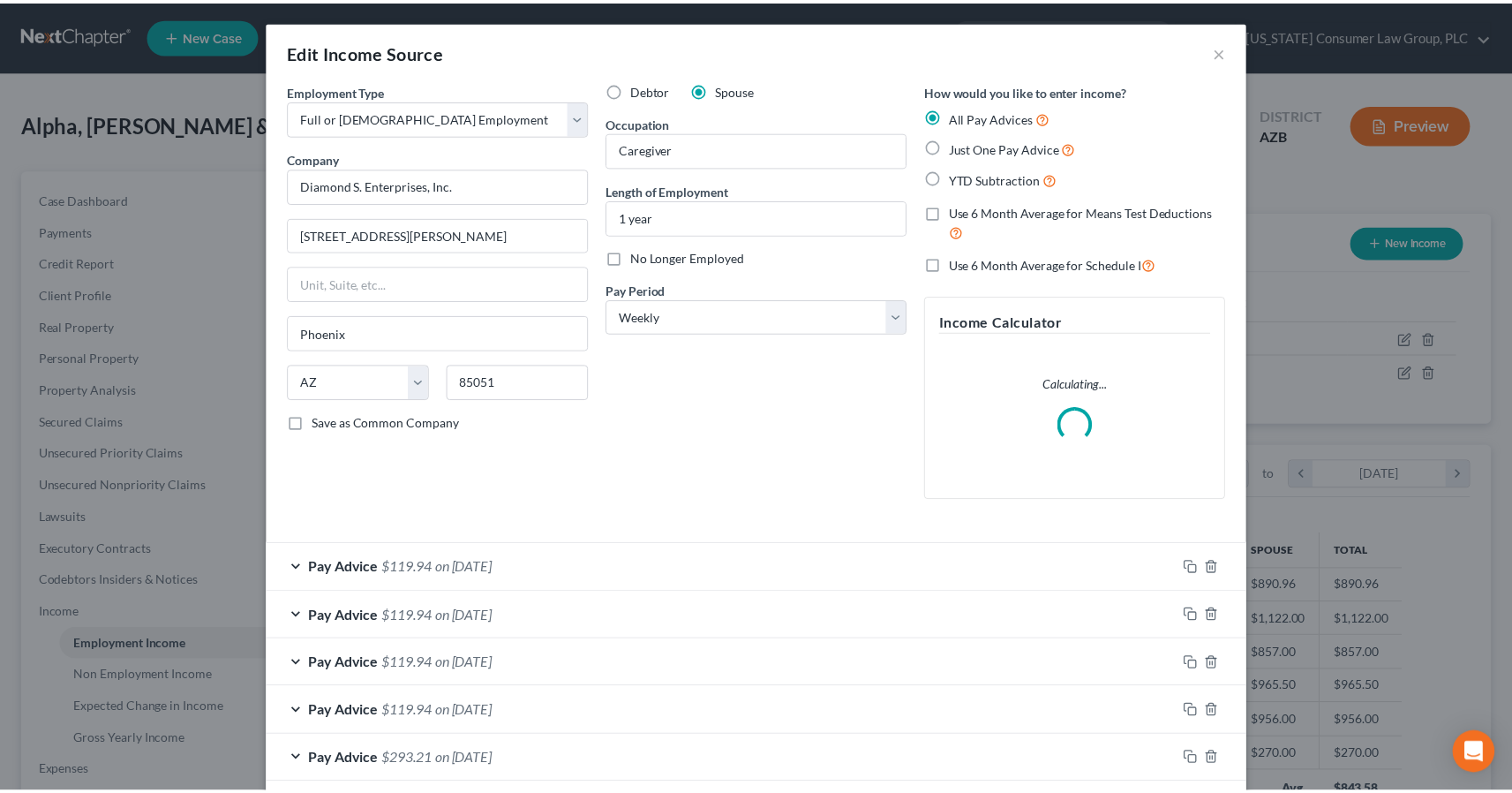
scroll to position [316, 625]
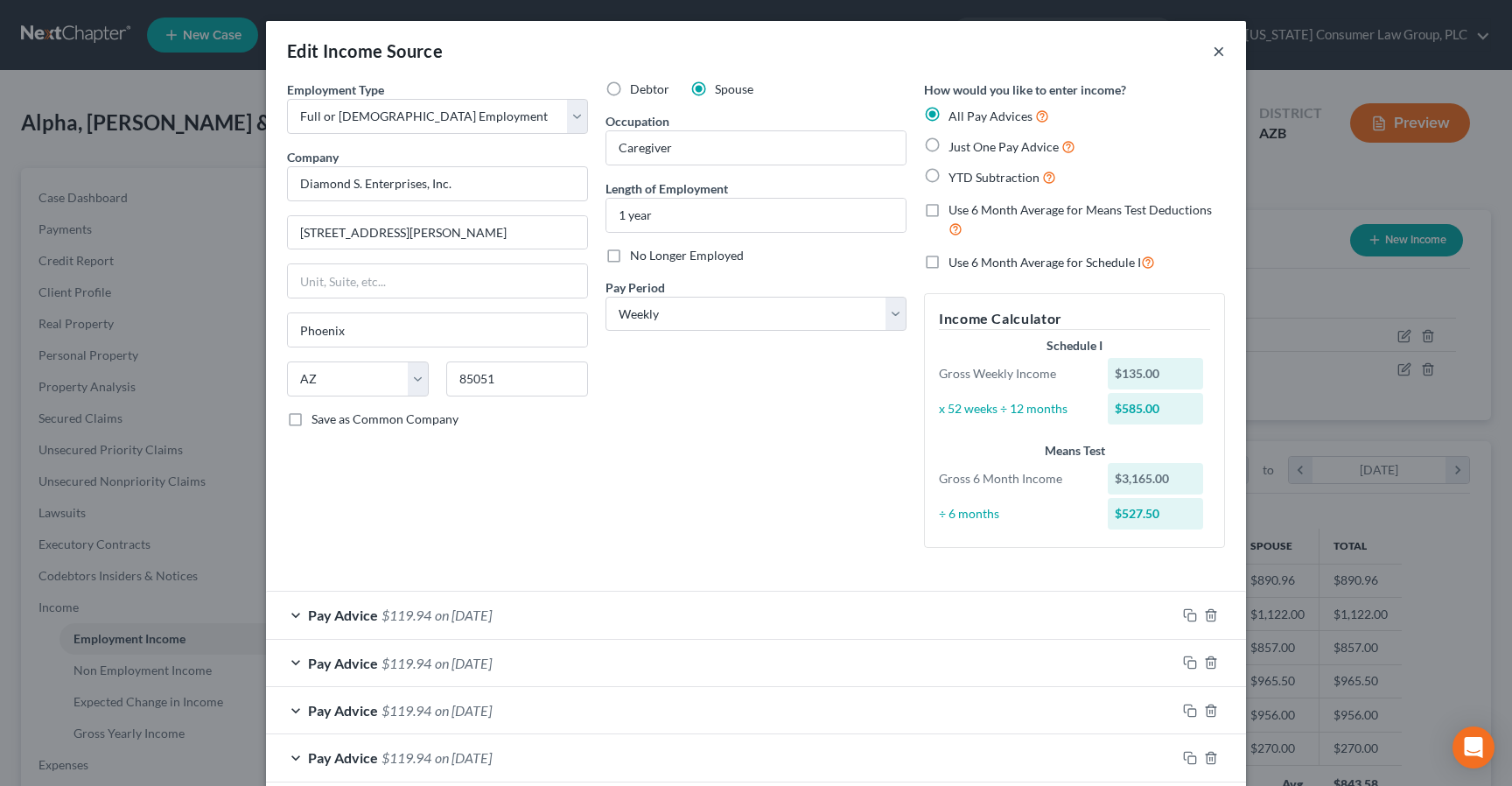
click at [1214, 52] on button "×" at bounding box center [1219, 50] width 12 height 21
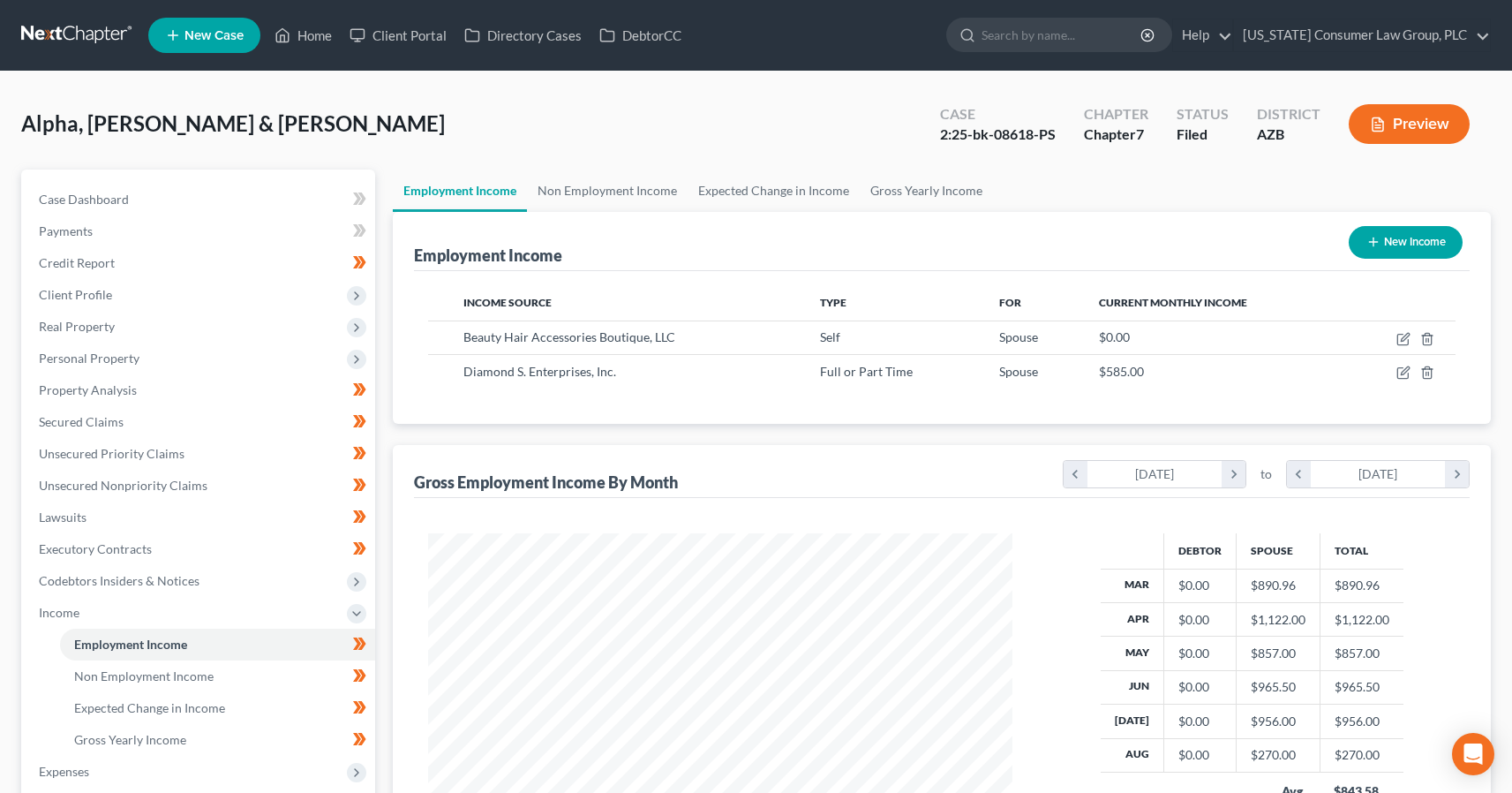
scroll to position [882319, 882162]
click at [575, 183] on link "Non Employment Income" at bounding box center [607, 190] width 160 height 43
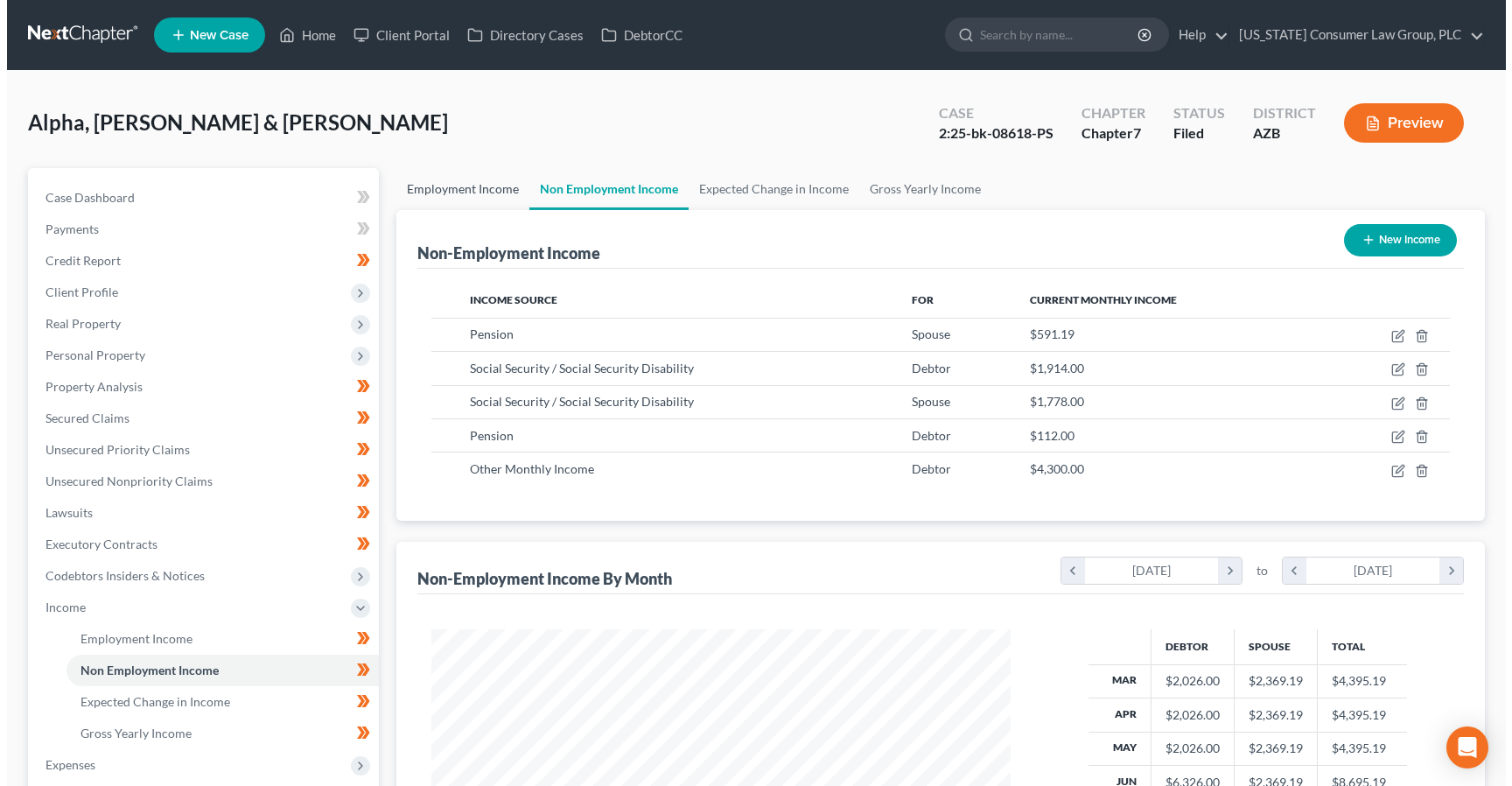
scroll to position [313, 614]
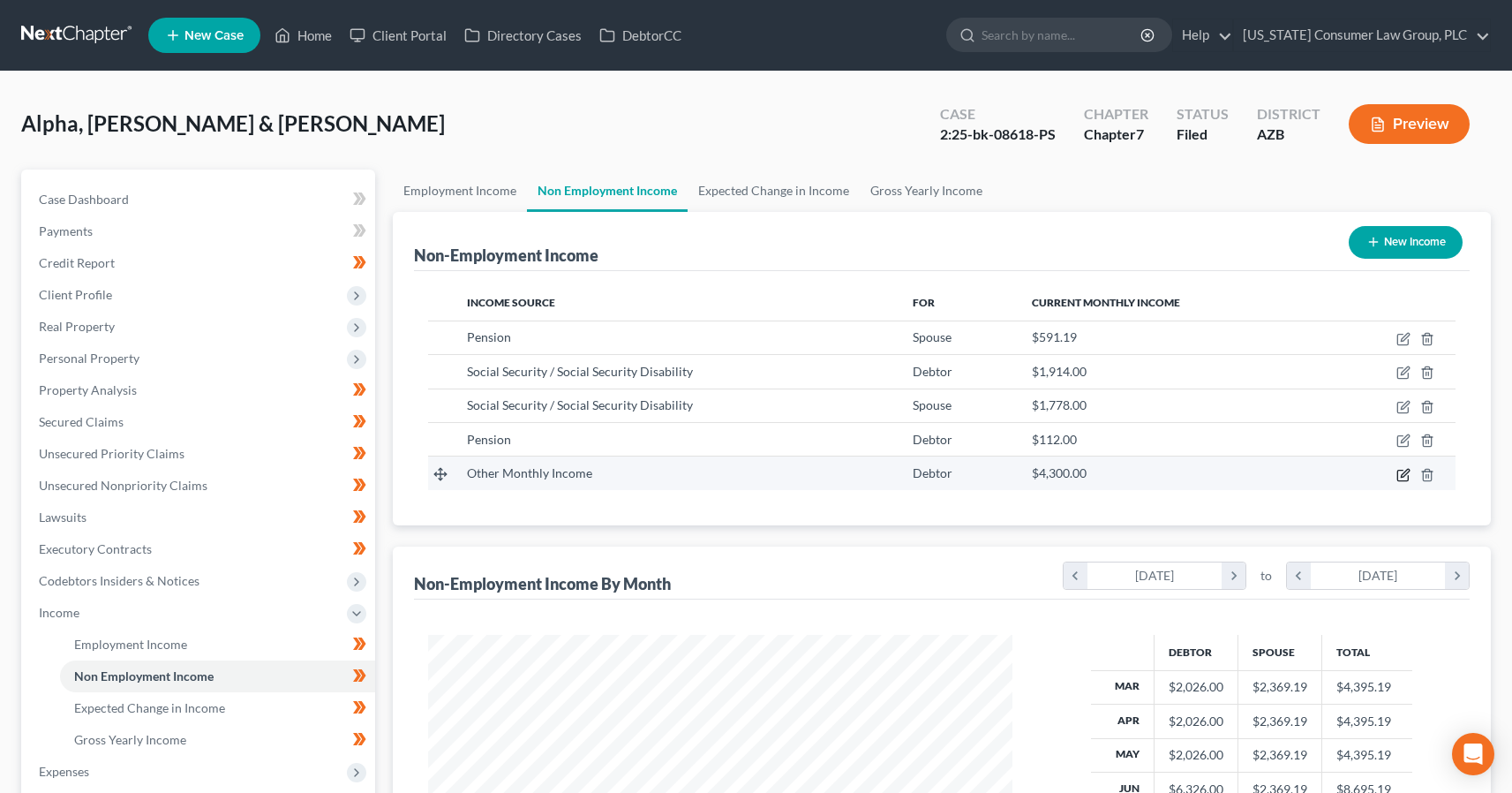
click at [1405, 476] on icon "button" at bounding box center [1403, 475] width 14 height 14
select select "13"
select select "0"
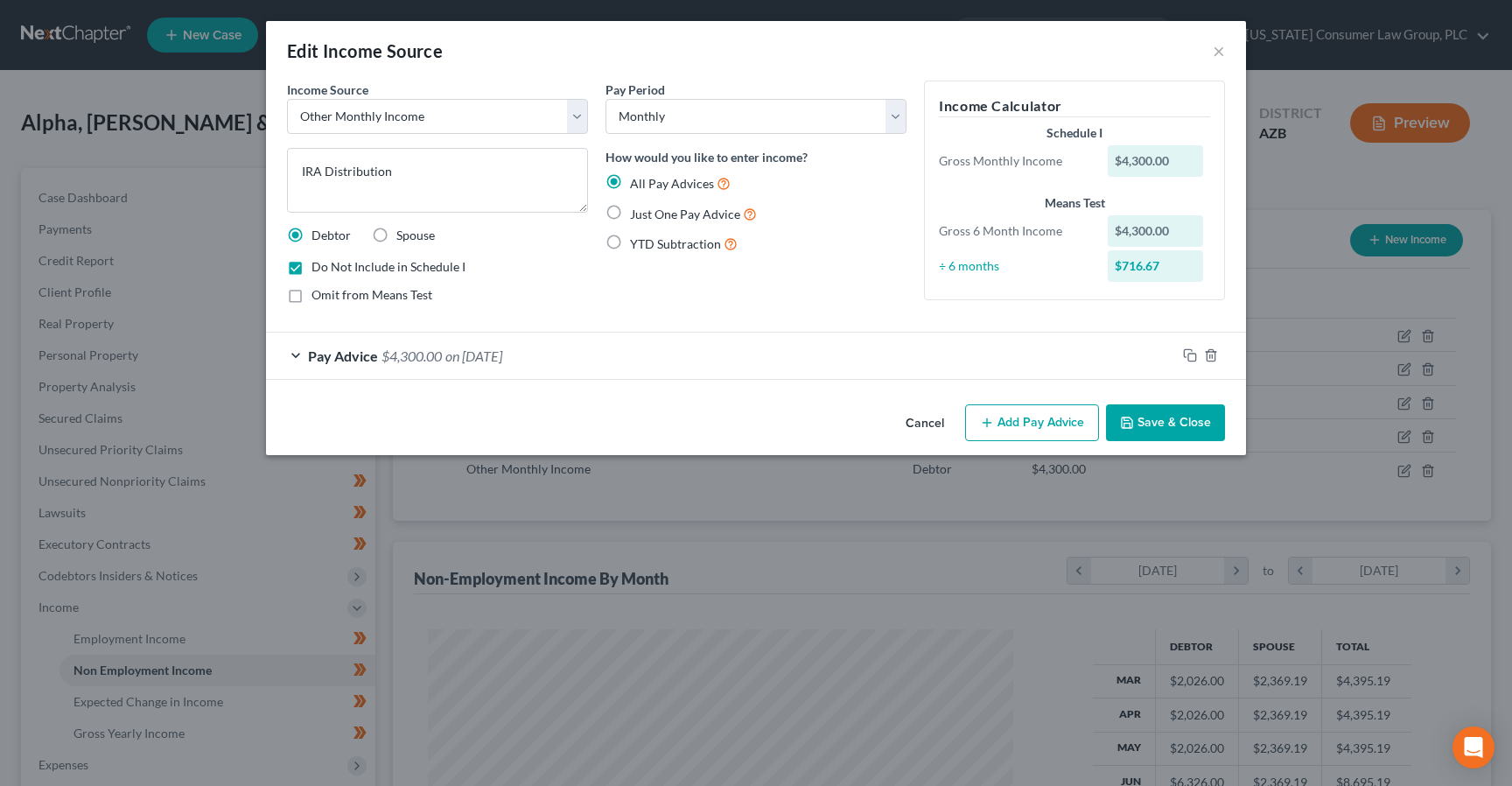
click at [925, 431] on button "Cancel" at bounding box center [924, 424] width 67 height 35
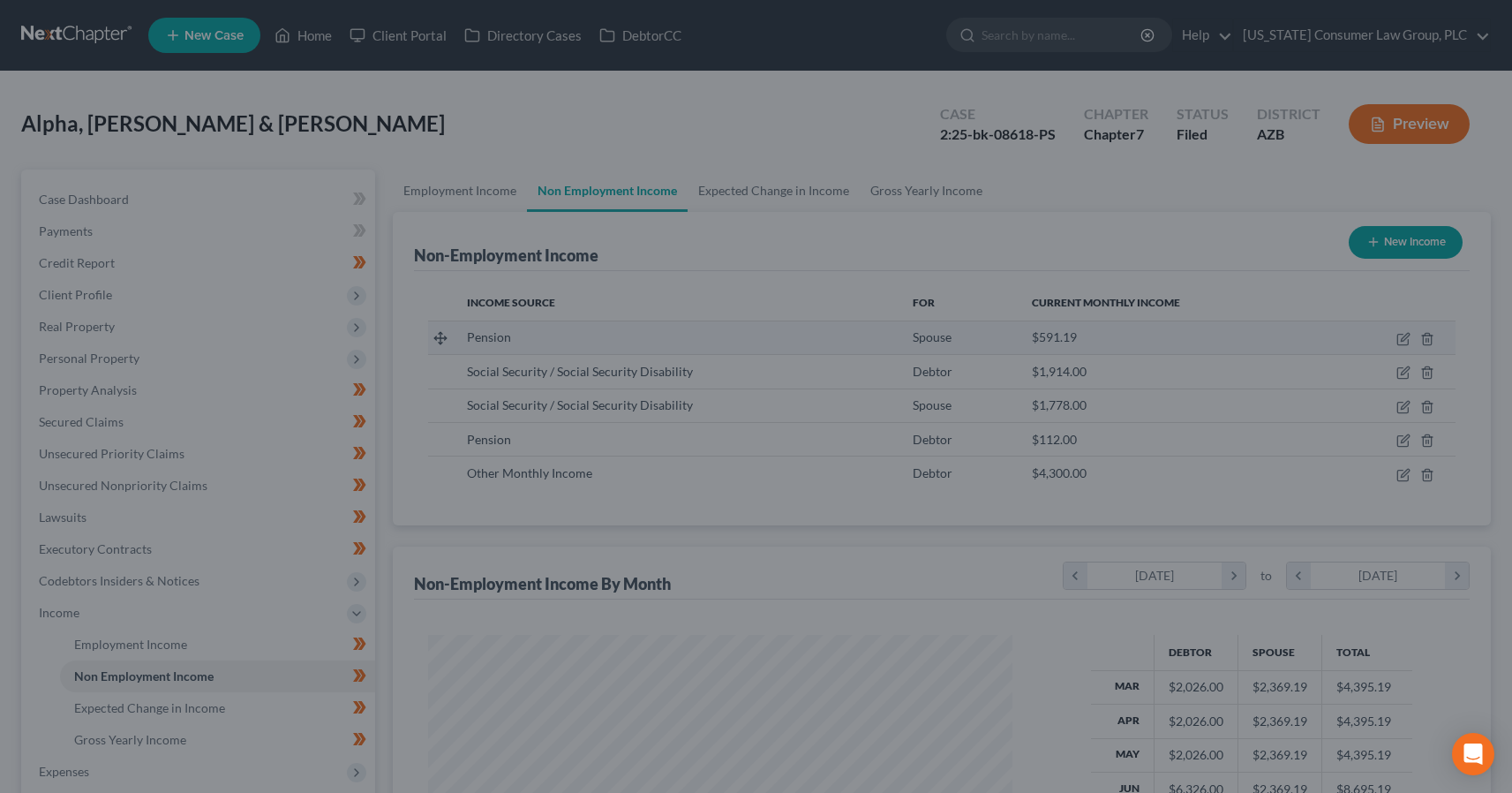
scroll to position [882319, 882162]
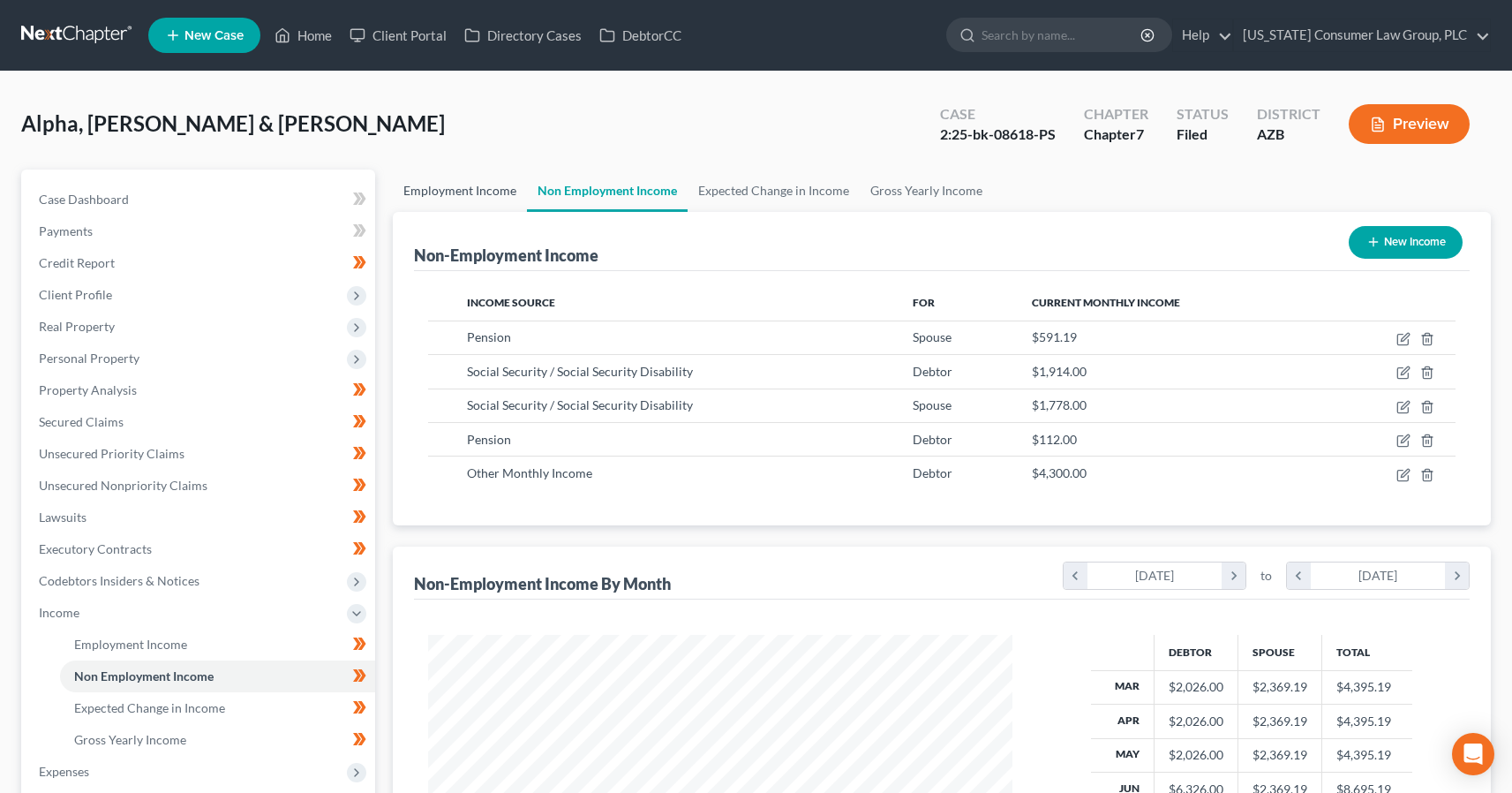
click at [459, 187] on link "Employment Income" at bounding box center [460, 190] width 135 height 43
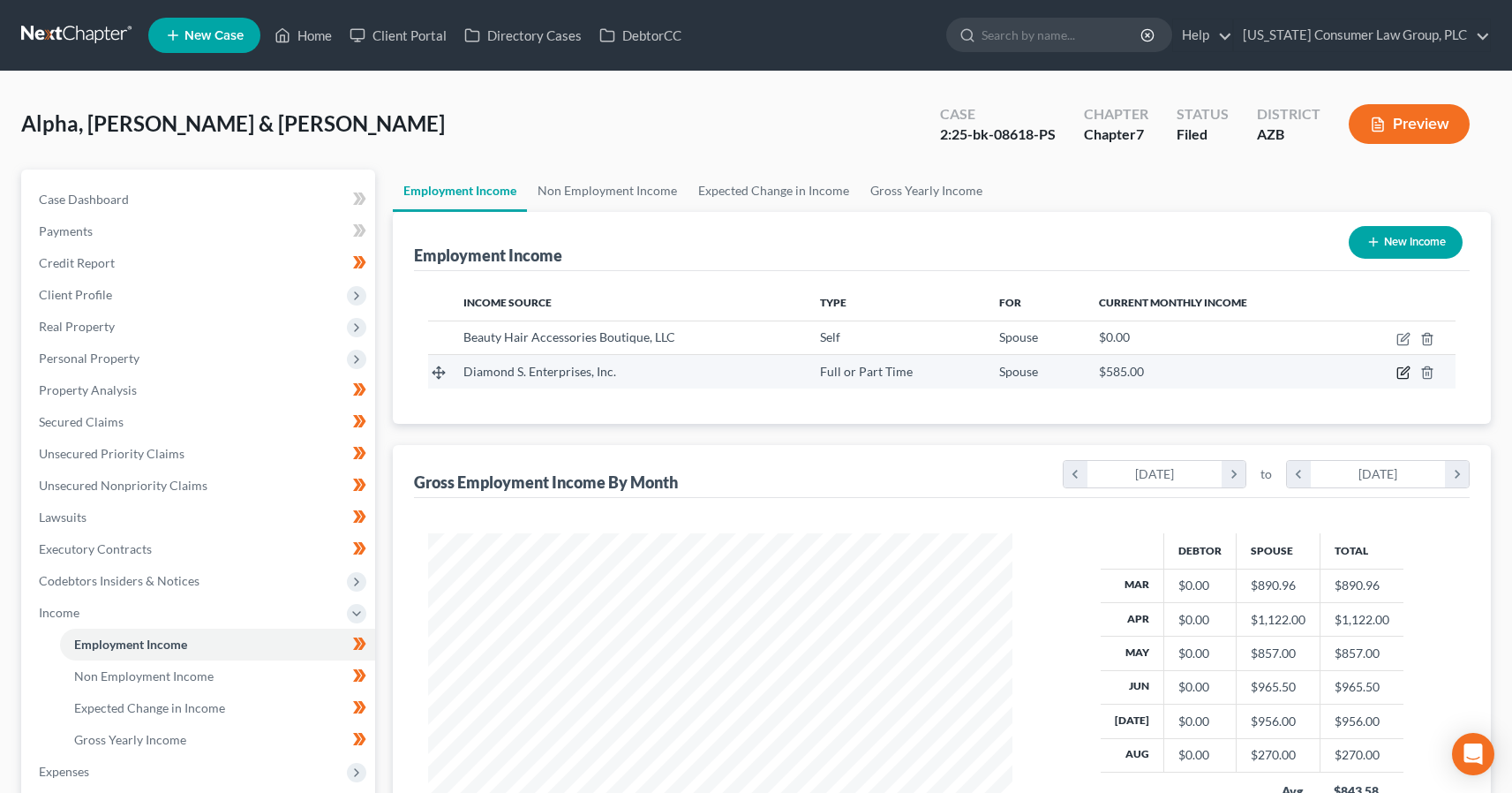
click at [1401, 370] on icon "button" at bounding box center [1403, 372] width 14 height 14
select select "0"
select select "3"
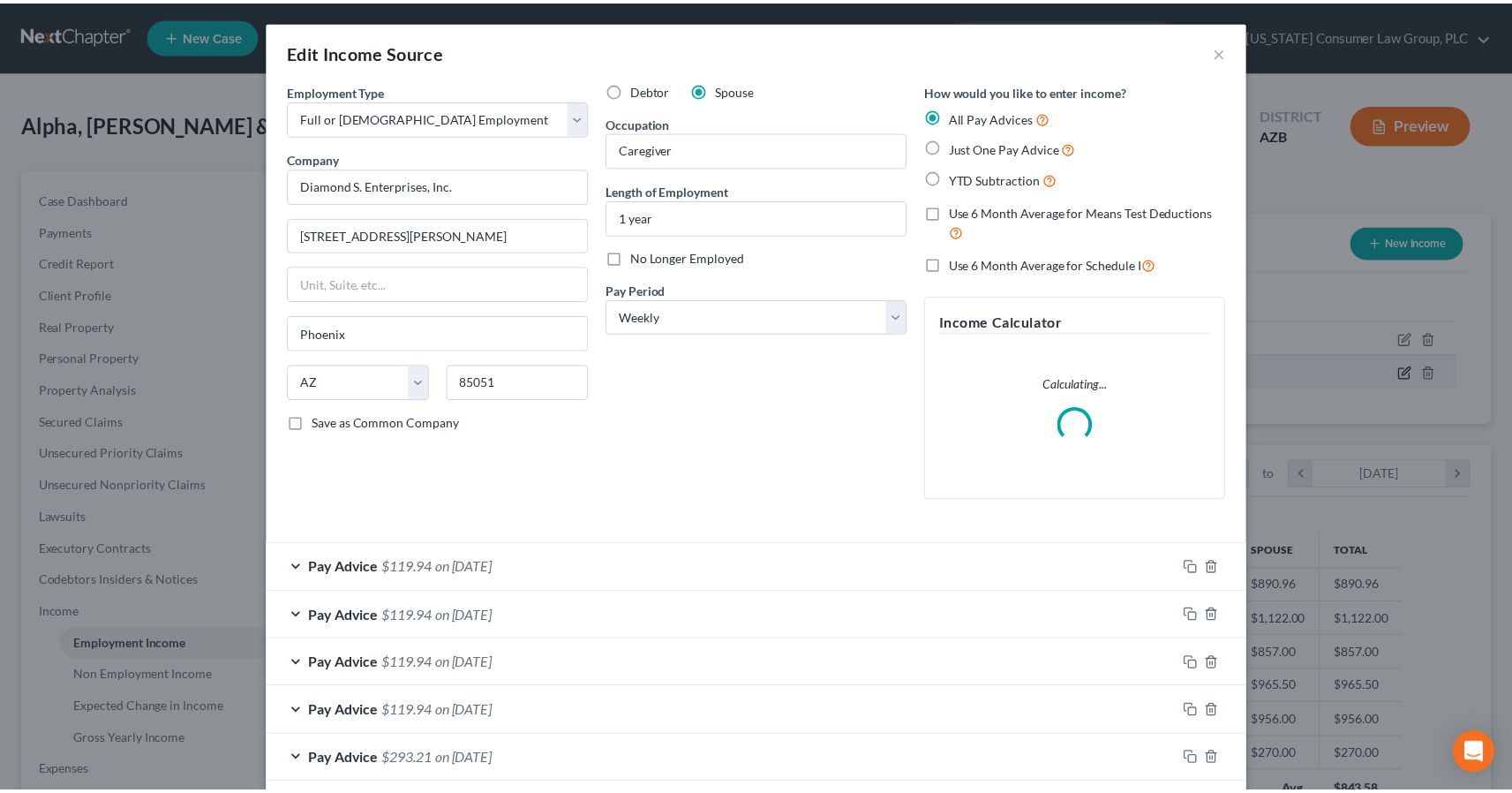
scroll to position [316, 625]
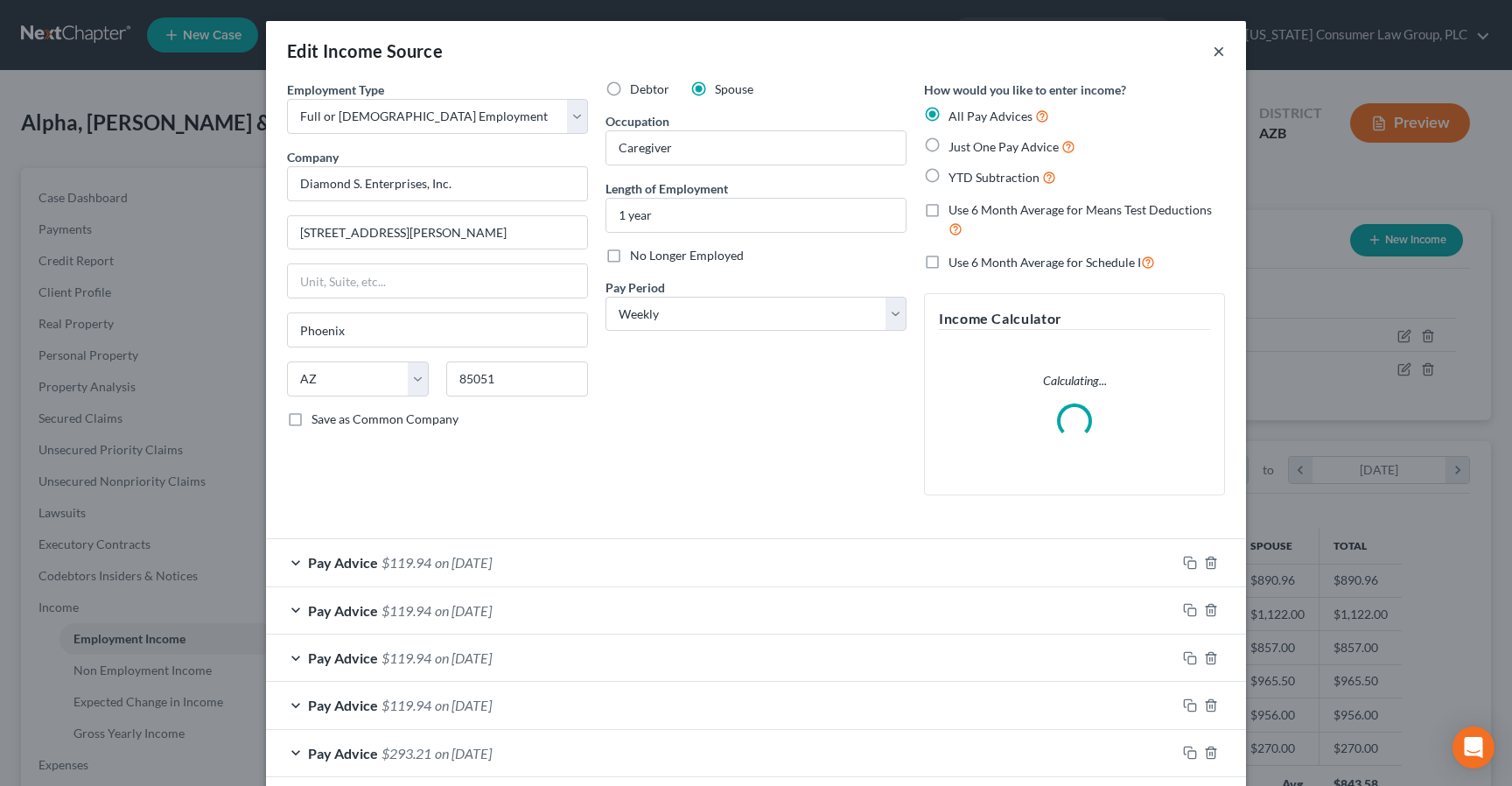
click at [1213, 46] on button "×" at bounding box center [1219, 50] width 12 height 21
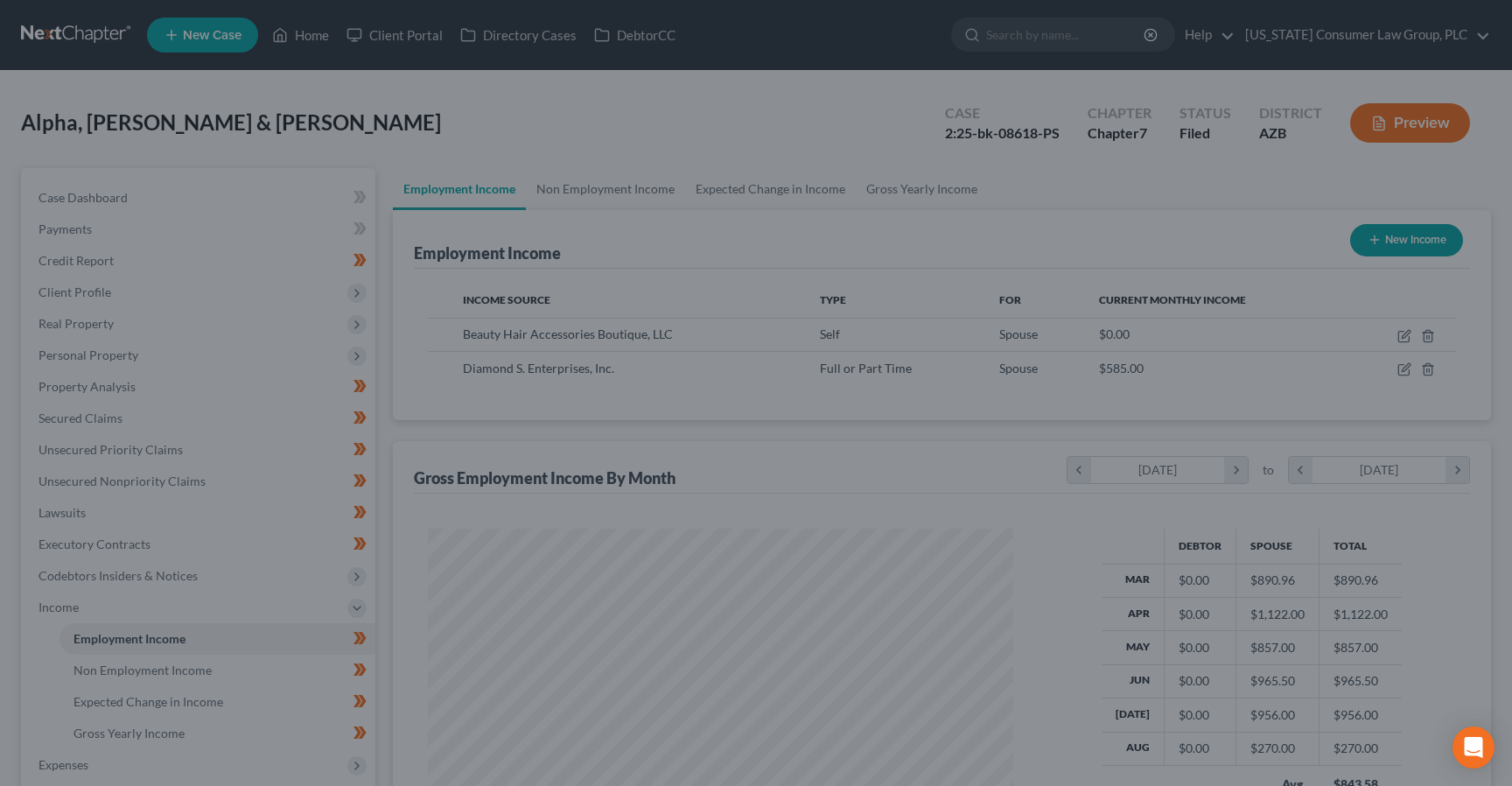
scroll to position [874530, 874148]
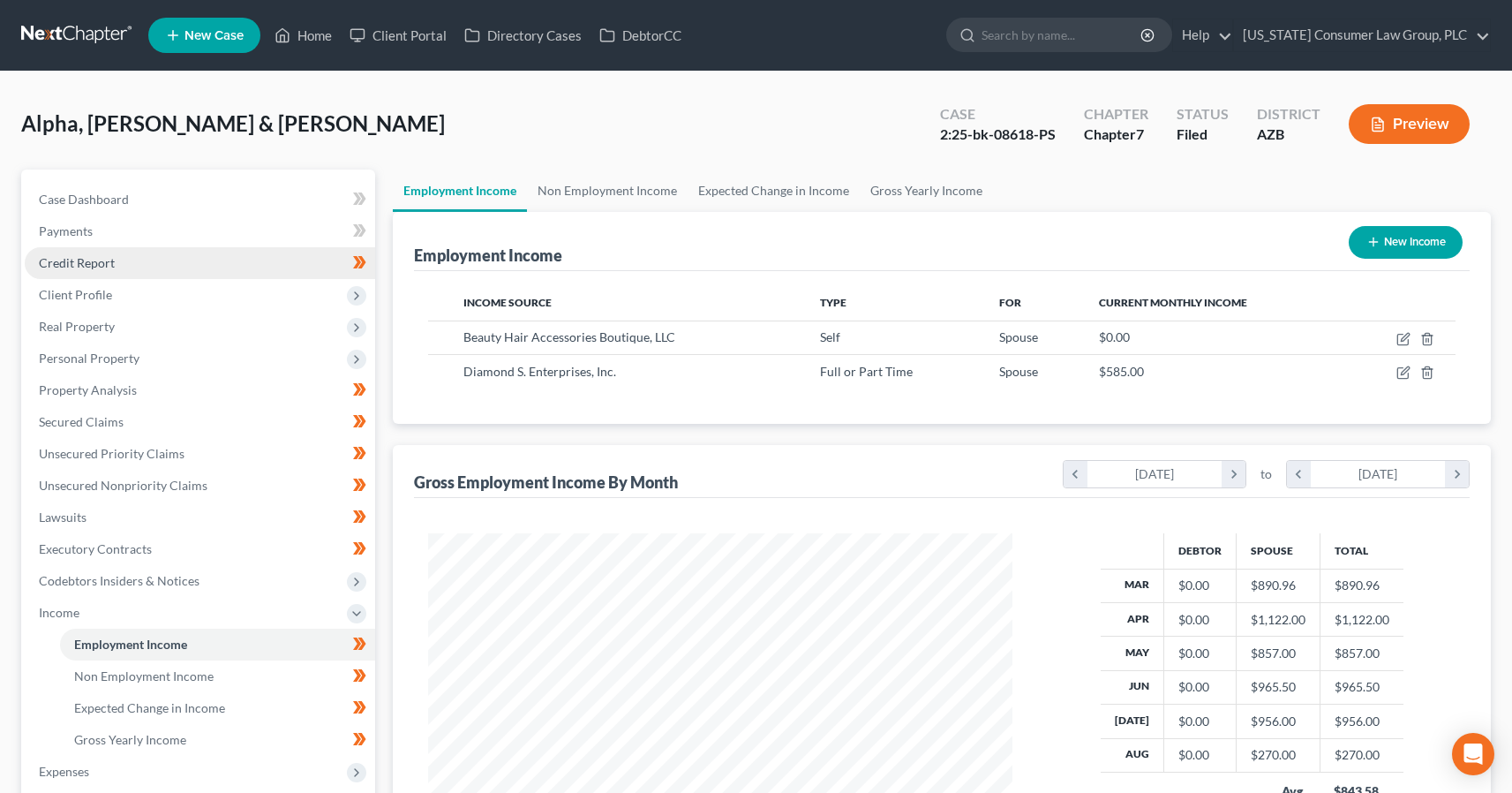
click at [89, 260] on span "Credit Report" at bounding box center [76, 262] width 76 height 15
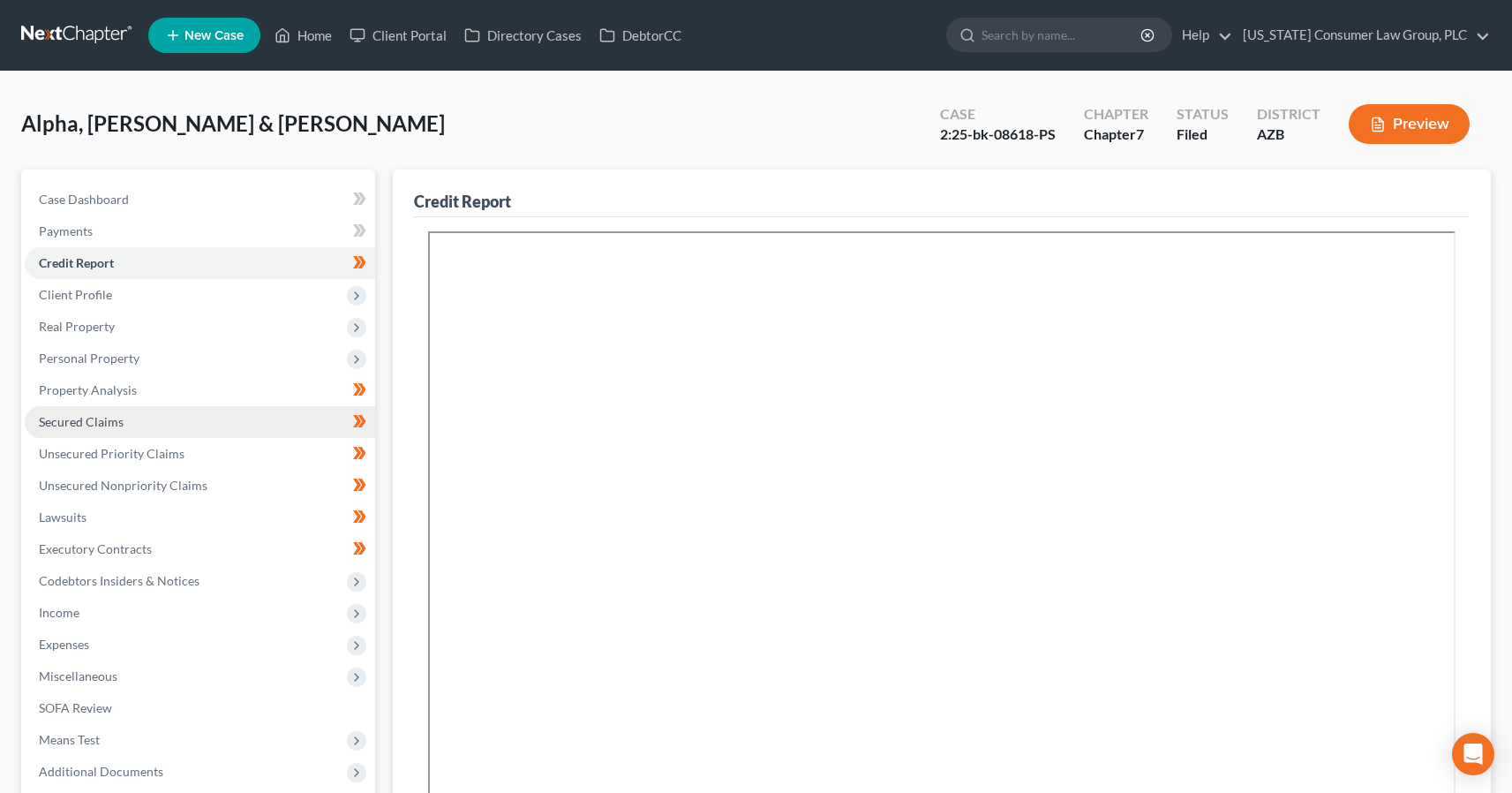
click at [90, 421] on span "Secured Claims" at bounding box center [81, 421] width 85 height 15
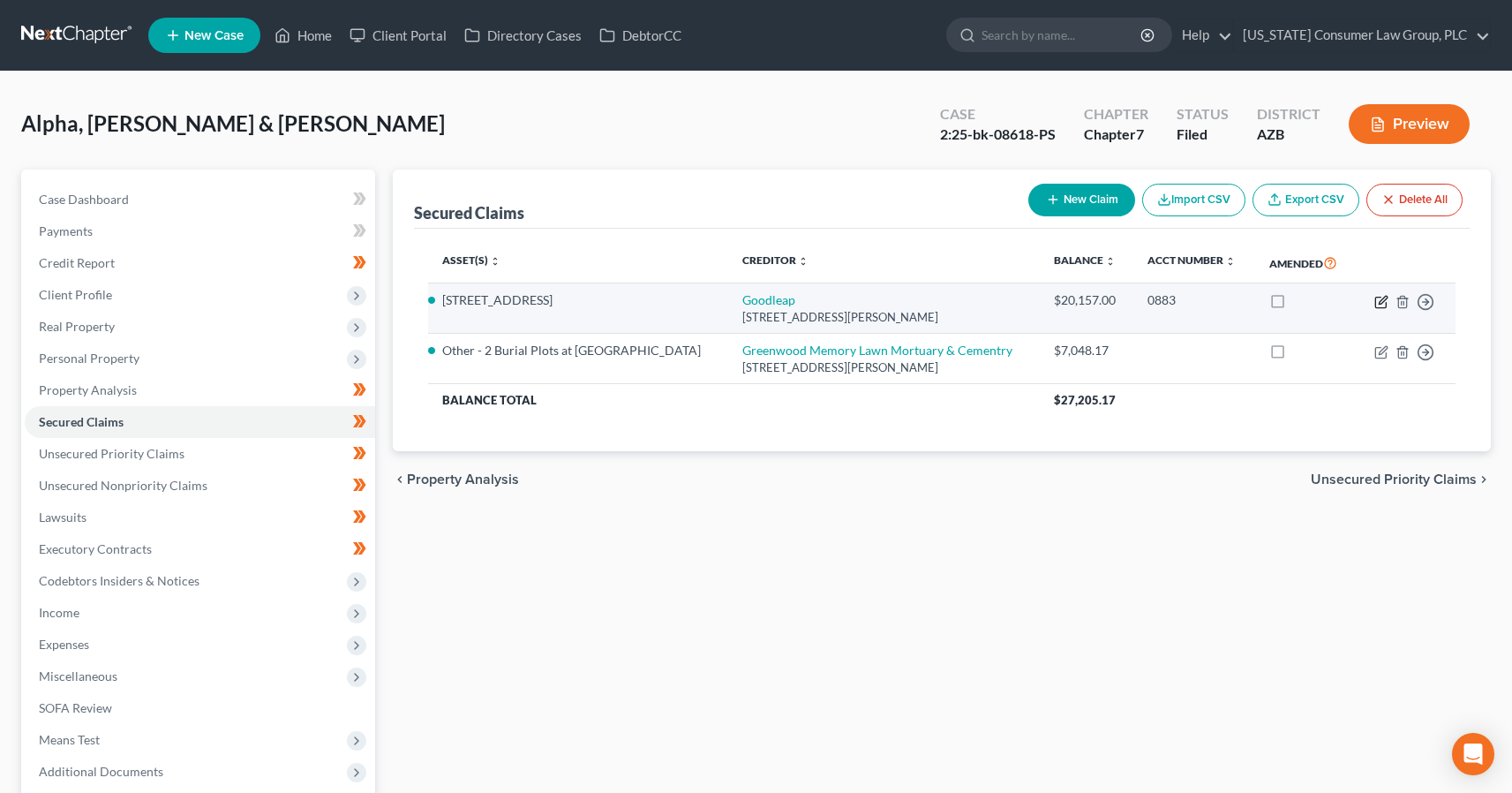
click at [1380, 309] on icon "button" at bounding box center [1381, 302] width 14 height 14
select select "38"
select select "4"
select select "13"
select select "4"
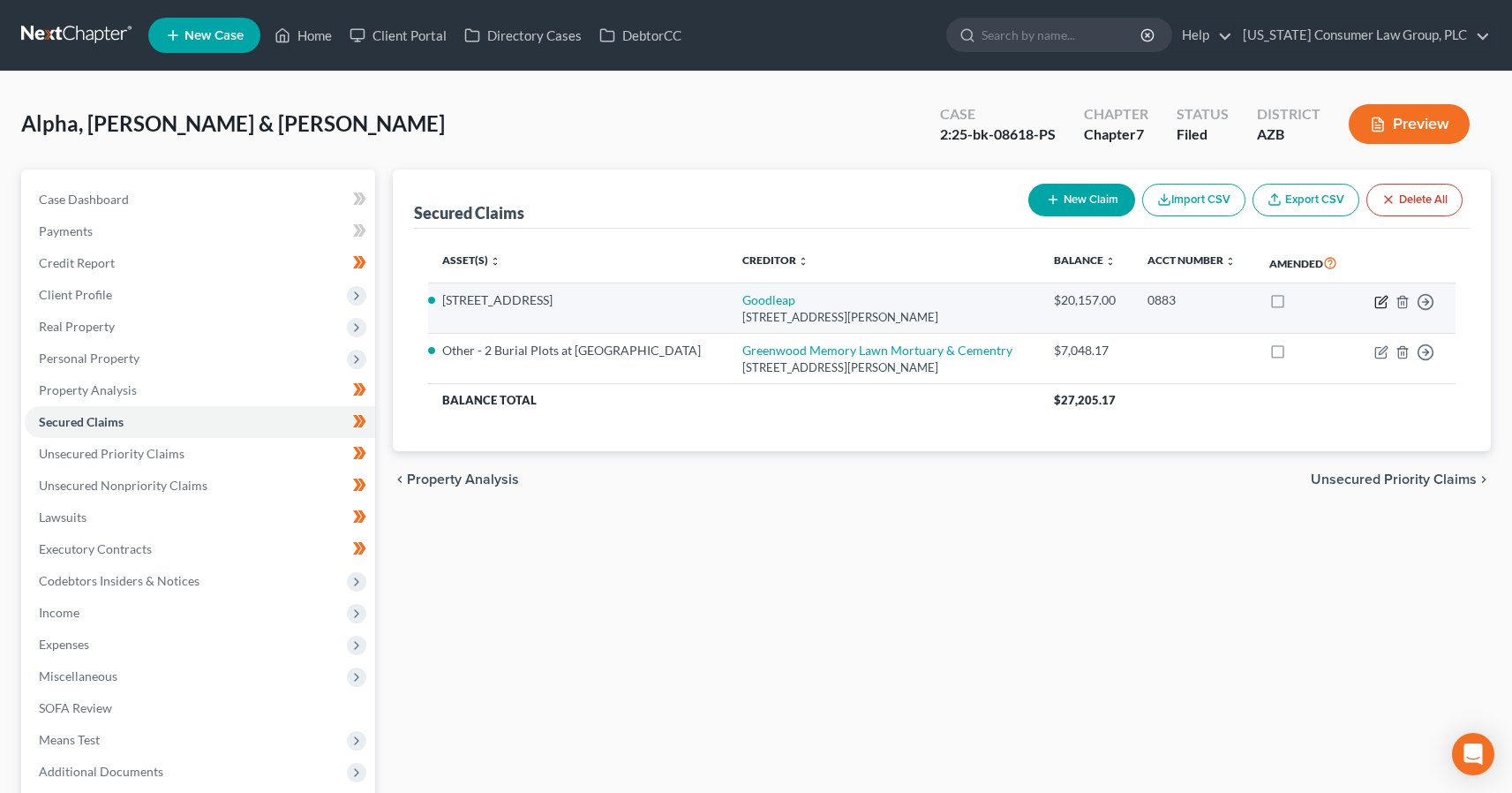
select select "2"
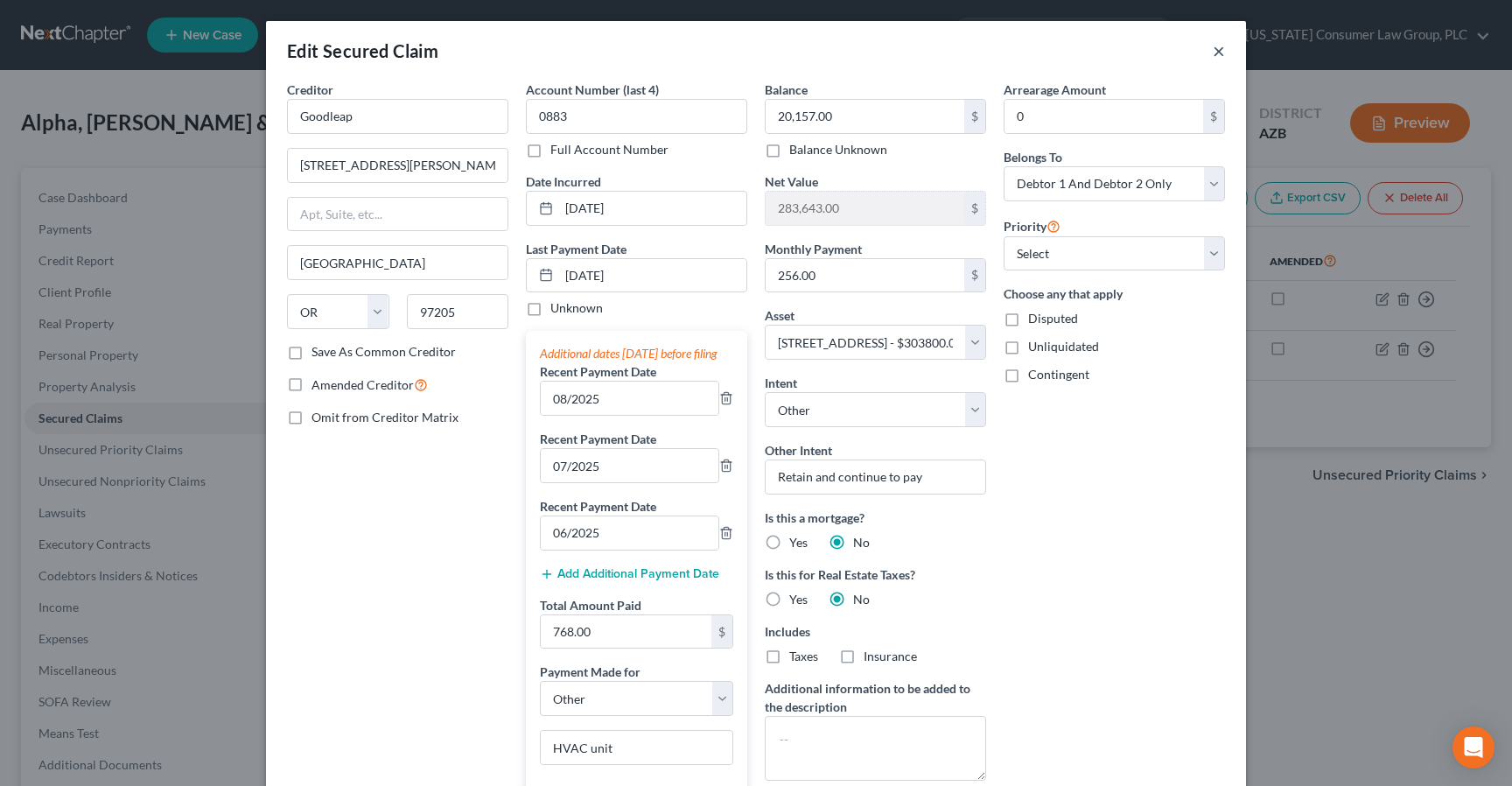
click at [1213, 47] on button "×" at bounding box center [1219, 50] width 12 height 21
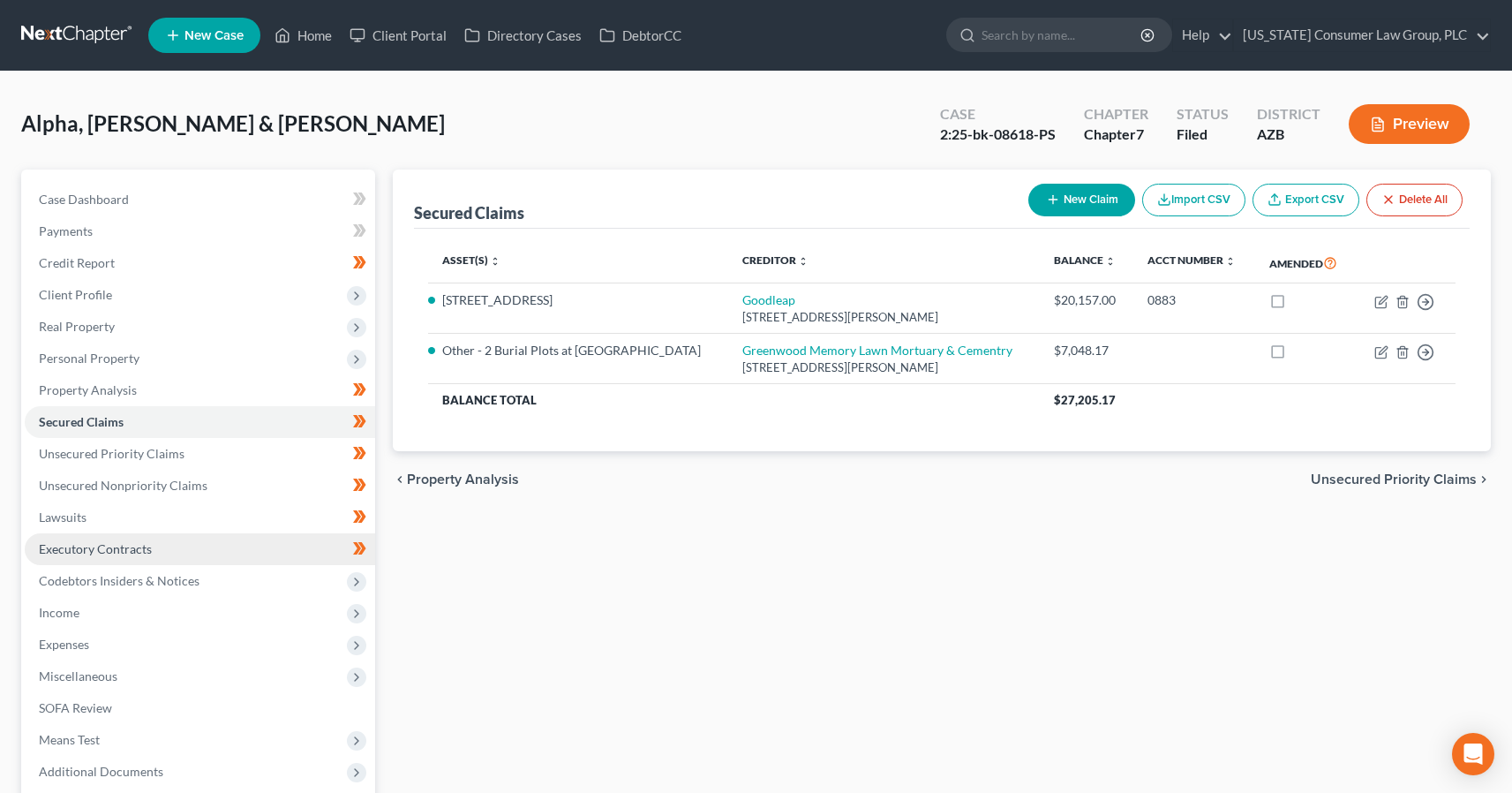
scroll to position [175, 0]
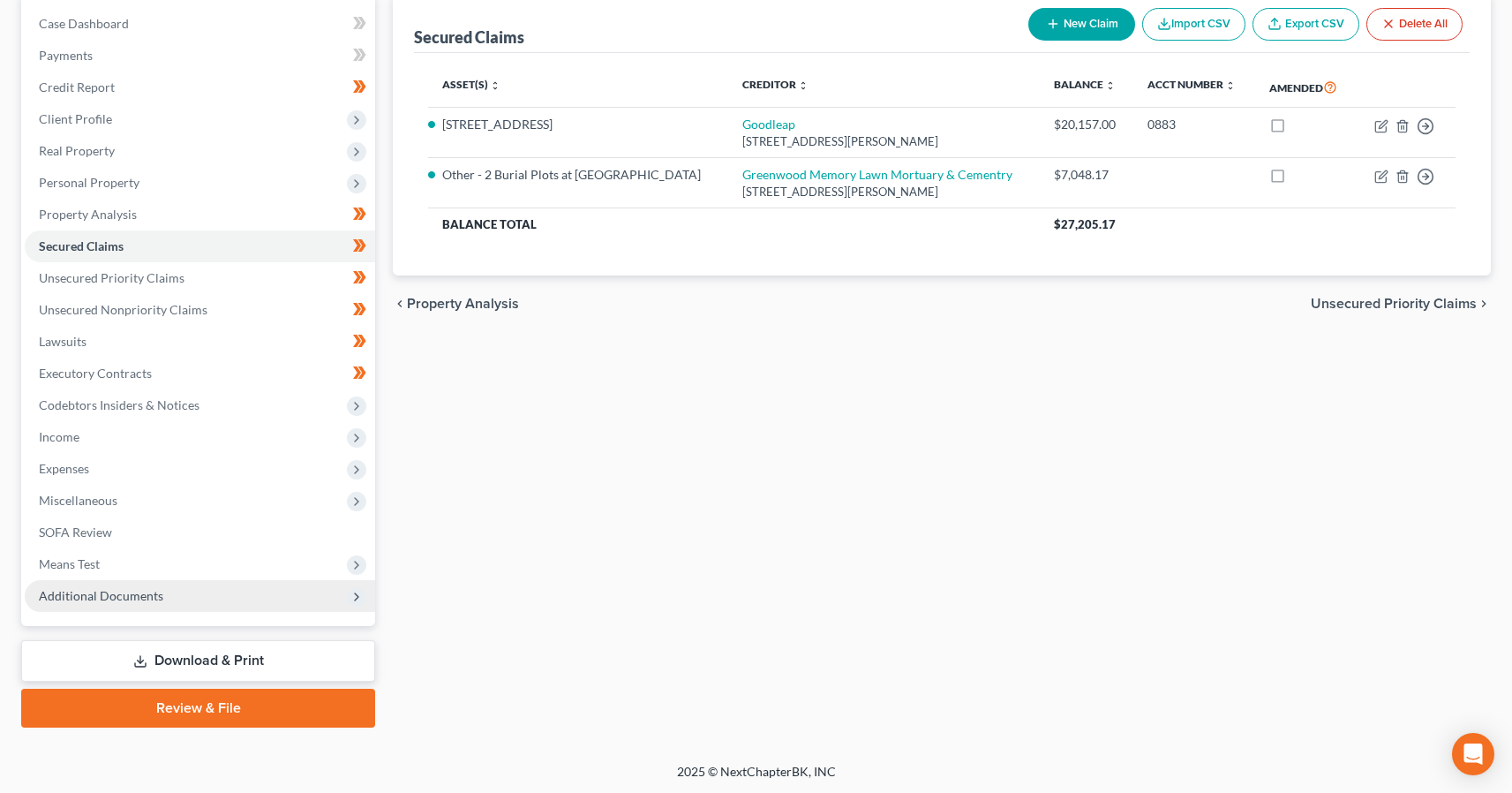
click at [76, 588] on span "Additional Documents" at bounding box center [101, 595] width 125 height 15
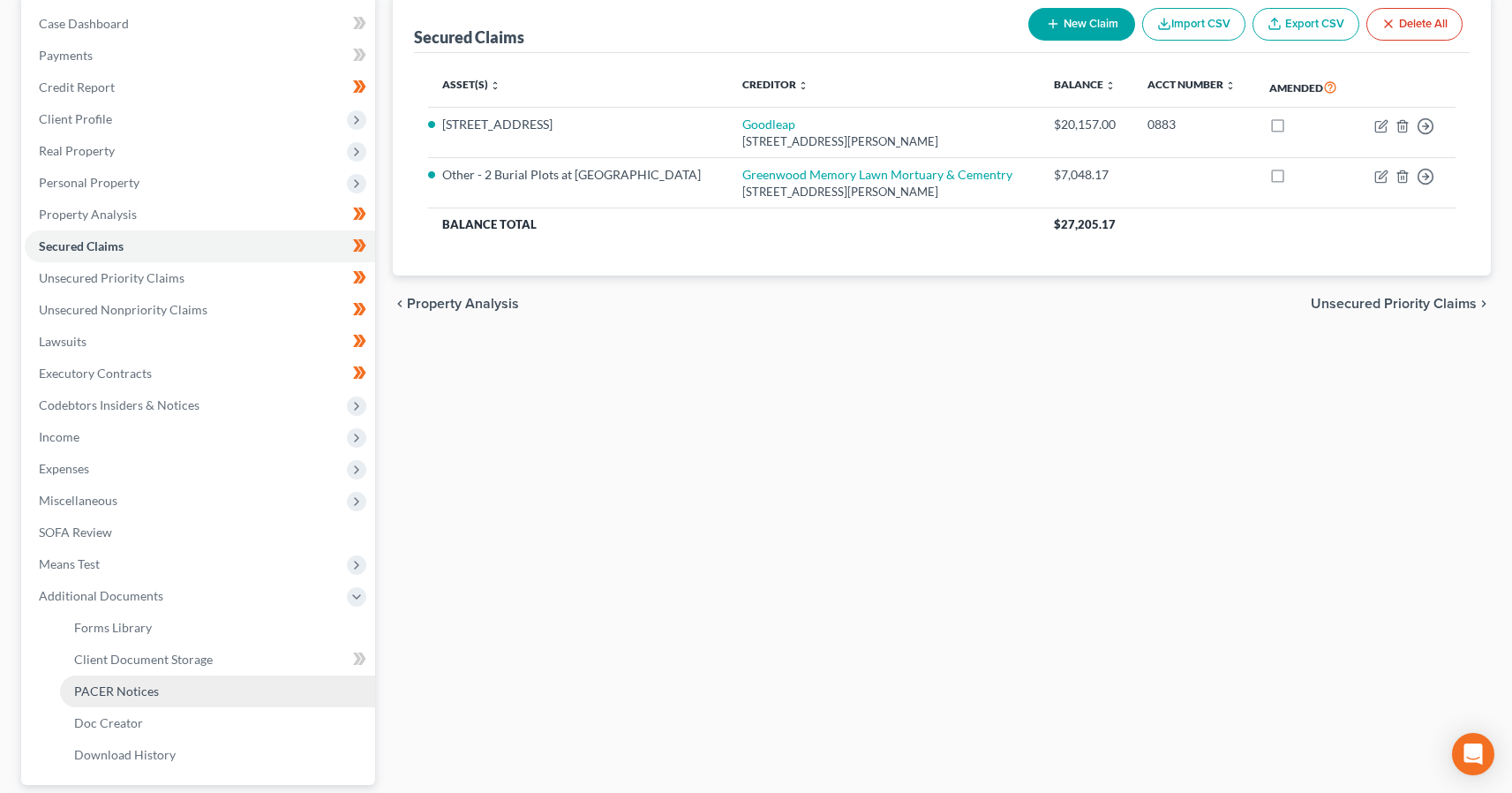
click at [96, 683] on span "PACER Notices" at bounding box center [117, 690] width 85 height 15
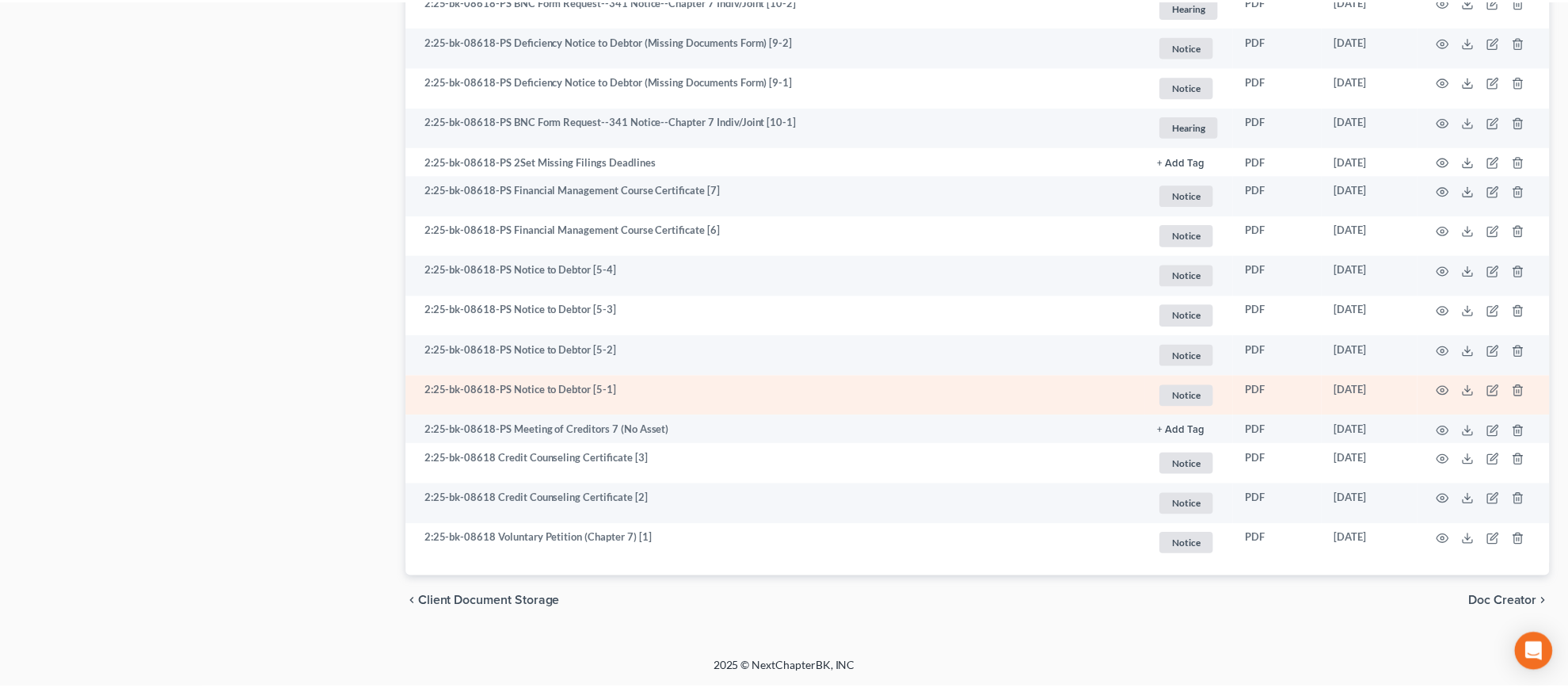
scroll to position [1256, 0]
